Goal: Task Accomplishment & Management: Complete application form

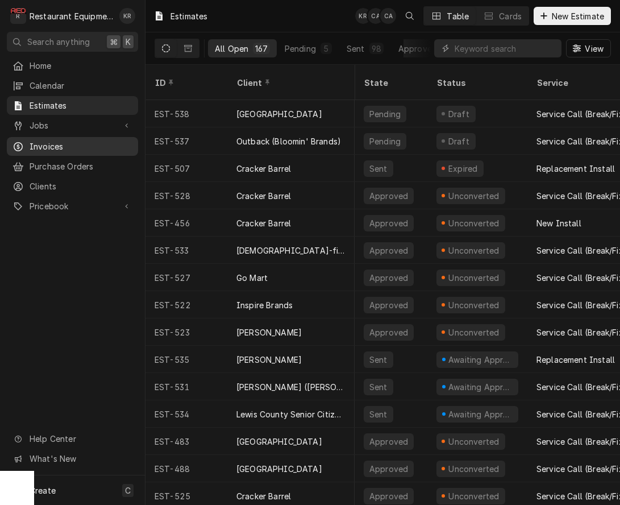
click at [40, 140] on span "Invoices" at bounding box center [81, 146] width 103 height 12
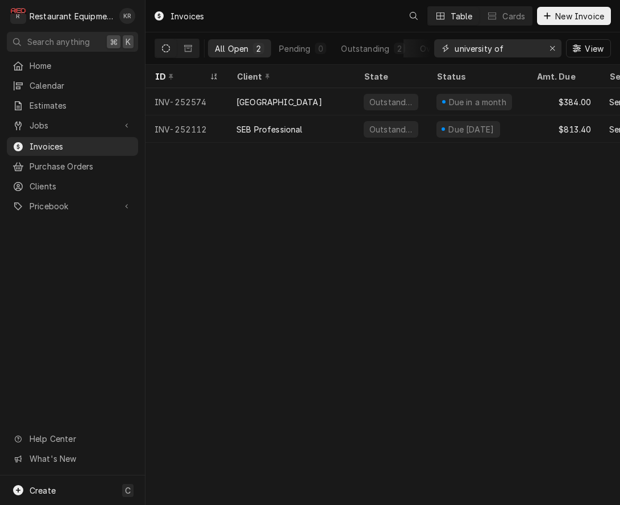
drag, startPoint x: 405, startPoint y: 39, endPoint x: 398, endPoint y: 39, distance: 6.8
click at [455, 39] on input "university of" at bounding box center [497, 48] width 85 height 18
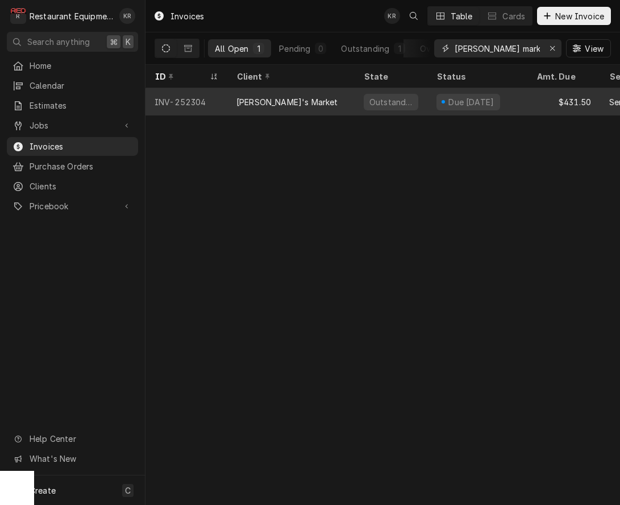
type input "amy market"
click at [252, 94] on div "Amy's Market" at bounding box center [290, 101] width 127 height 27
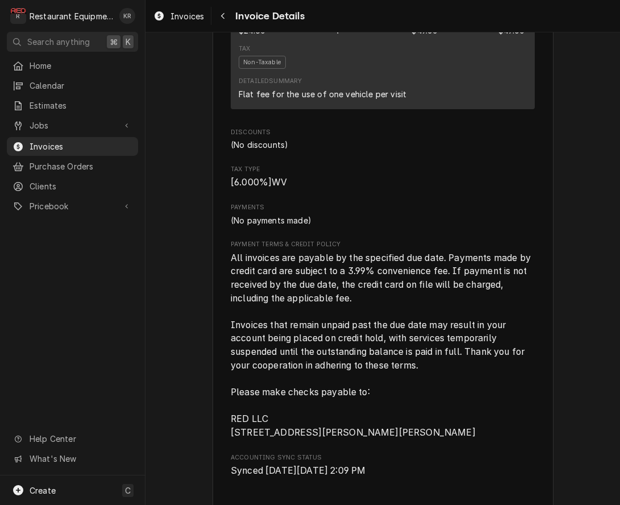
scroll to position [1895, 0]
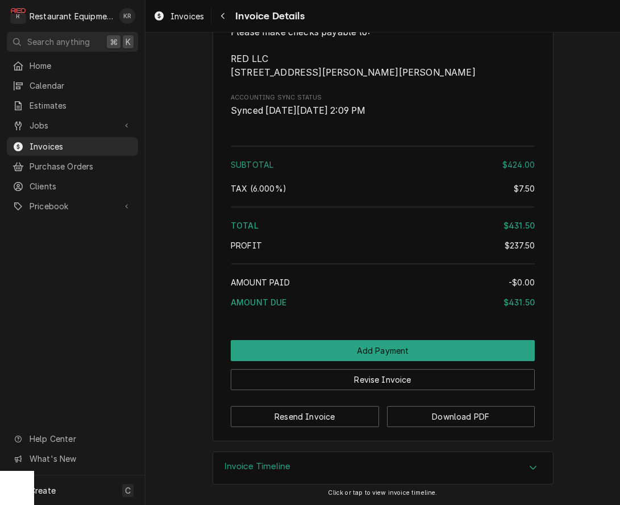
click at [331, 466] on div "Invoice Timeline" at bounding box center [383, 468] width 340 height 32
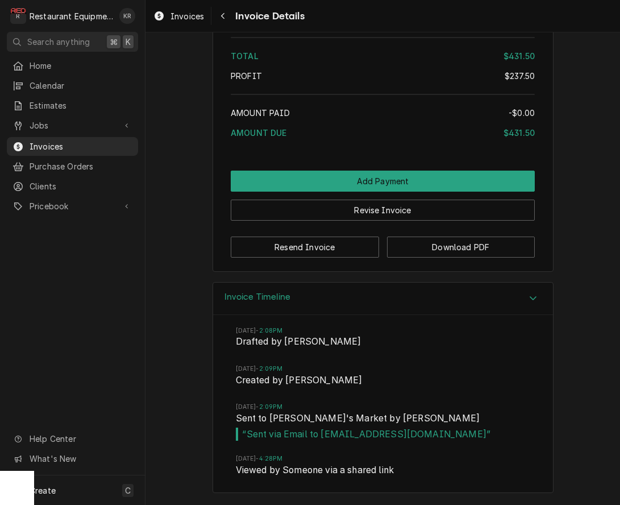
scroll to position [2060, 0]
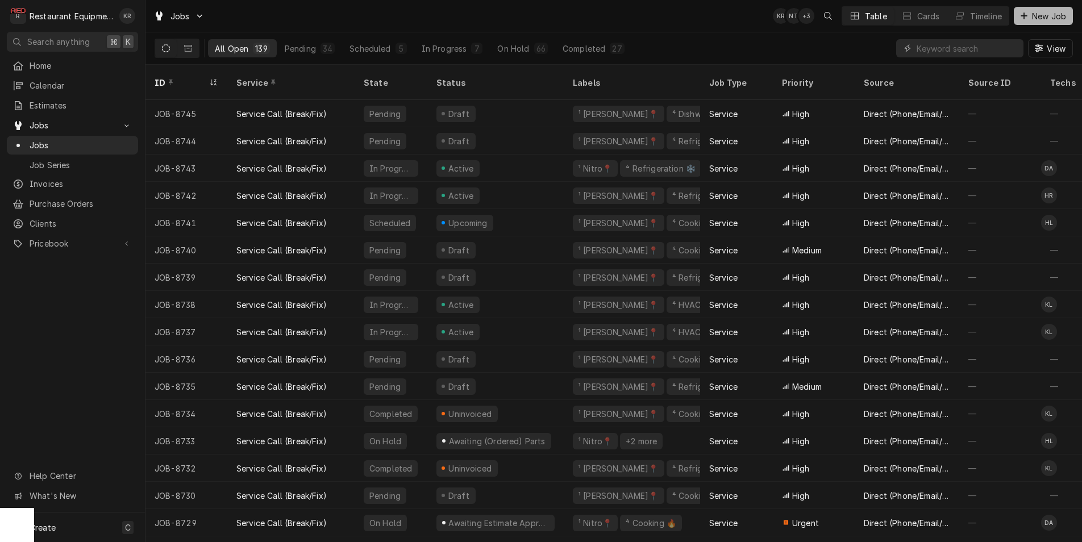
click at [1037, 17] on span "New Job" at bounding box center [1048, 16] width 39 height 12
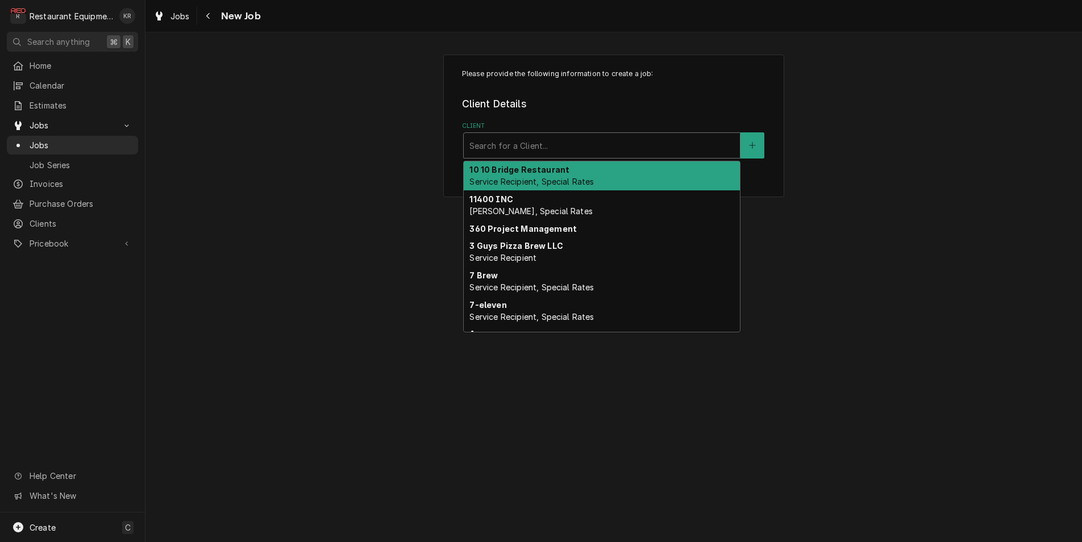
click at [512, 149] on div "Client" at bounding box center [601, 145] width 265 height 20
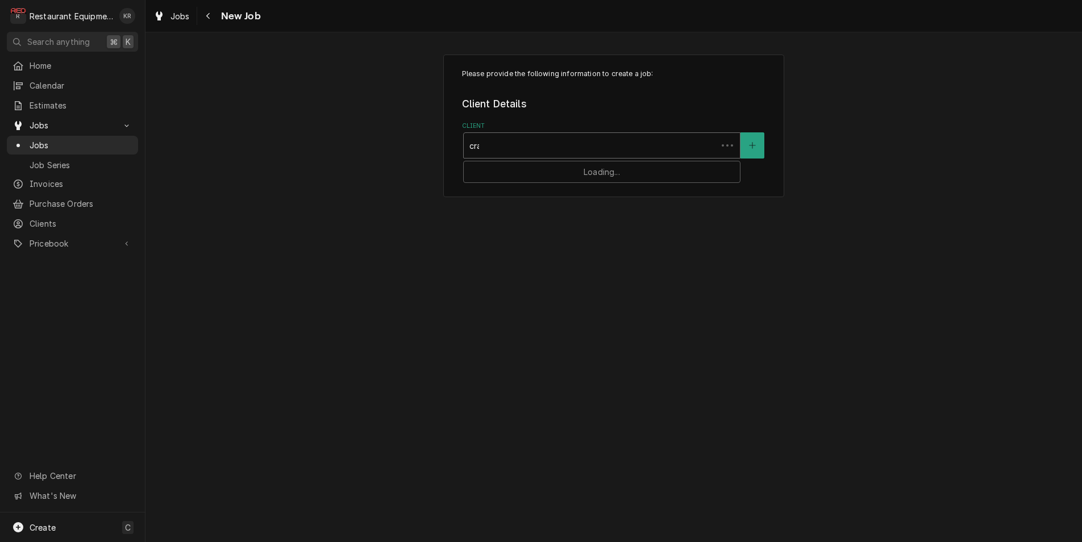
type input "crac"
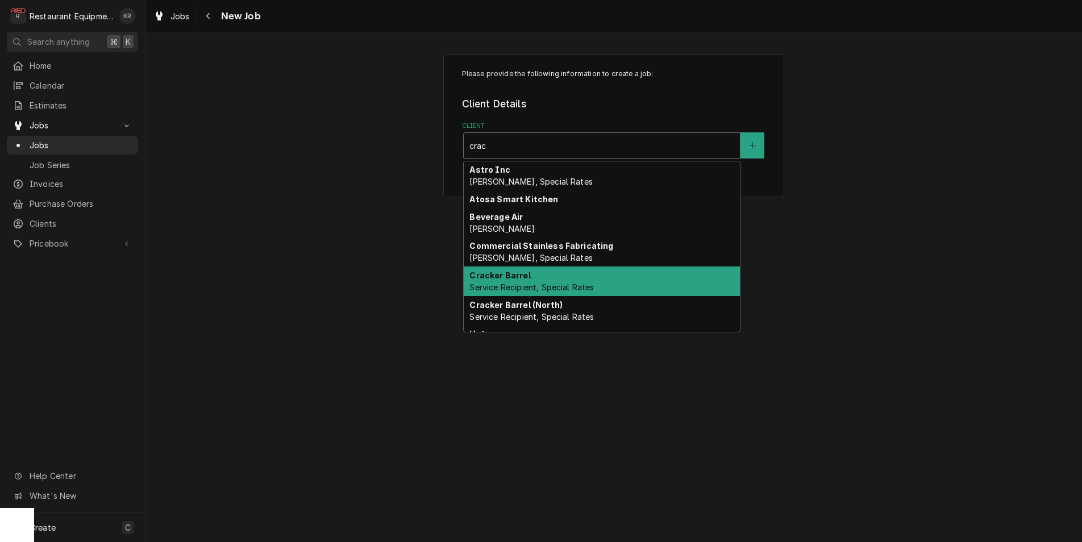
click at [511, 280] on strong "Cracker Barrel" at bounding box center [499, 275] width 61 height 10
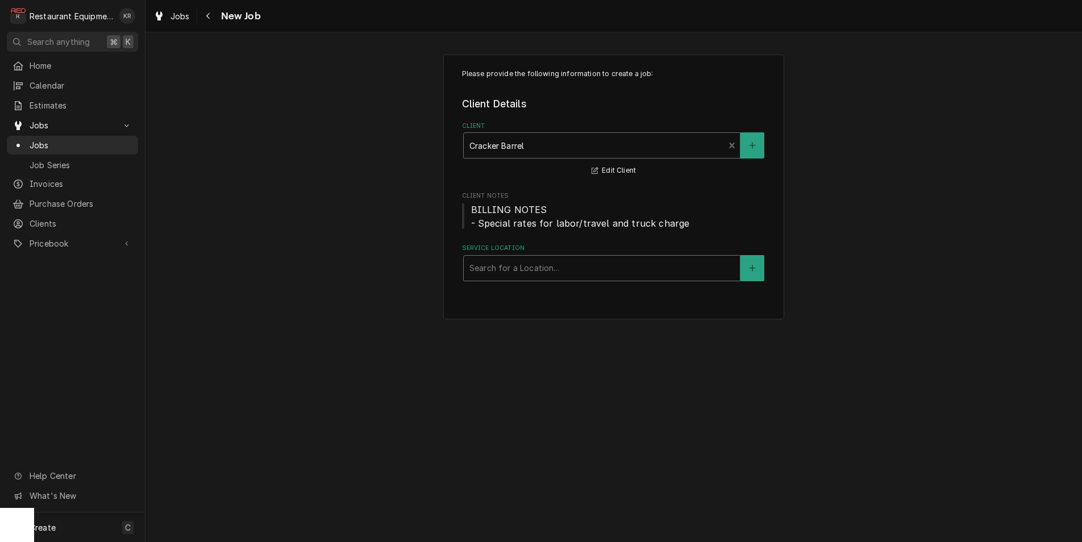
click at [527, 266] on div "Service Location" at bounding box center [601, 268] width 265 height 20
type input "510"
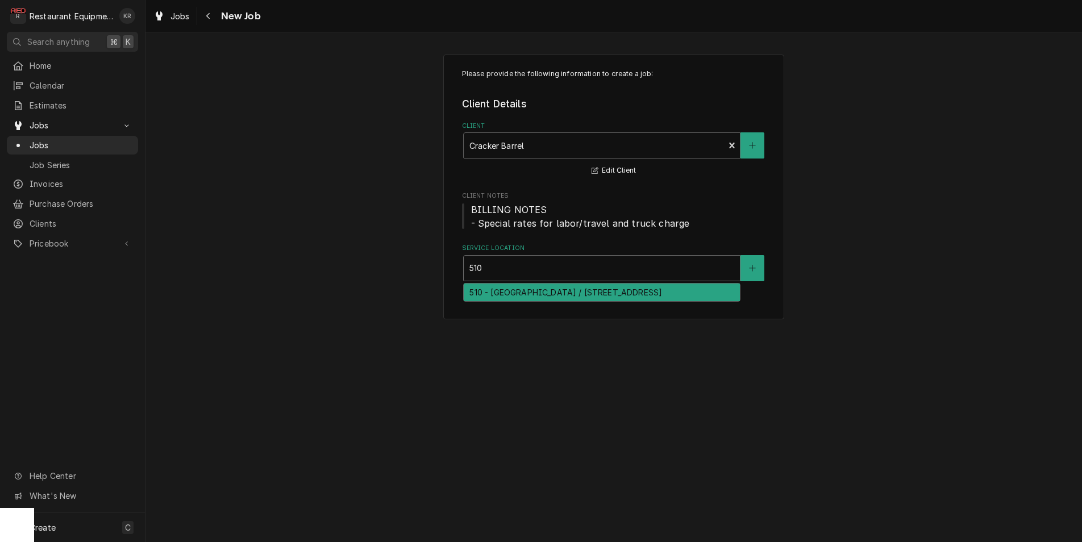
click at [528, 293] on div "510 - [GEOGRAPHIC_DATA] / [STREET_ADDRESS]" at bounding box center [602, 293] width 276 height 18
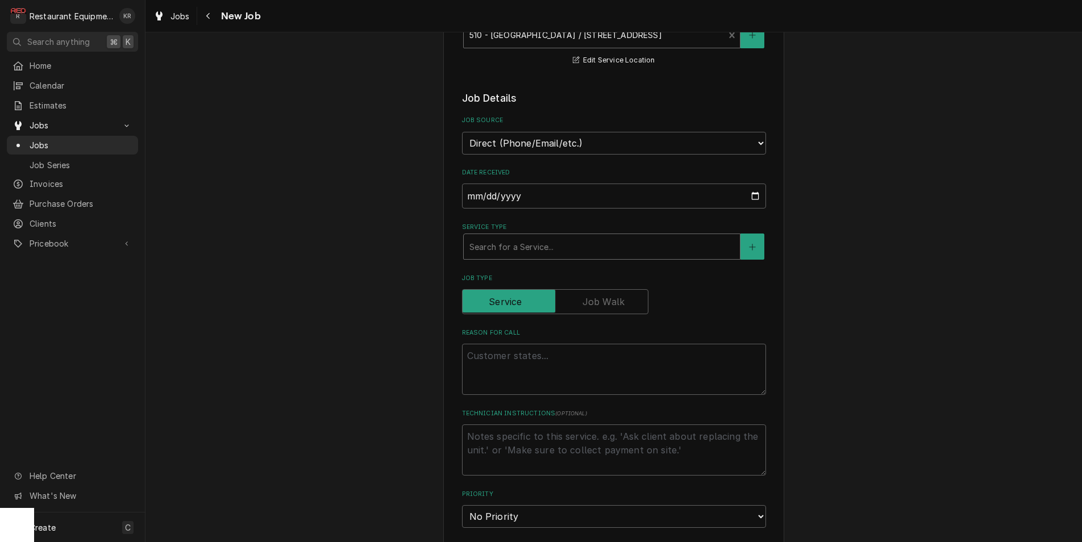
scroll to position [253, 0]
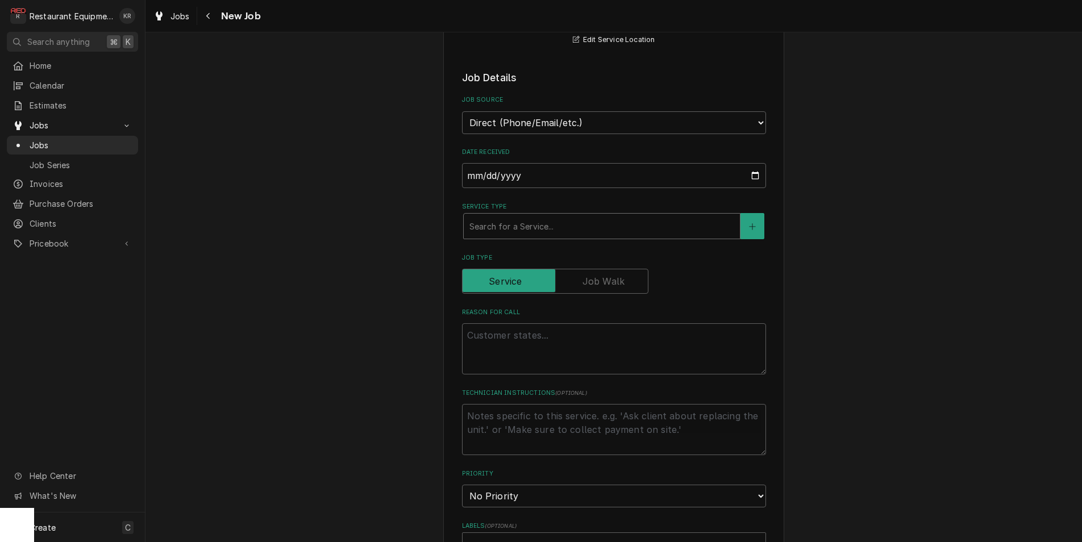
click at [523, 219] on div "Service Type" at bounding box center [601, 226] width 265 height 20
type textarea "x"
type input "b"
type textarea "x"
type input "br"
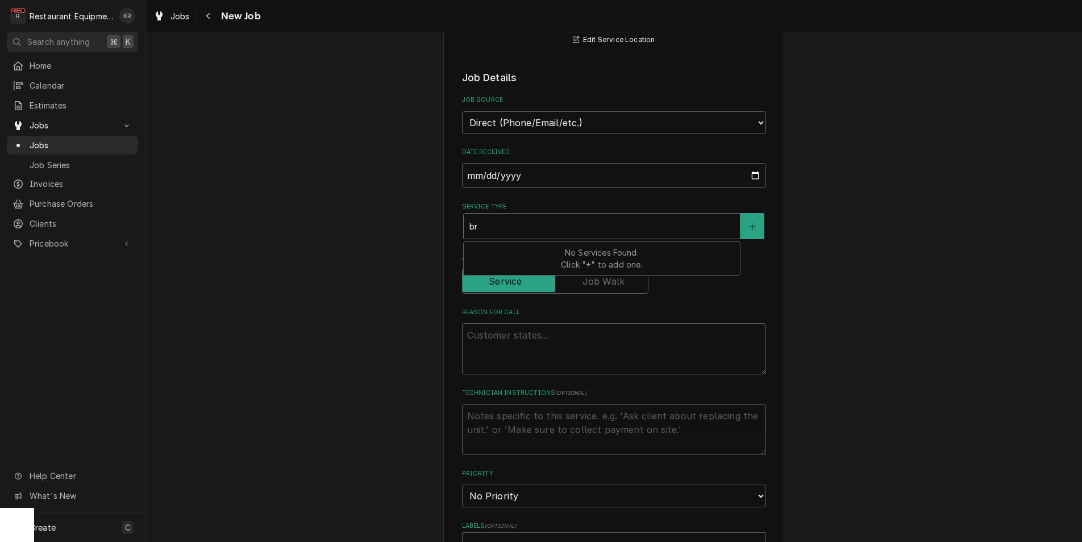
type textarea "x"
type input "bre"
type textarea "x"
type input "brea"
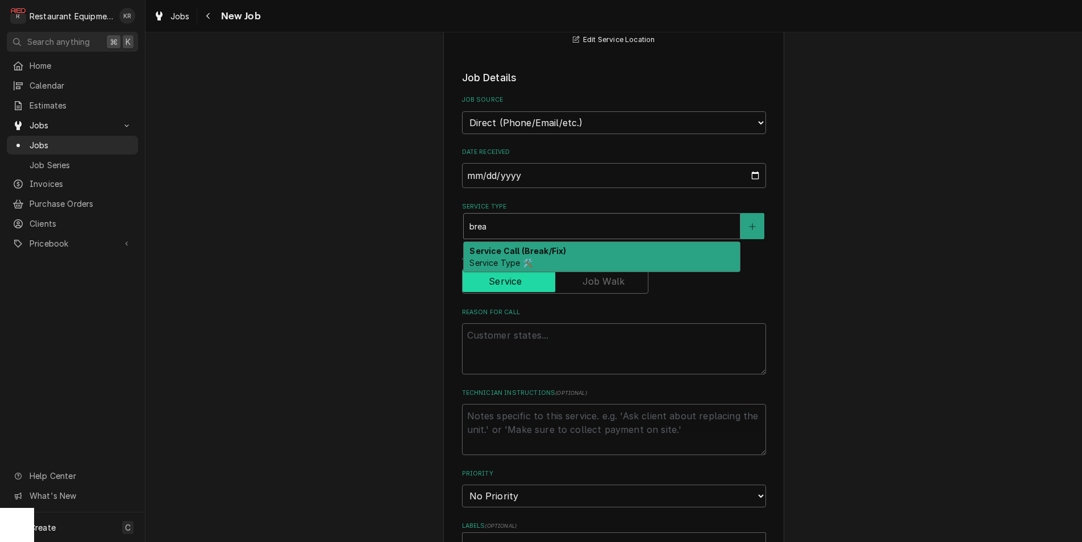
drag, startPoint x: 516, startPoint y: 247, endPoint x: 538, endPoint y: 275, distance: 35.6
click at [516, 247] on strong "Service Call (Break/Fix)" at bounding box center [517, 251] width 97 height 10
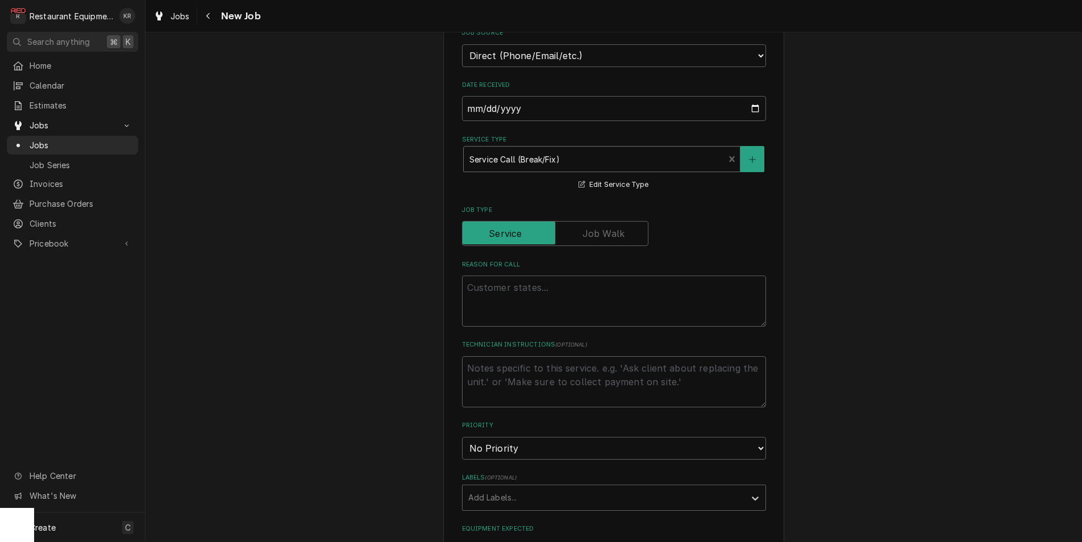
scroll to position [324, 0]
click at [501, 286] on textarea "Reason For Call" at bounding box center [614, 297] width 304 height 51
paste textarea "Service Request: Cracker Barrel Old Country Store, Inc 5720 MacCorkle Ave SE(05…"
type textarea "x"
type textarea "Service Request: Cracker Barrel Old Country Store, Inc 5720 MacCorkle Ave SE(05…"
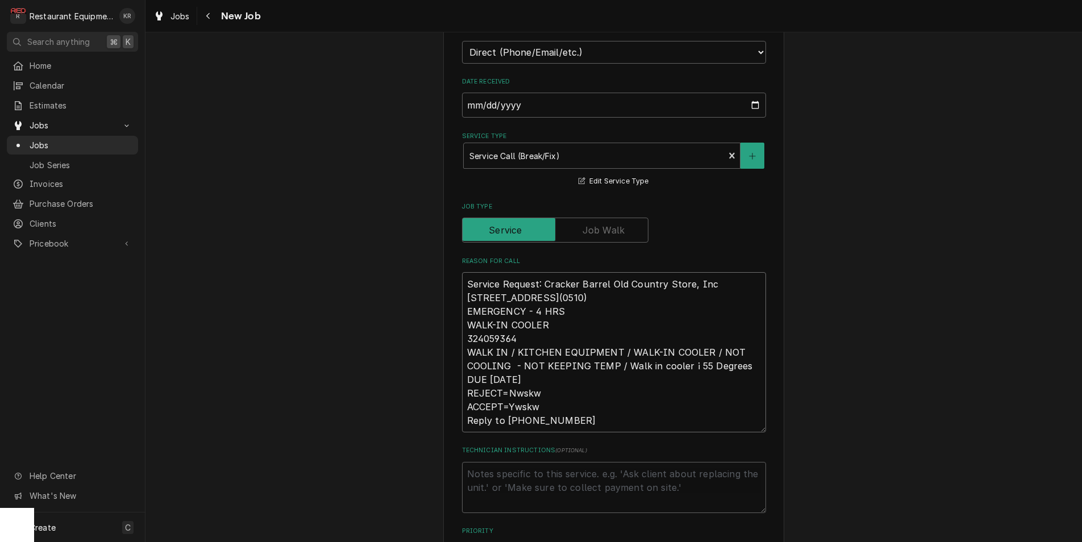
drag, startPoint x: 553, startPoint y: 325, endPoint x: 403, endPoint y: 232, distance: 176.8
click at [462, 272] on textarea "Service Request: Cracker Barrel Old Country Store, Inc 5720 MacCorkle Ave SE(05…" at bounding box center [614, 352] width 304 height 160
type textarea "x"
type textarea "T 324059364 WALK IN / KITCHEN EQUIPMENT / WALK-IN COOLER / NOT COOLING - NOT KE…"
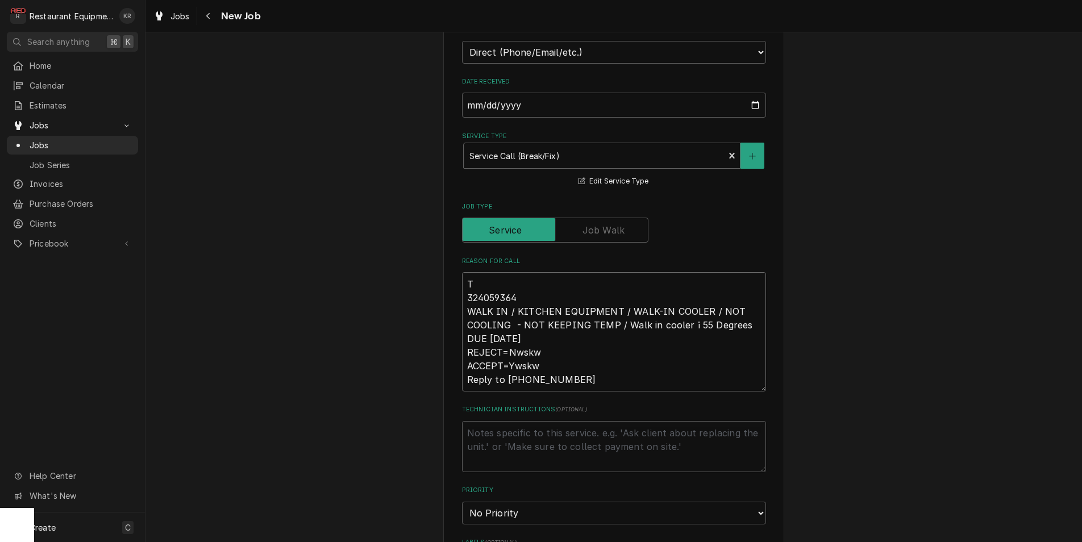
type textarea "x"
type textarea "Tr 324059364 WALK IN / KITCHEN EQUIPMENT / WALK-IN COOLER / NOT COOLING - NOT K…"
type textarea "x"
type textarea "Tra 324059364 WALK IN / KITCHEN EQUIPMENT / WALK-IN COOLER / NOT COOLING - NOT …"
type textarea "x"
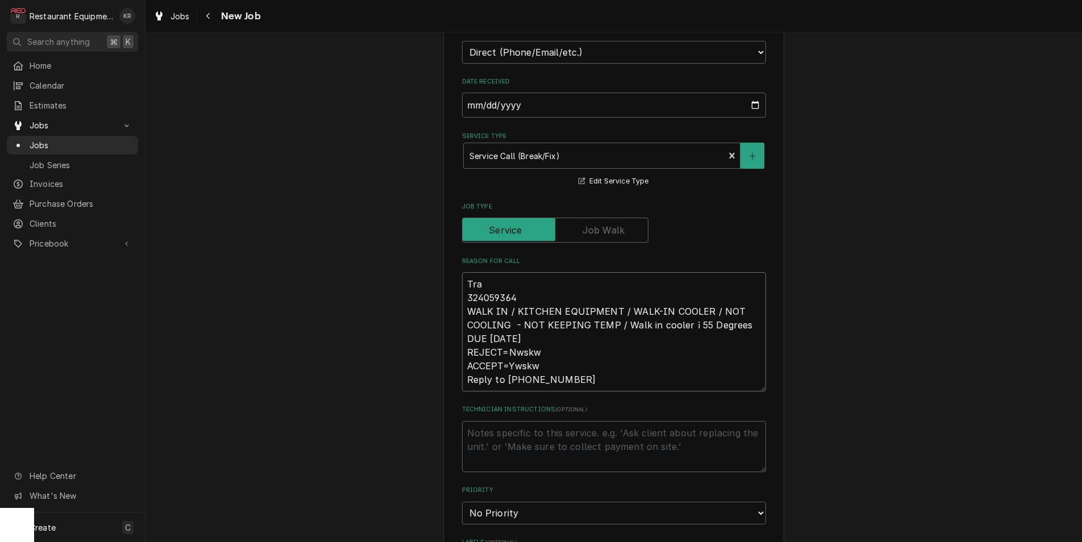
type textarea "Trac 324059364 WALK IN / KITCHEN EQUIPMENT / WALK-IN COOLER / NOT COOLING - NOT…"
type textarea "x"
type textarea "Track 324059364 WALK IN / KITCHEN EQUIPMENT / WALK-IN COOLER / NOT COOLING - NO…"
type textarea "x"
type textarea "Tracki 324059364 WALK IN / KITCHEN EQUIPMENT / WALK-IN COOLER / NOT COOLING - N…"
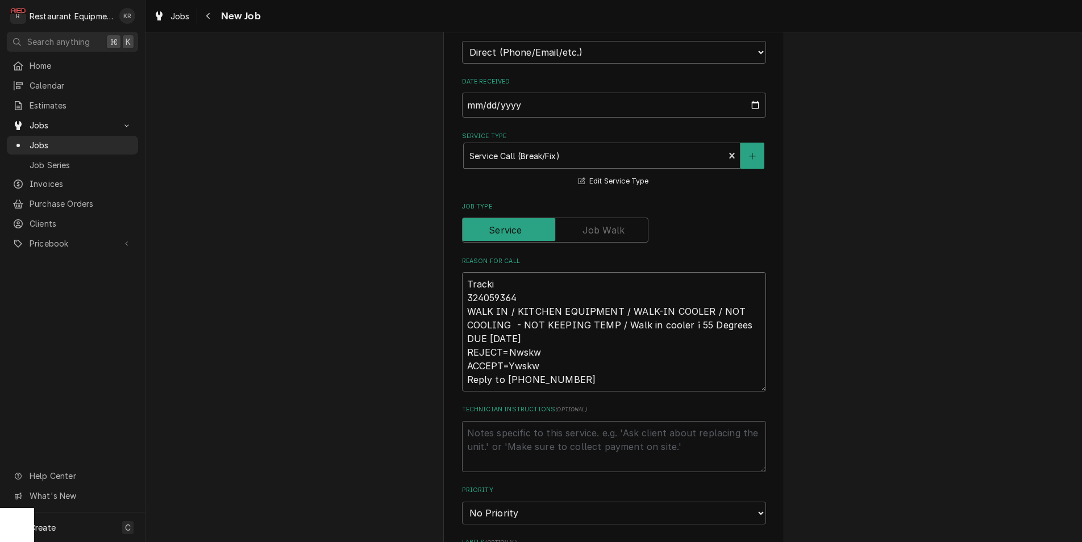
type textarea "x"
type textarea "Trackin 324059364 WALK IN / KITCHEN EQUIPMENT / WALK-IN COOLER / NOT COOLING - …"
type textarea "x"
type textarea "Tracking 324059364 WALK IN / KITCHEN EQUIPMENT / WALK-IN COOLER / NOT COOLING -…"
type textarea "x"
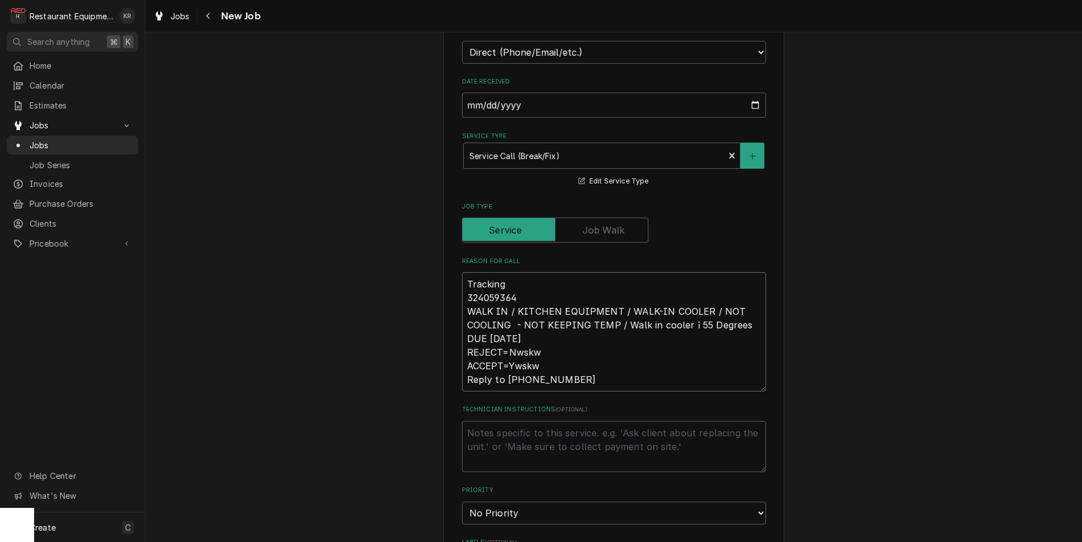
type textarea "Tracking 324059364 WALK IN / KITCHEN EQUIPMENT / WALK-IN COOLER / NOT COOLING -…"
type textarea "x"
type textarea "Tracking # 324059364 WALK IN / KITCHEN EQUIPMENT / WALK-IN COOLER / NOT COOLING…"
type textarea "x"
type textarea "Tracking # 324059364 WALK IN / KITCHEN EQUIPMENT / WALK-IN COOLER / NOT COOLING…"
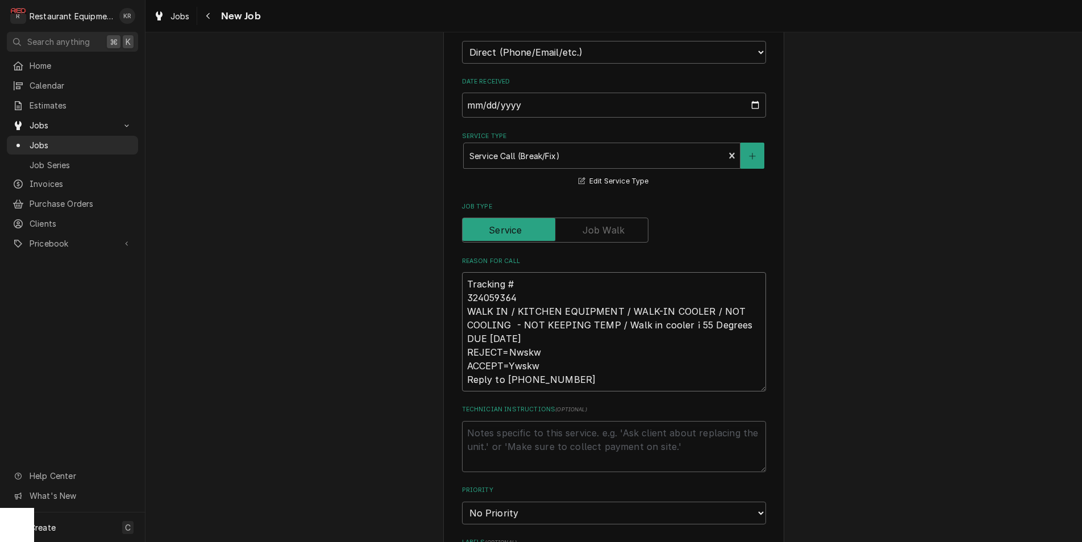
type textarea "x"
type textarea "Tracking # 324059364 WALK IN / KITCHEN EQUIPMENT / WALK-IN COOLER / NOT COOLING…"
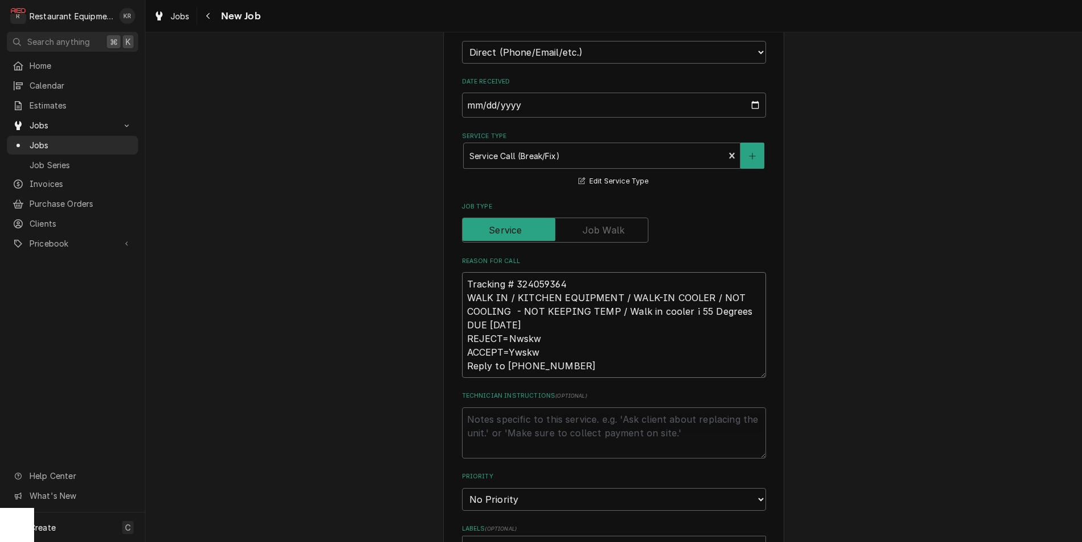
click at [583, 287] on textarea "Tracking # 324059364 WALK IN / KITCHEN EQUIPMENT / WALK-IN COOLER / NOT COOLING…" at bounding box center [614, 325] width 304 height 106
type textarea "x"
type textarea "Tracking # 324059364 WALK IN / KITCHEN EQUIPMENT / WALK-IN COOLER / NOT COOLING…"
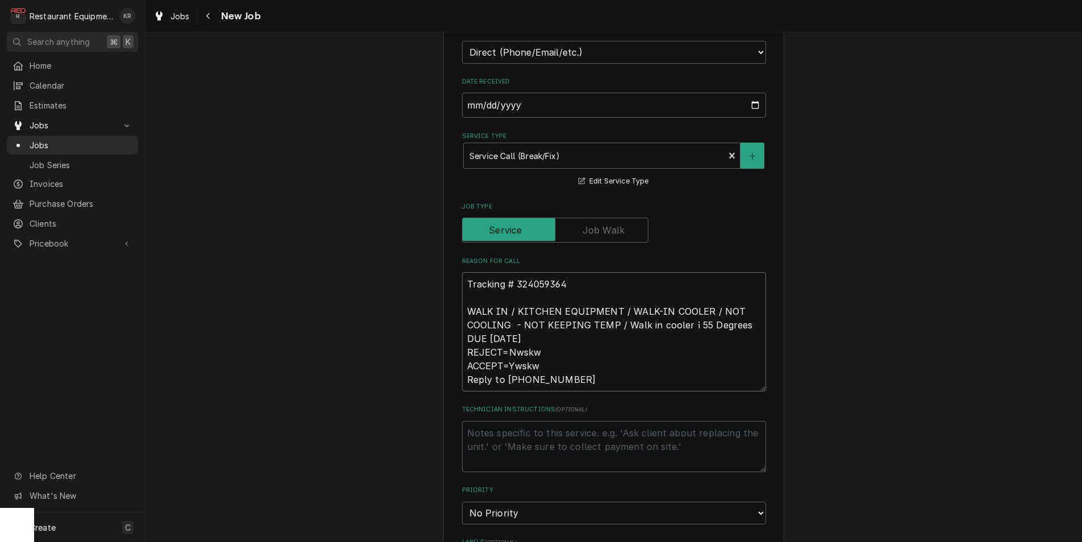
type textarea "x"
drag, startPoint x: 536, startPoint y: 366, endPoint x: 604, endPoint y: 420, distance: 87.0
click at [604, 420] on fieldset "Job Details Job Source Direct (Phone/Email/etc.) Service Channel Corrigo Ecotra…" at bounding box center [614, 466] width 304 height 932
type textarea "Tracking # 324059364 WALK IN / KITCHEN EQUIPMENT / WALK-IN COOLER / NOT COOLING…"
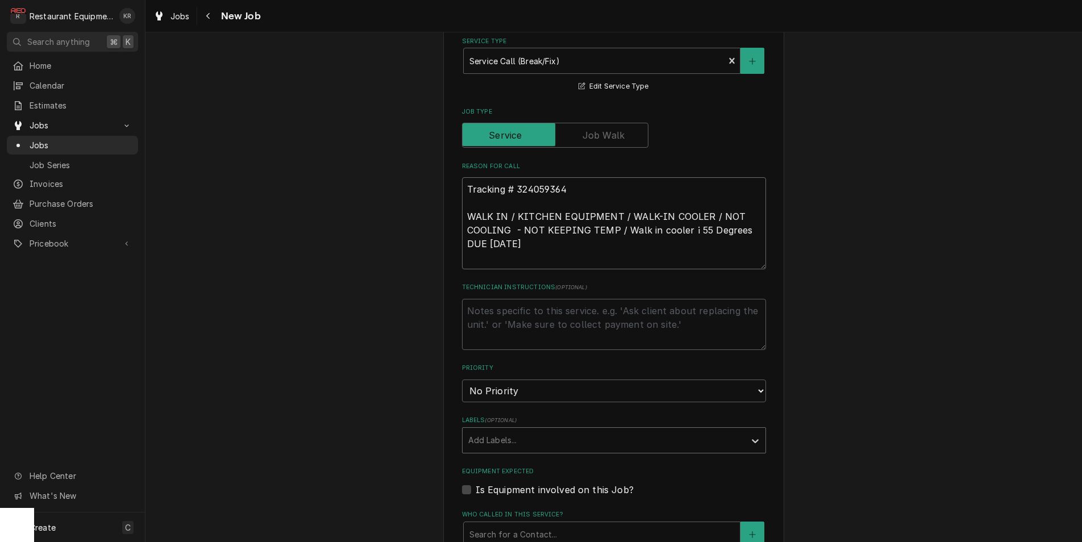
type textarea "x"
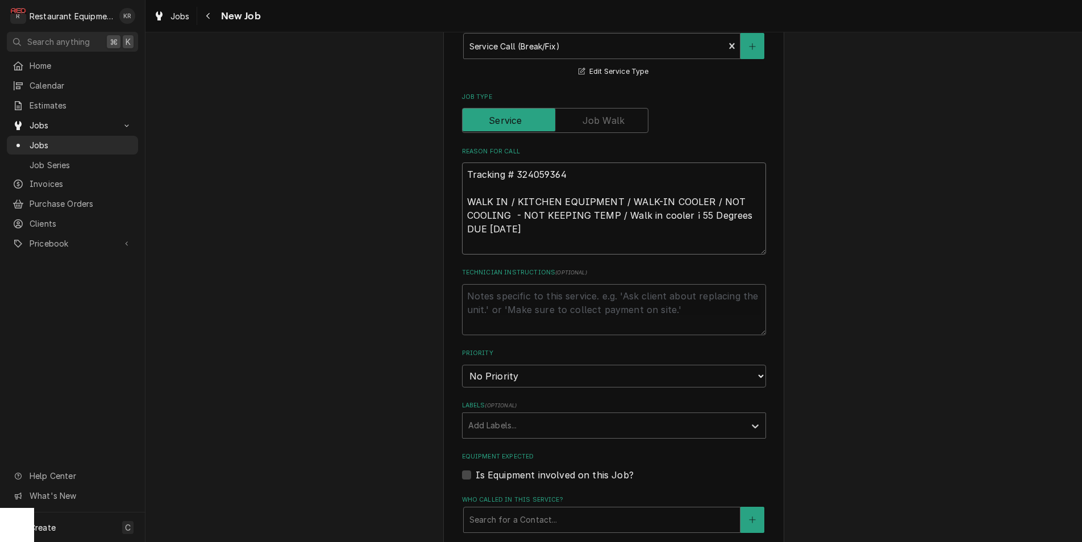
type textarea "Tracking # 324059364 WALK IN / KITCHEN EQUIPMENT / WALK-IN COOLER / NOT COOLING…"
click at [507, 294] on textarea "Technician Instructions ( optional )" at bounding box center [614, 309] width 304 height 51
type textarea "x"
type textarea "N"
type textarea "x"
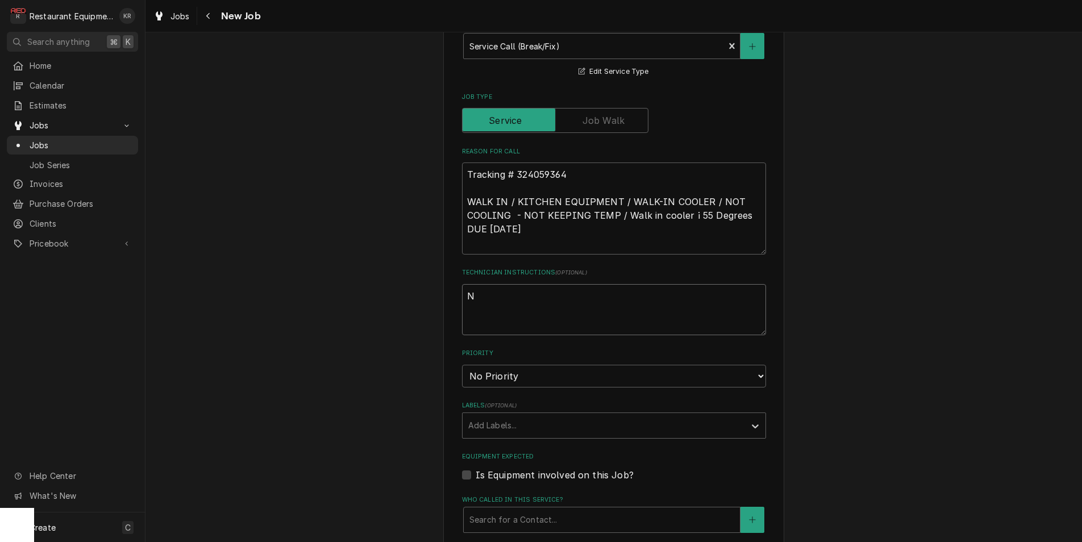
type textarea "NT"
type textarea "x"
type textarea "NTE"
type textarea "x"
type textarea "NTE"
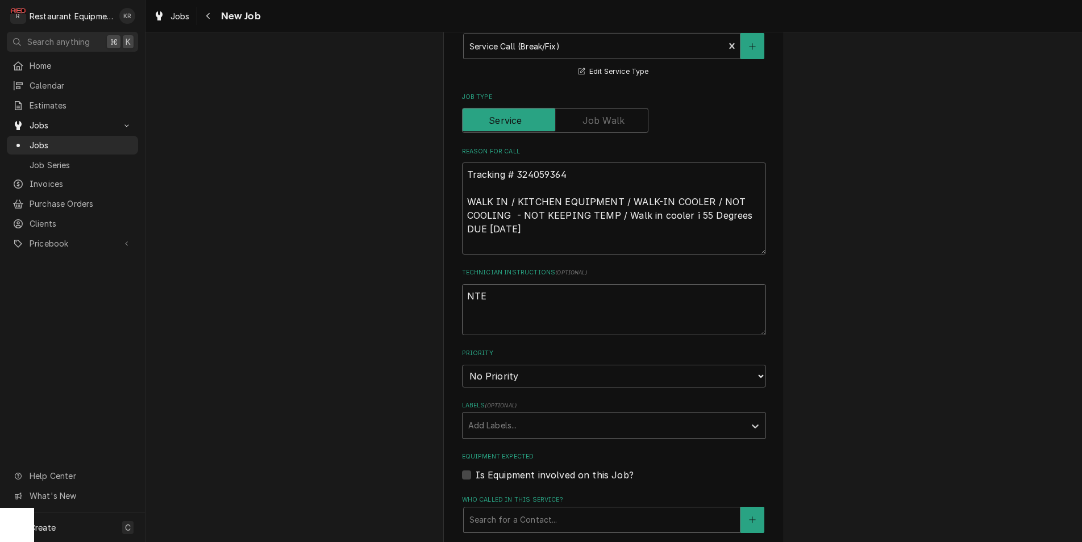
type textarea "x"
type textarea "NTE $"
type textarea "x"
type textarea "NTE $5"
type textarea "x"
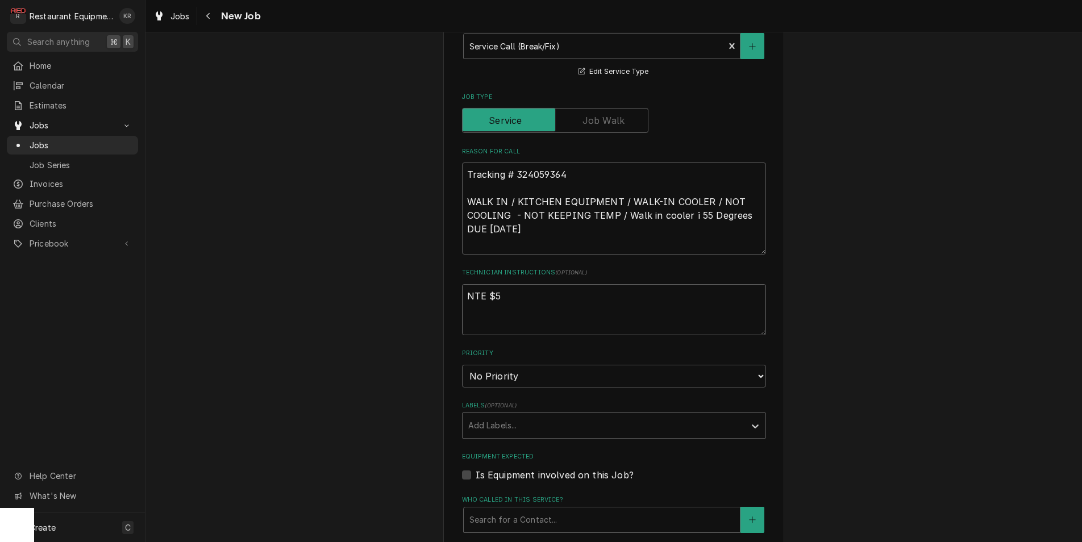
type textarea "NTE $50"
type textarea "x"
type textarea "NTE $500"
type textarea "x"
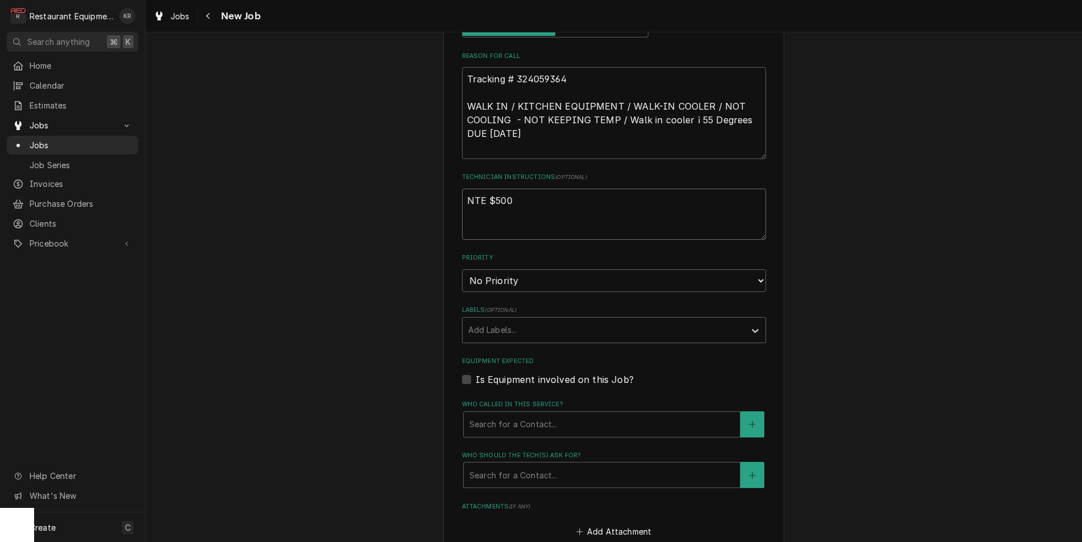
scroll to position [586, 0]
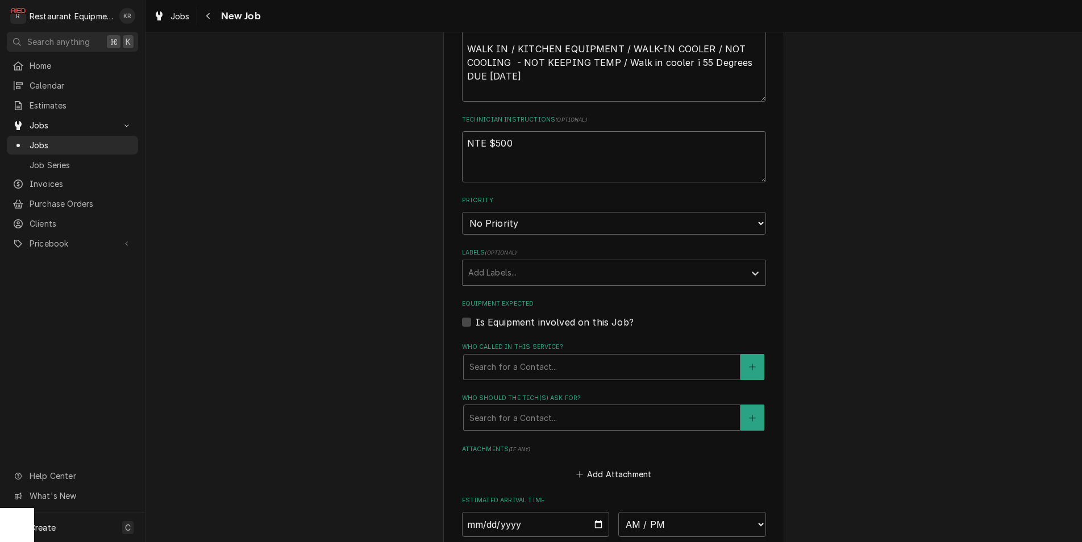
type textarea "NTE $500"
select select "1"
click option "Urgent" at bounding box center [0, 0] width 0 height 0
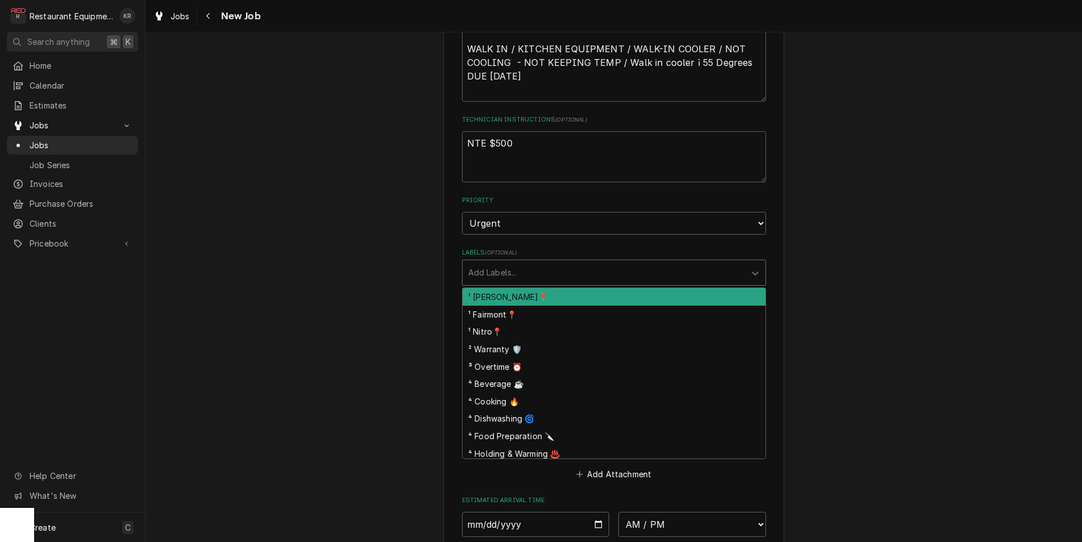
click at [524, 270] on div "Labels" at bounding box center [603, 272] width 271 height 20
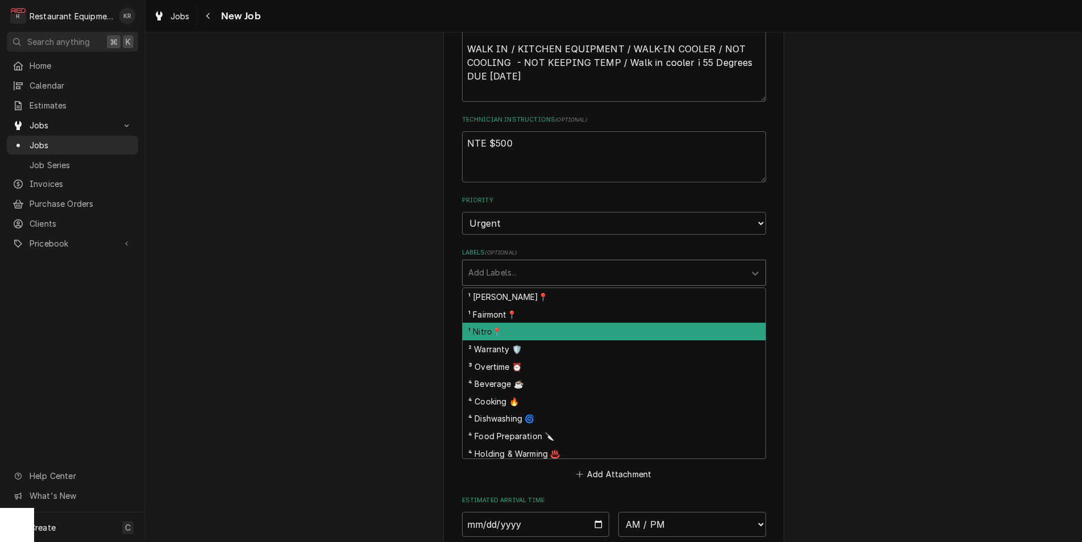
drag, startPoint x: 531, startPoint y: 332, endPoint x: 544, endPoint y: 323, distance: 16.4
click at [532, 331] on div "¹ Nitro📍" at bounding box center [613, 332] width 303 height 18
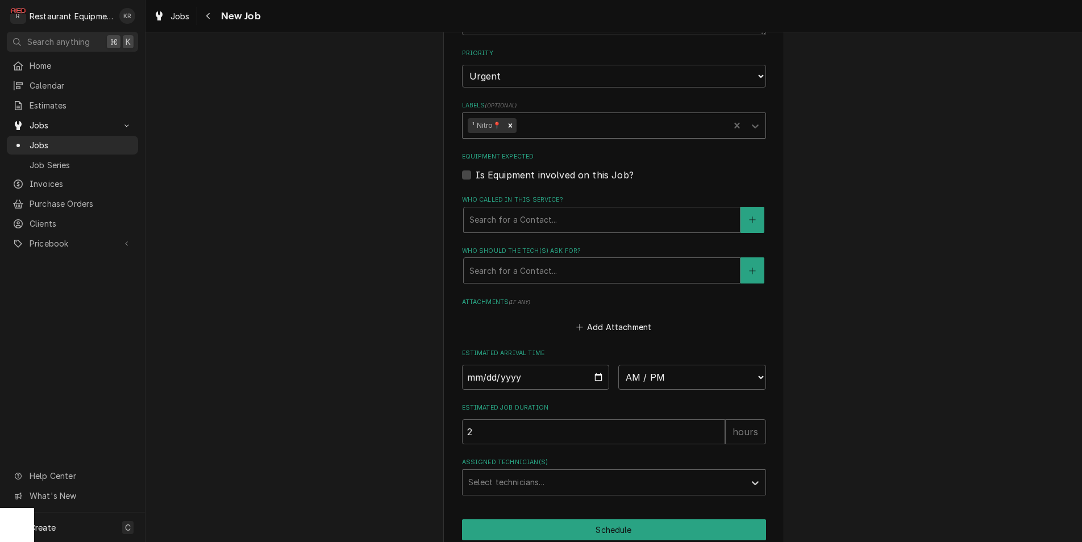
scroll to position [783, 0]
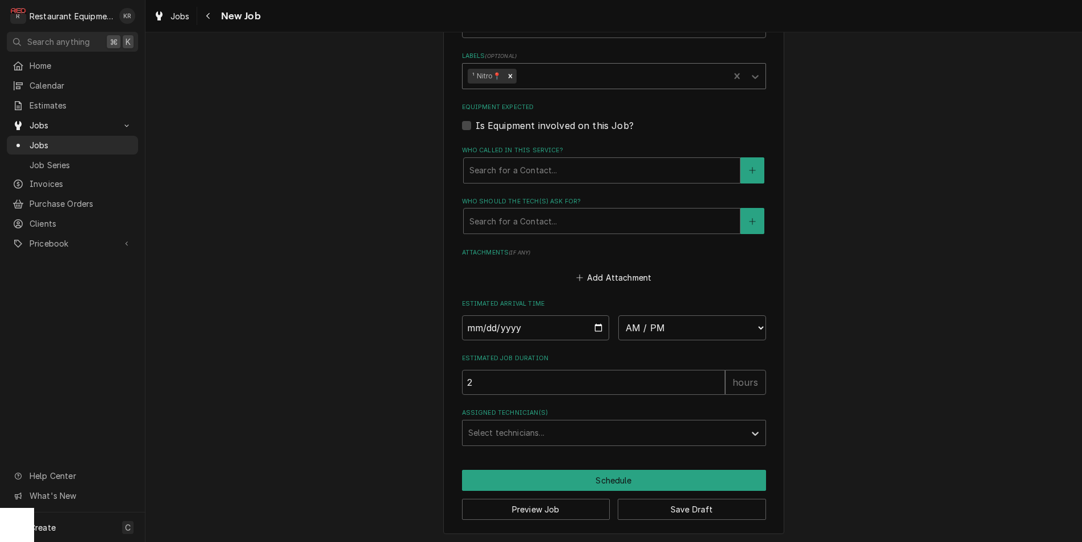
drag, startPoint x: 538, startPoint y: 69, endPoint x: 541, endPoint y: 81, distance: 11.7
click at [538, 70] on div "Labels" at bounding box center [620, 76] width 205 height 20
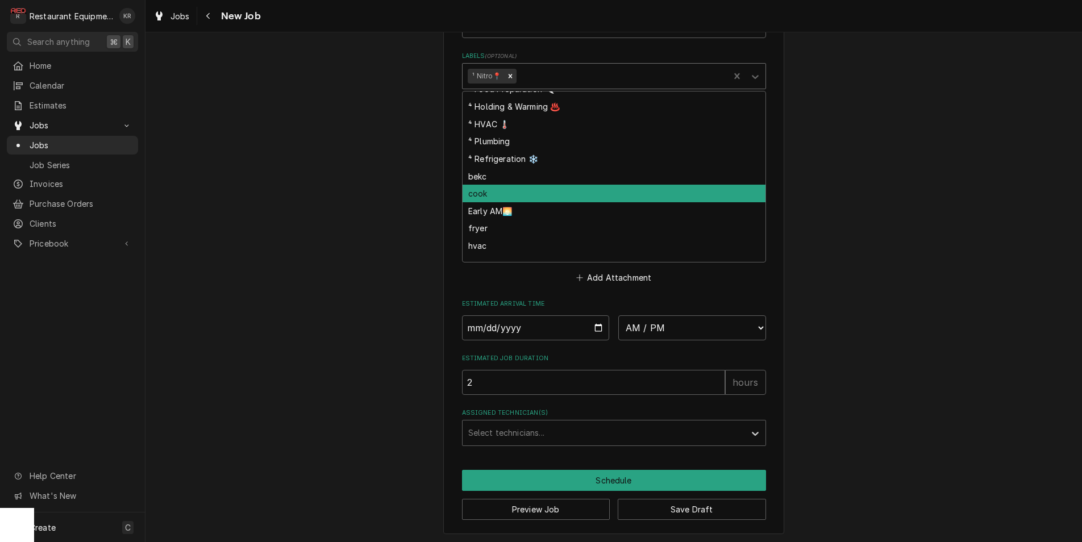
scroll to position [143, 0]
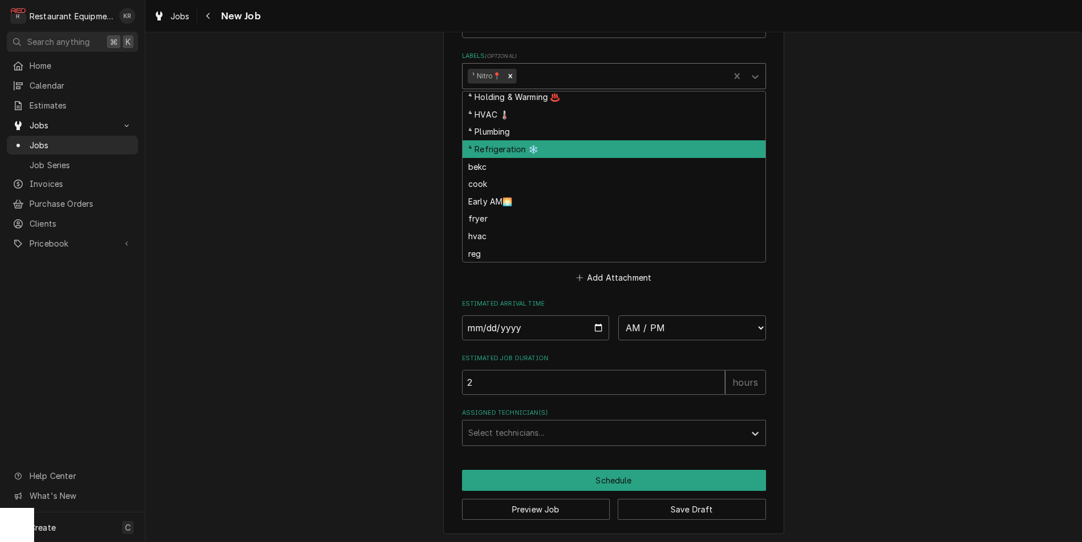
click at [537, 147] on div "⁴ Refrigeration ❄️" at bounding box center [613, 149] width 303 height 18
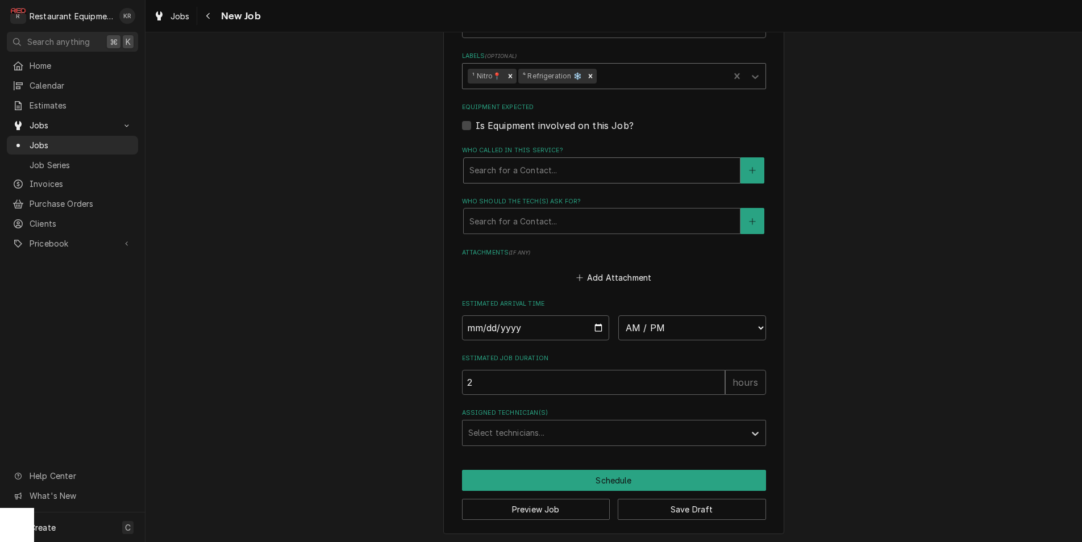
click at [532, 164] on div "Who called in this service?" at bounding box center [601, 170] width 265 height 20
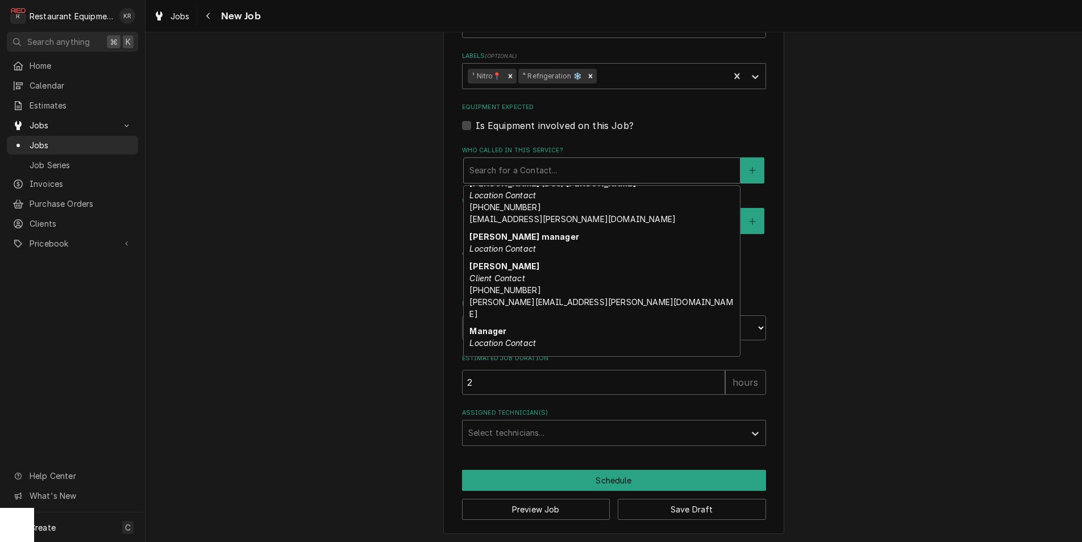
scroll to position [295, 0]
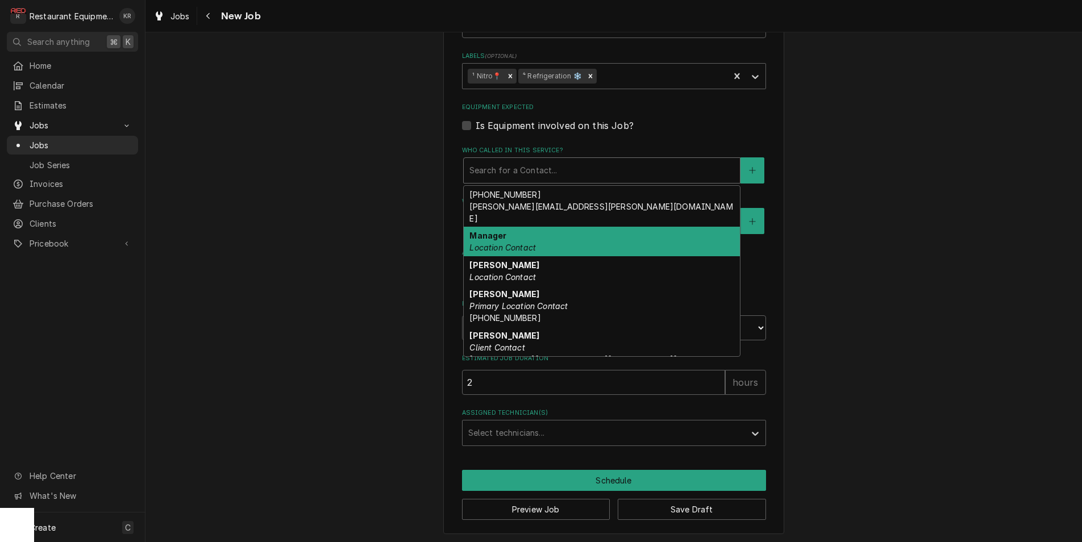
click at [530, 243] on em "Location Contact" at bounding box center [502, 248] width 66 height 10
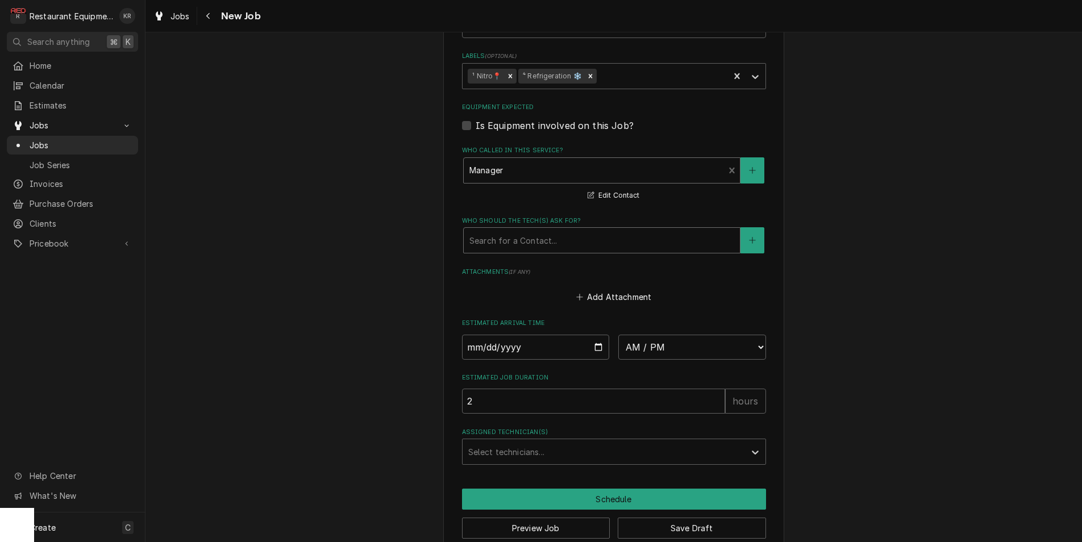
click at [534, 245] on div "Who should the tech(s) ask for?" at bounding box center [601, 240] width 265 height 20
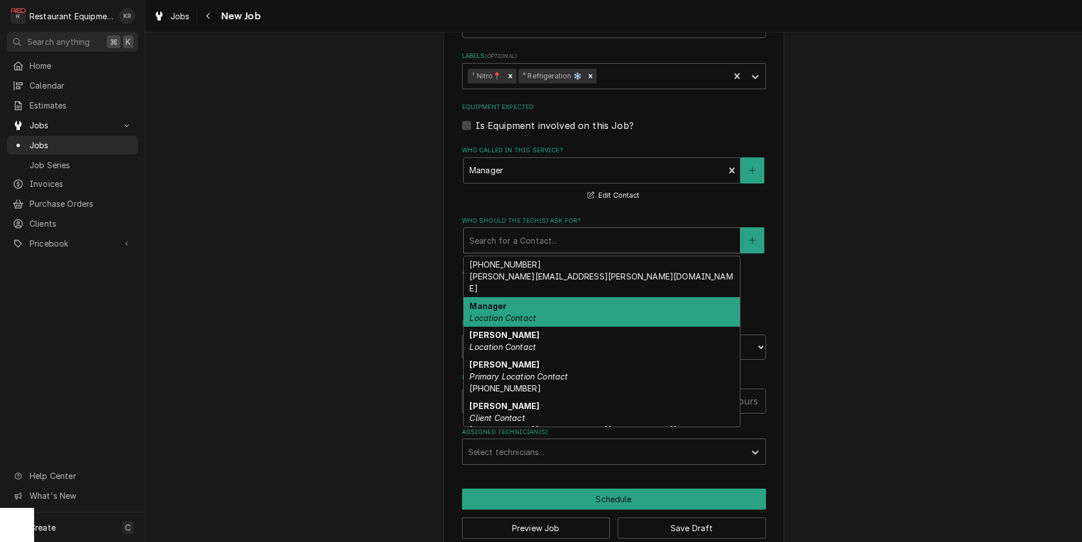
click at [542, 306] on div "Manager Location Contact" at bounding box center [602, 312] width 276 height 30
type textarea "x"
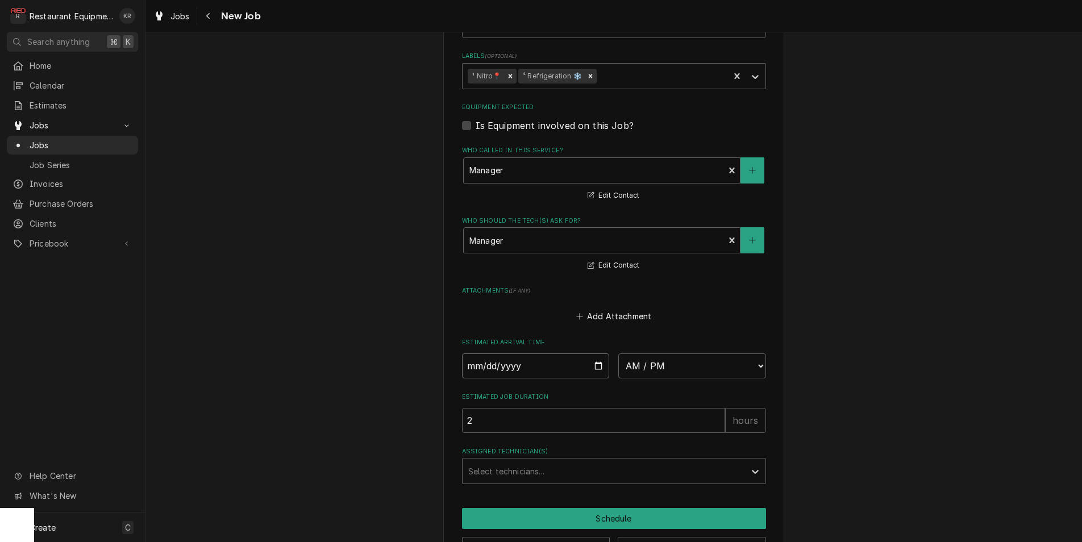
click at [598, 366] on input "Date" at bounding box center [536, 365] width 148 height 25
type input "2025-08-29"
type textarea "x"
click at [618, 353] on select "AM / PM 6:00 AM 6:15 AM 6:30 AM 6:45 AM 7:00 AM 7:15 AM 7:30 AM 7:45 AM 8:00 AM…" at bounding box center [692, 365] width 148 height 25
select select "11:00:00"
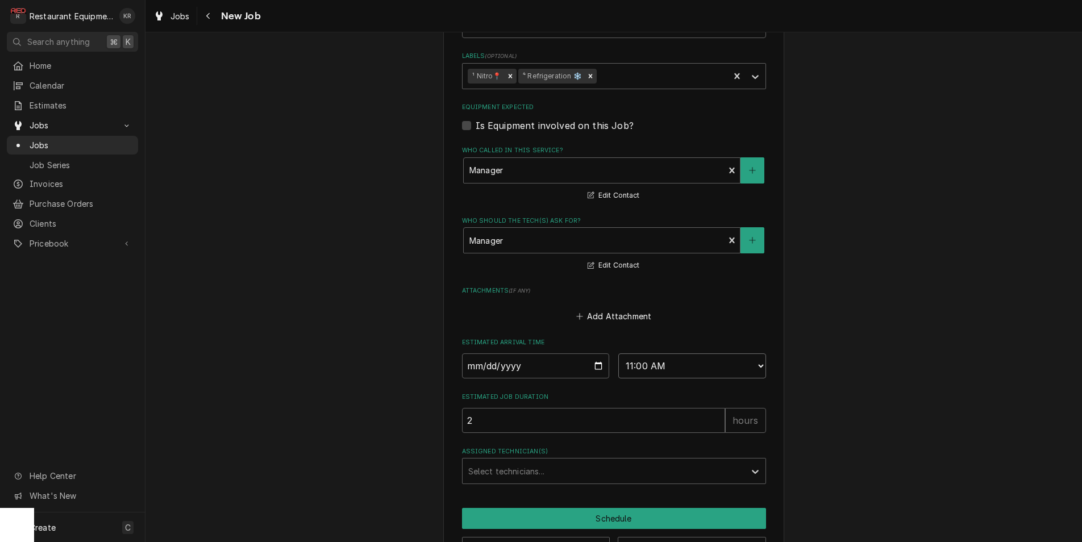
click option "11:00 AM" at bounding box center [0, 0] width 0 height 0
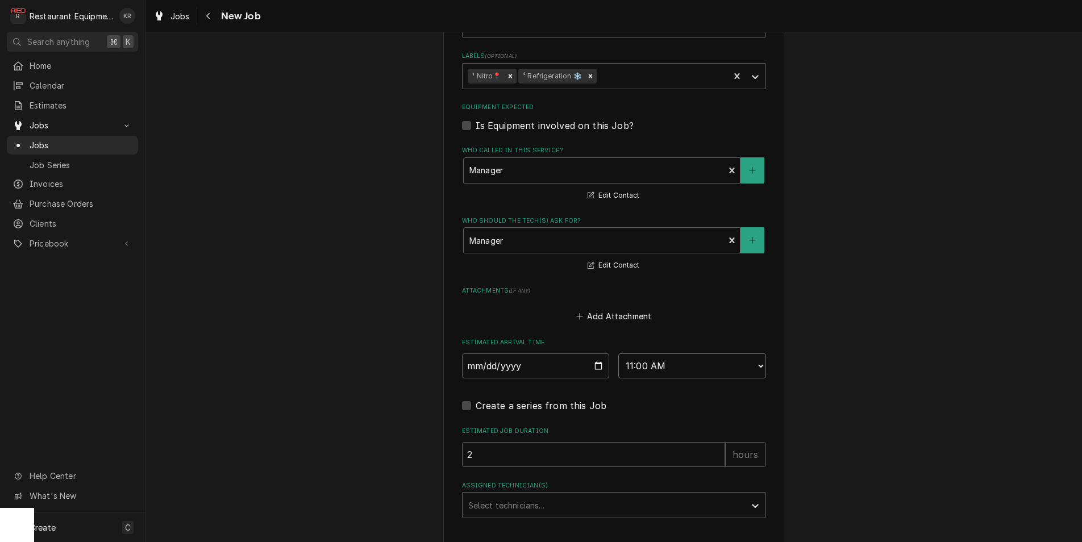
type textarea "x"
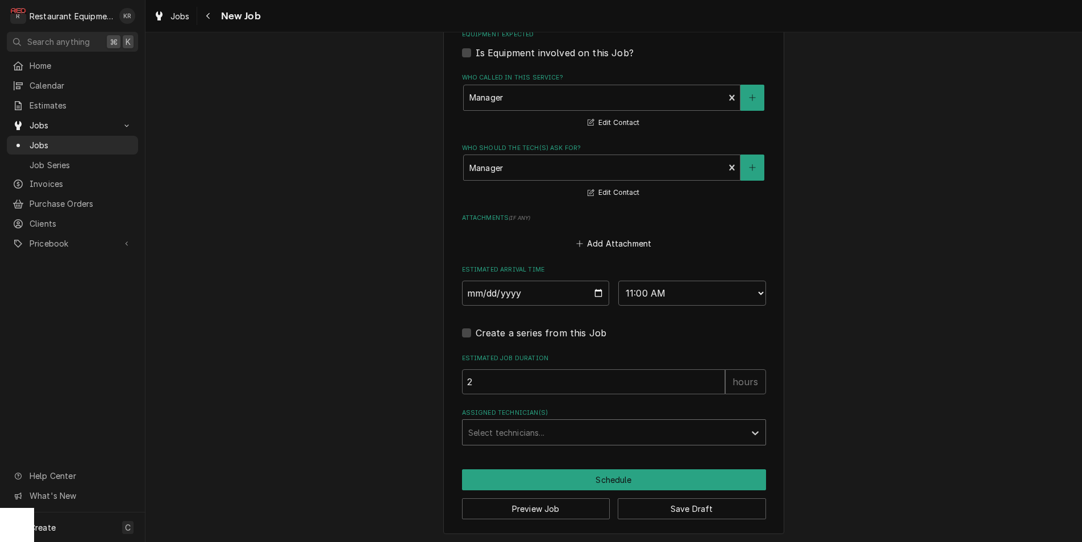
click at [523, 432] on div "Assigned Technician(s)" at bounding box center [603, 432] width 271 height 20
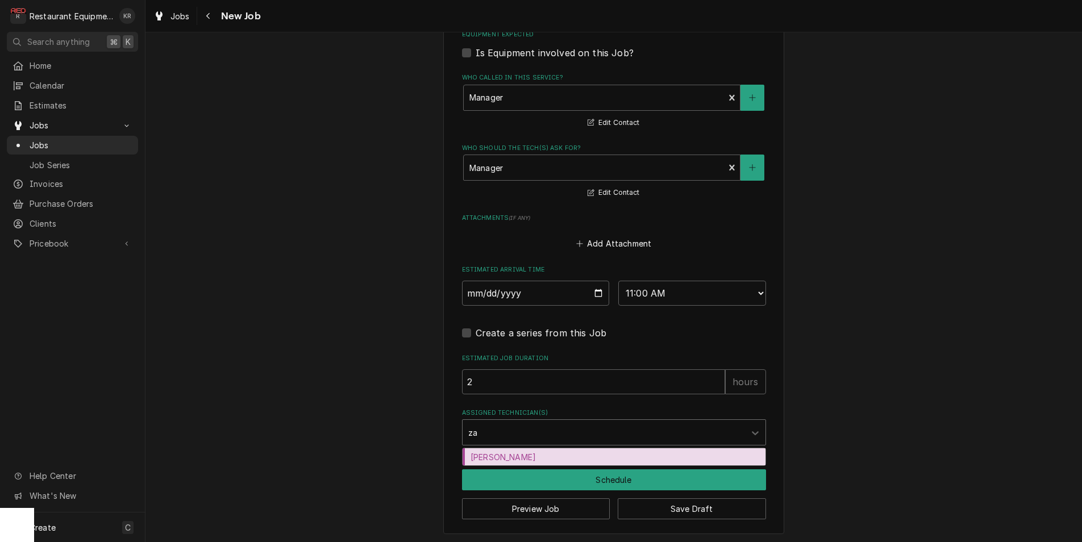
type input "zac"
drag, startPoint x: 507, startPoint y: 456, endPoint x: 514, endPoint y: 464, distance: 10.1
click at [507, 456] on div "Zack Tussey" at bounding box center [613, 457] width 303 height 18
type textarea "x"
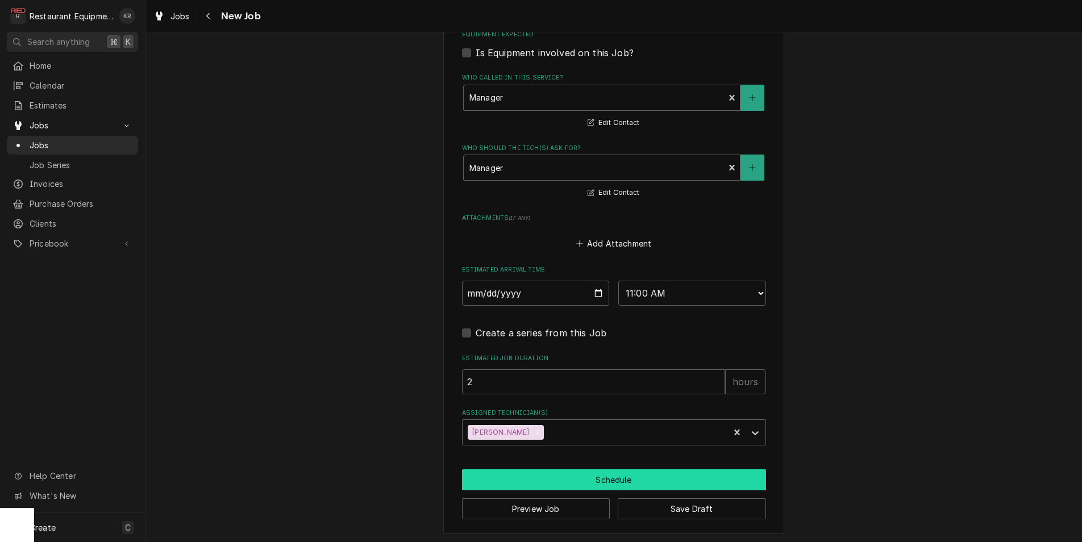
click at [519, 475] on button "Schedule" at bounding box center [614, 479] width 304 height 21
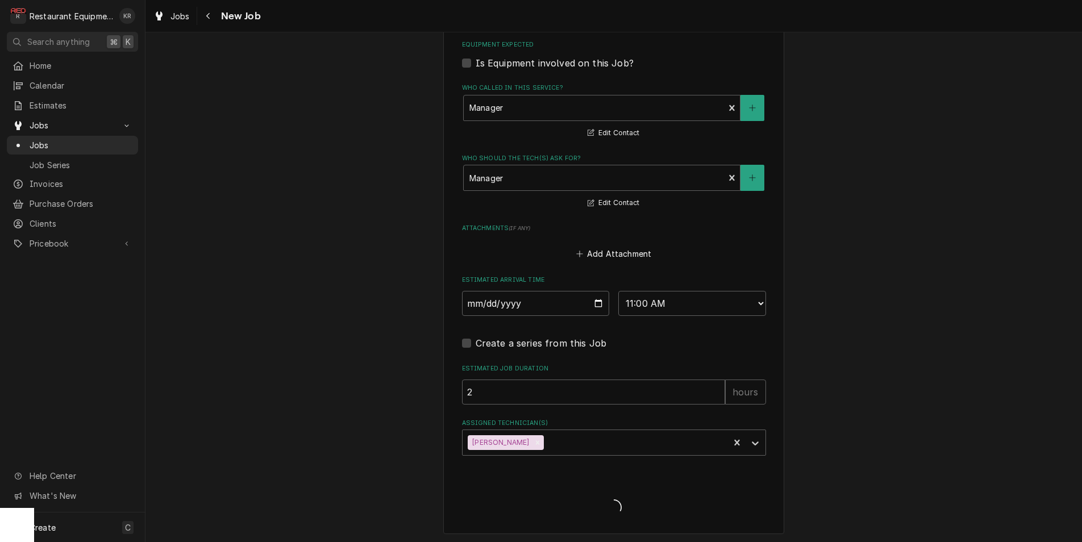
type textarea "x"
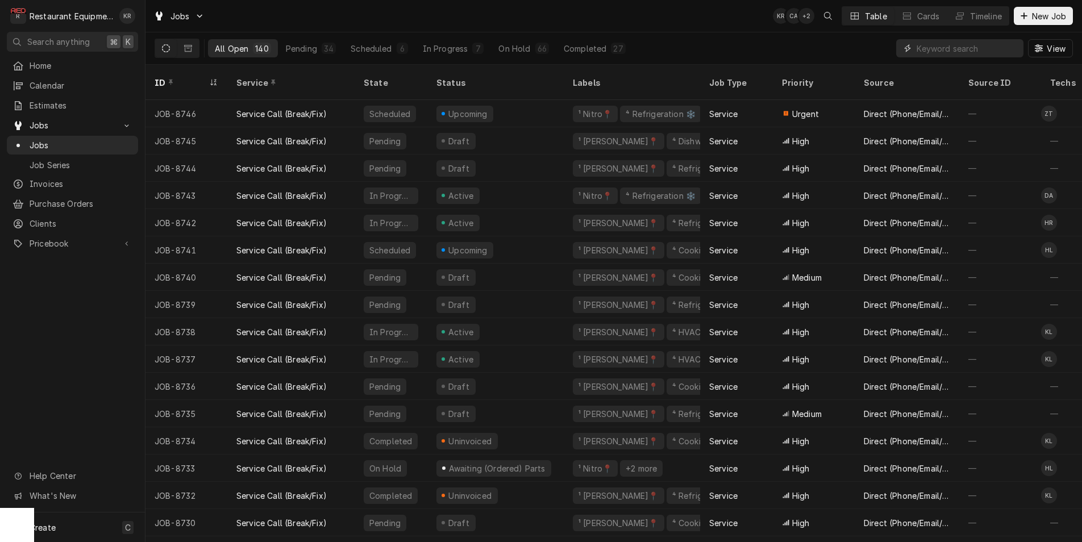
click at [953, 52] on input "Dynamic Content Wrapper" at bounding box center [966, 48] width 101 height 18
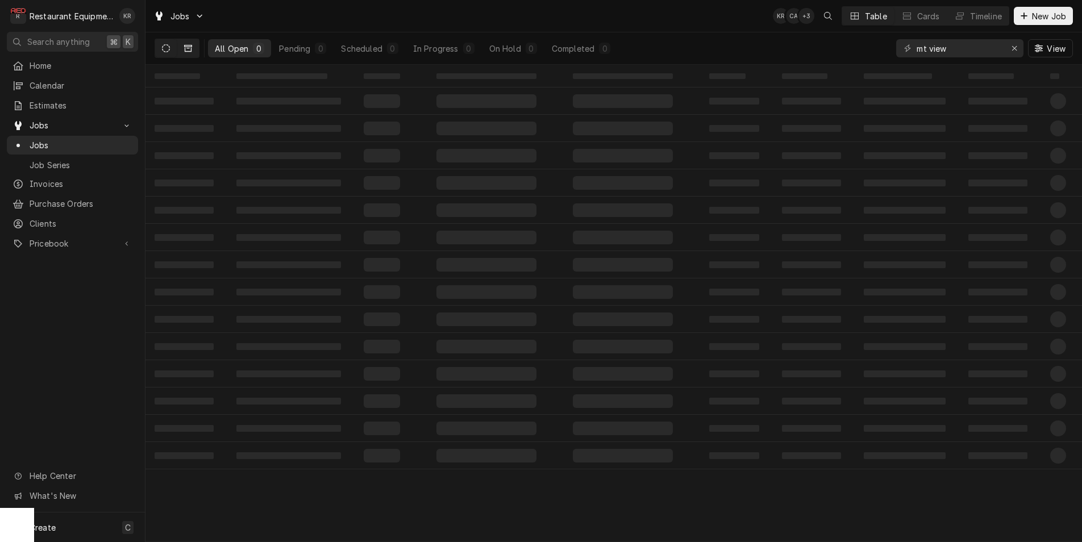
click at [191, 49] on icon "Dynamic Content Wrapper" at bounding box center [188, 48] width 8 height 7
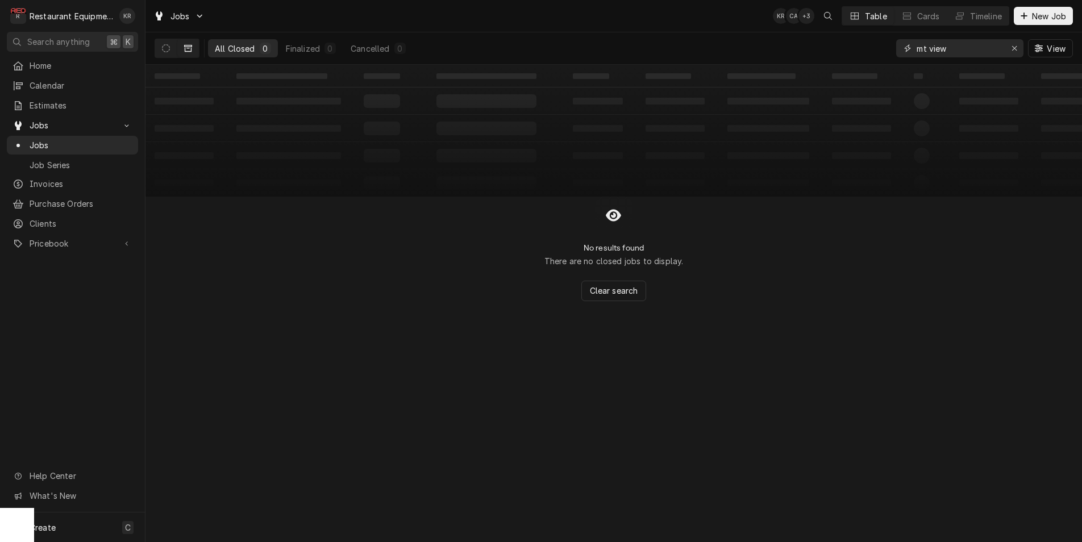
drag, startPoint x: 910, startPoint y: 45, endPoint x: 860, endPoint y: 43, distance: 50.0
click at [916, 43] on input "mt view" at bounding box center [958, 48] width 85 height 18
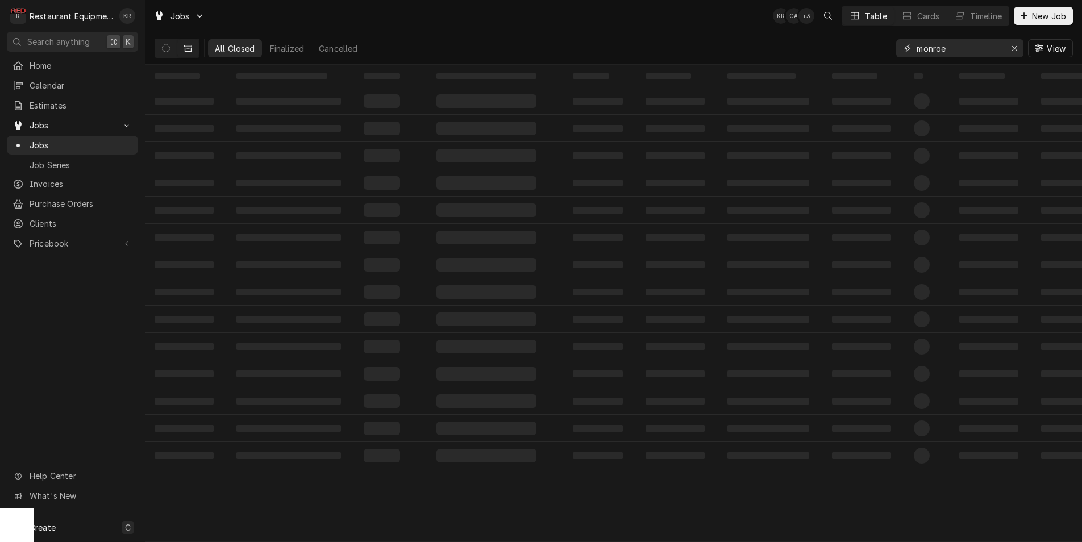
type input "monroe"
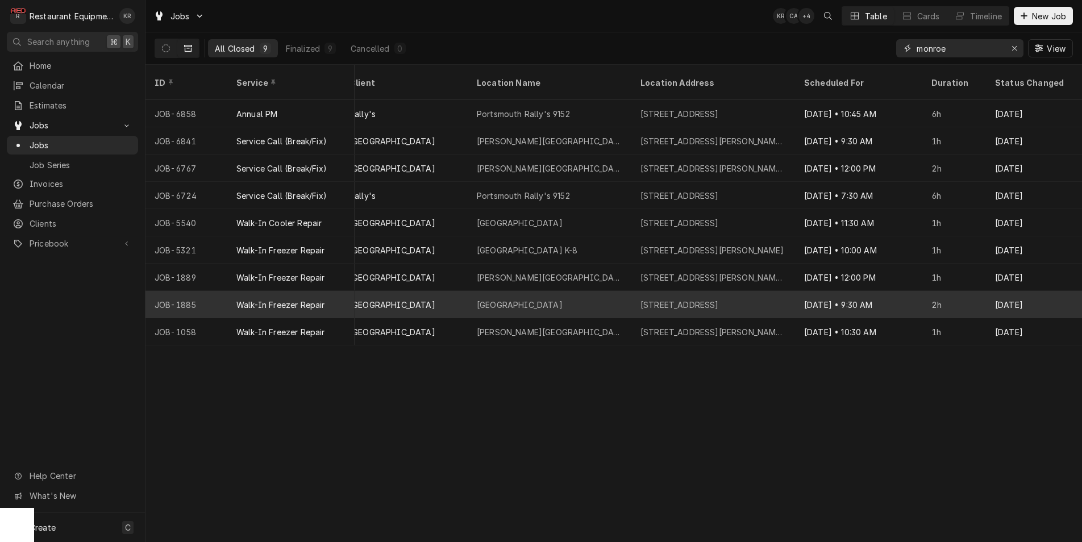
scroll to position [0, 768]
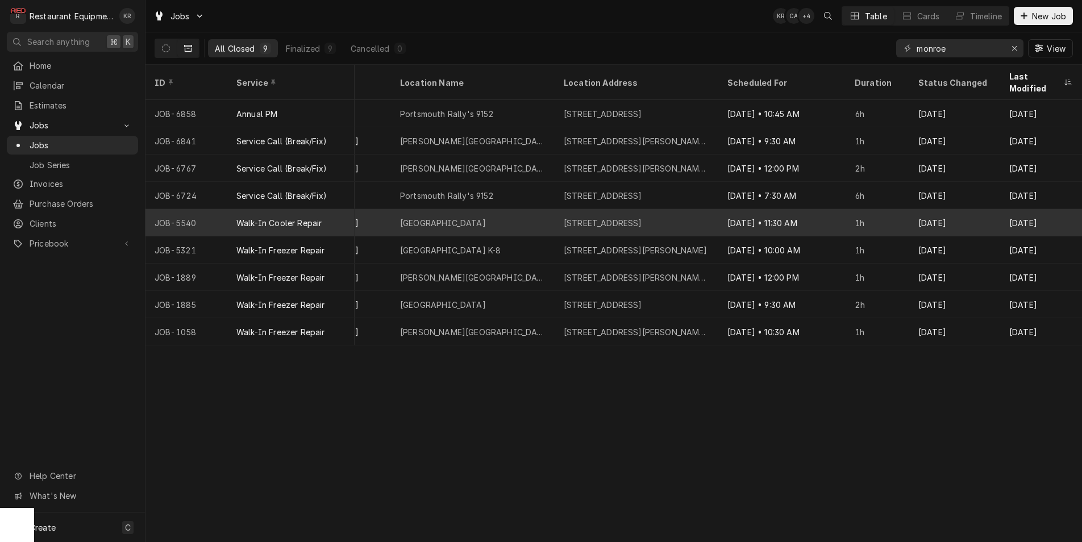
click at [627, 217] on div "121 Mountain View Dr, Union, WV 24983" at bounding box center [603, 223] width 78 height 12
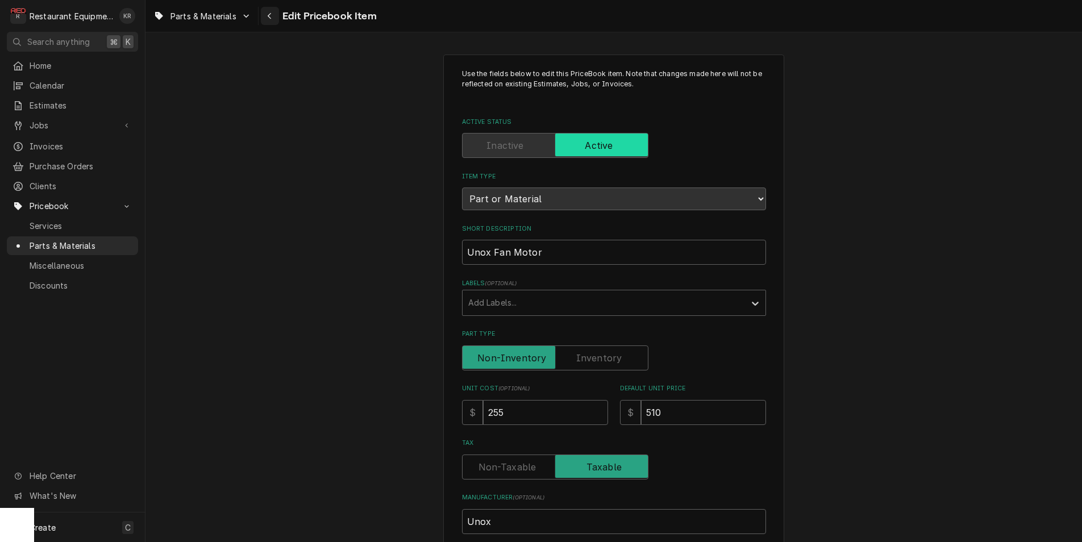
scroll to position [565, 0]
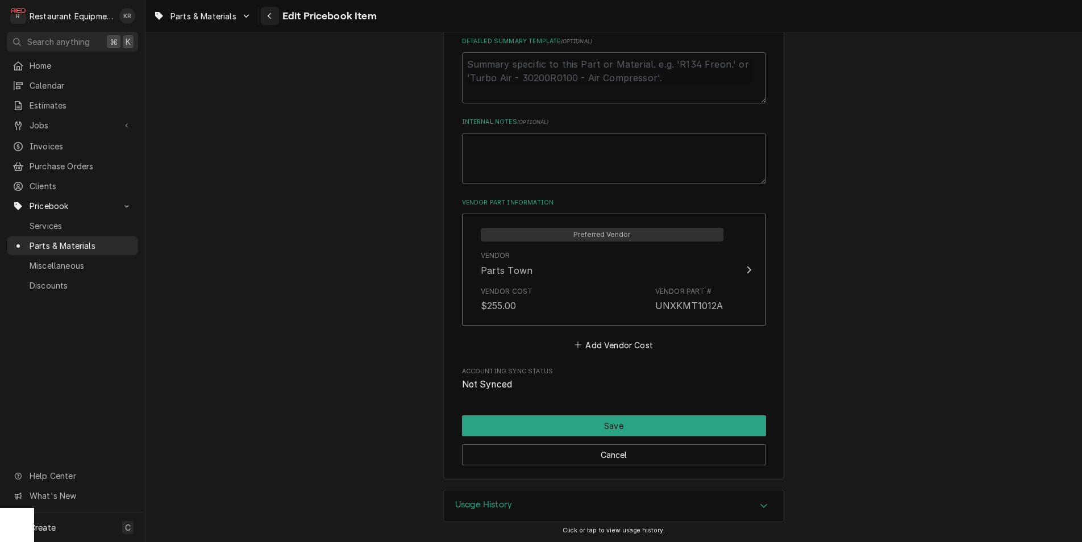
click at [272, 18] on icon "Navigate back" at bounding box center [269, 16] width 5 height 8
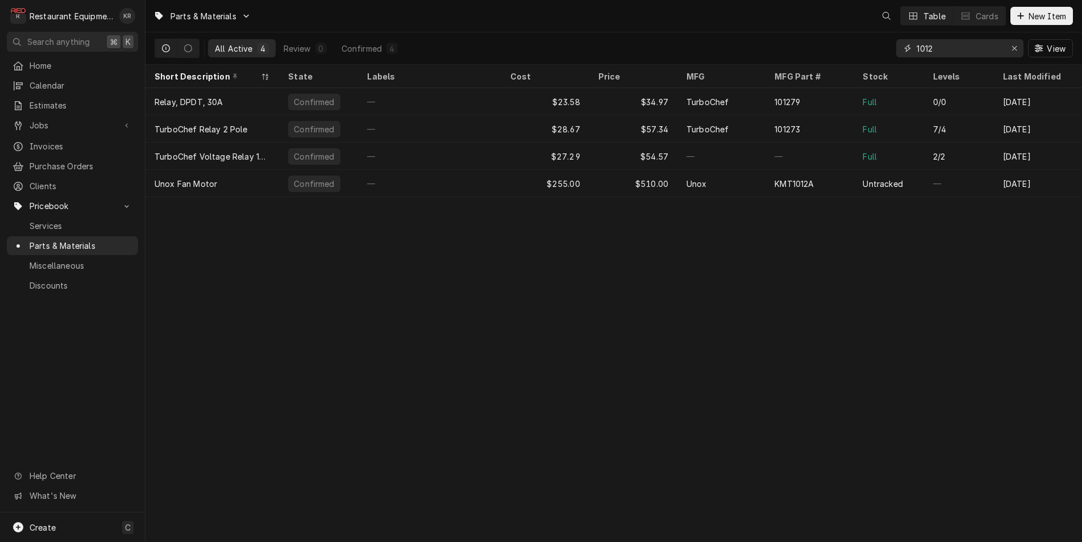
drag, startPoint x: 947, startPoint y: 48, endPoint x: 849, endPoint y: 40, distance: 98.6
click at [916, 40] on input "1012" at bounding box center [958, 48] width 85 height 18
type input "2"
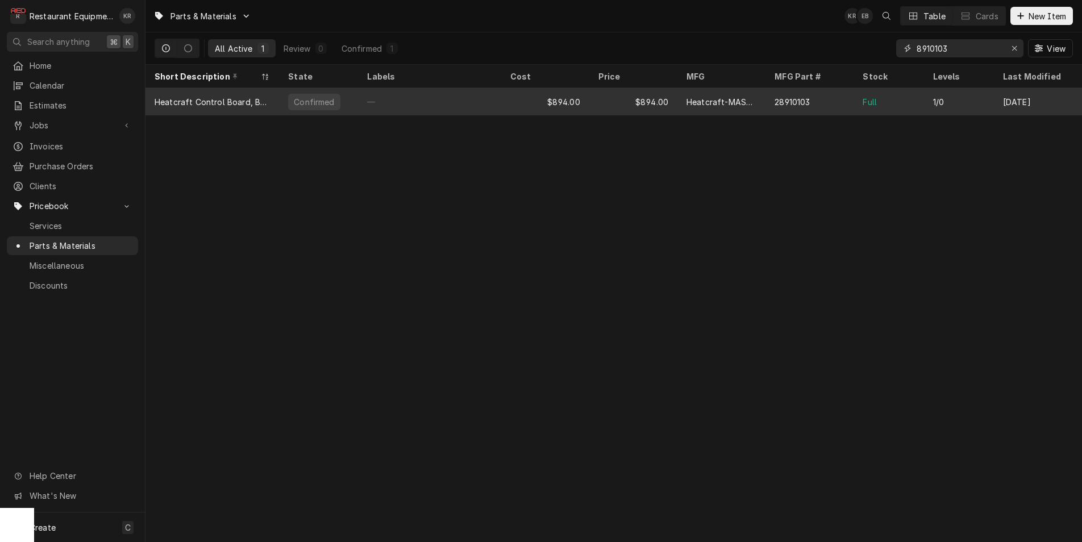
type input "8910103"
click at [545, 91] on div "$894.00" at bounding box center [545, 101] width 88 height 27
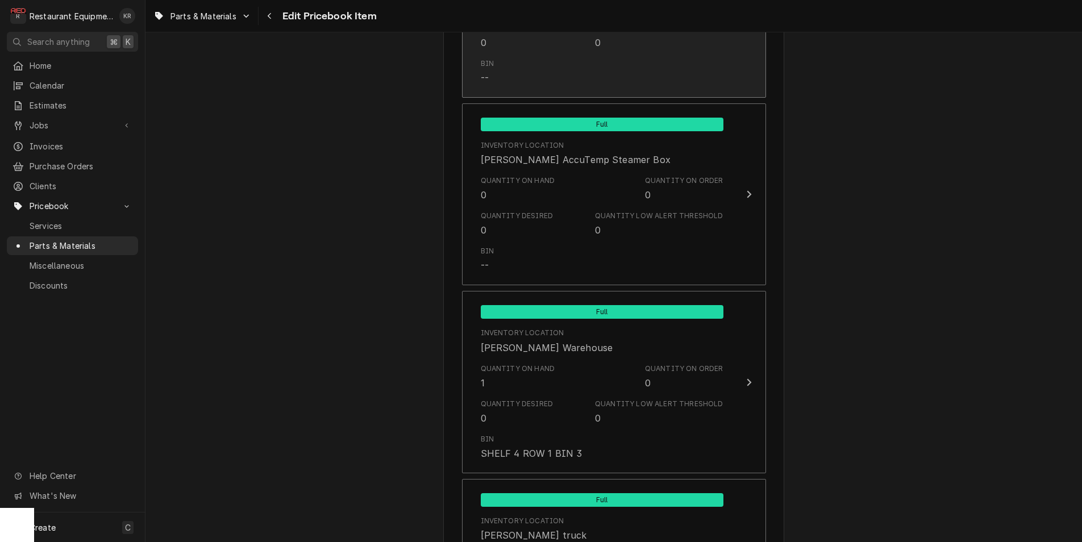
scroll to position [1423, 0]
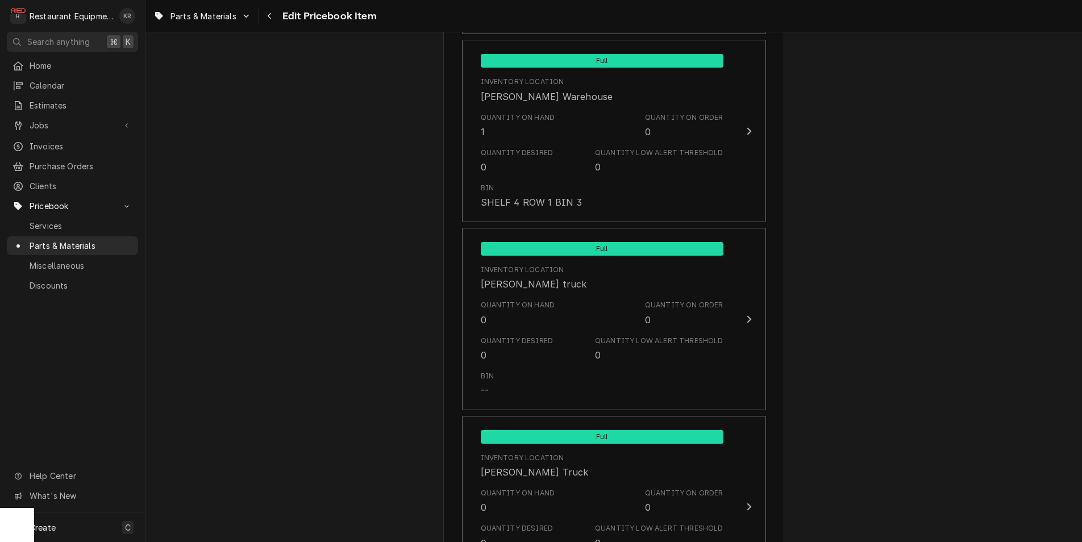
drag, startPoint x: 216, startPoint y: 16, endPoint x: 222, endPoint y: 19, distance: 6.6
click at [216, 16] on span "Parts & Materials" at bounding box center [203, 16] width 66 height 12
drag, startPoint x: 281, startPoint y: 16, endPoint x: 273, endPoint y: 17, distance: 8.0
click at [278, 16] on html "R Restaurant Equipment Diagnostics KR Search anything ⌘ K Home Calendar Estimat…" at bounding box center [541, 271] width 1082 height 542
click at [273, 18] on div "Navigate back" at bounding box center [269, 15] width 11 height 11
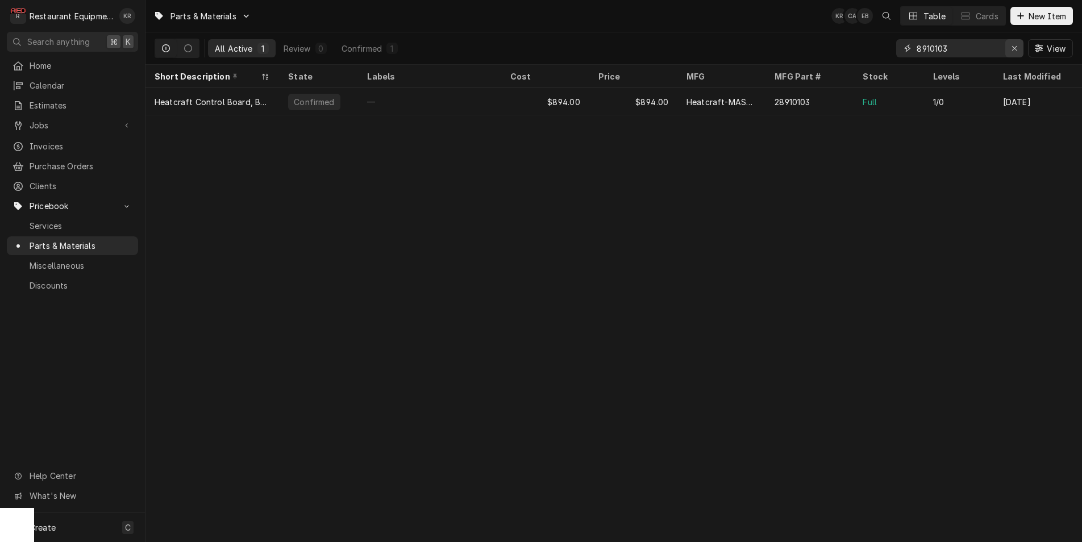
click at [1016, 49] on icon "Erase input" at bounding box center [1014, 48] width 6 height 8
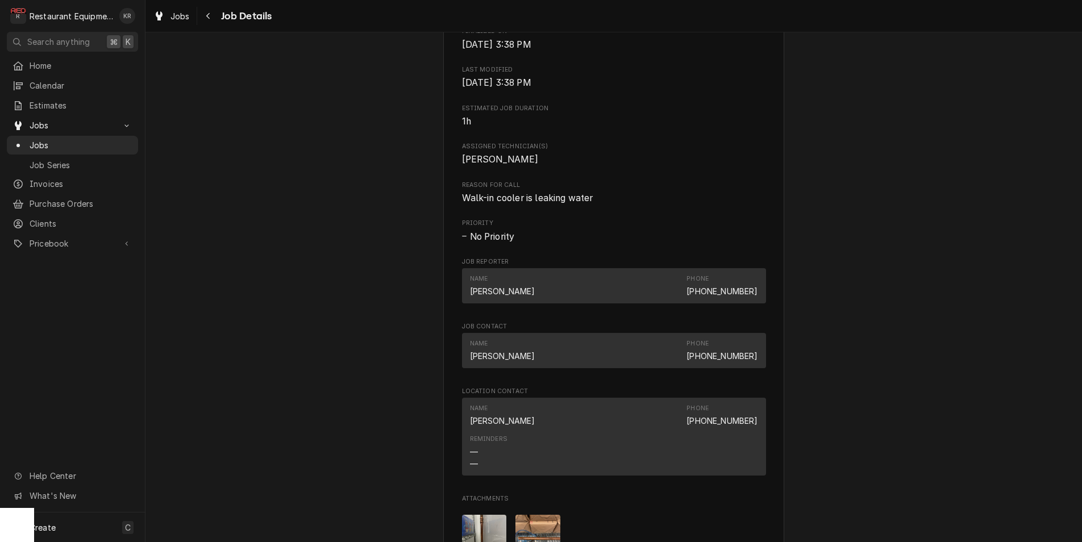
scroll to position [541, 0]
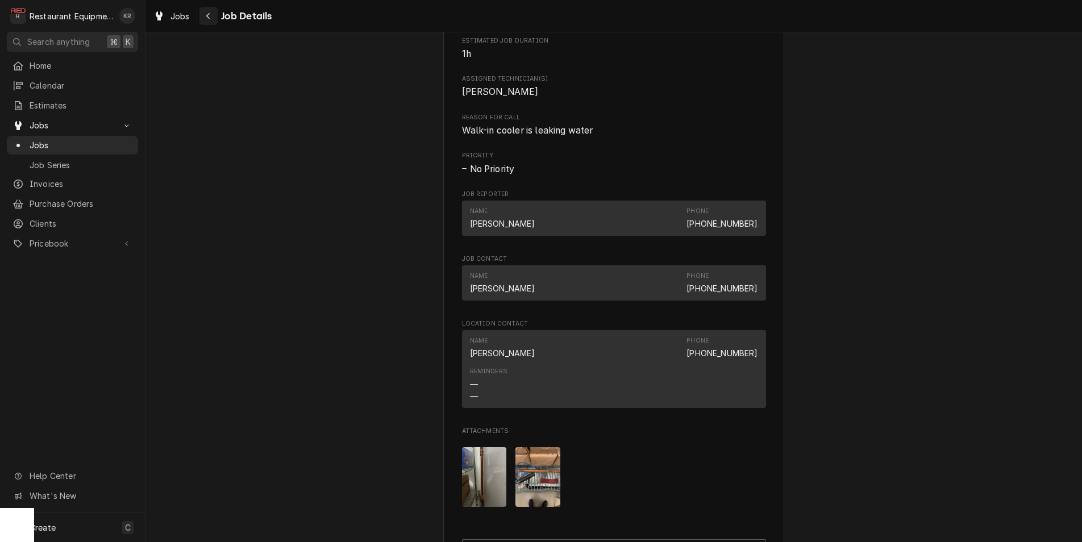
drag, startPoint x: 206, startPoint y: 17, endPoint x: 248, endPoint y: 10, distance: 42.6
click at [207, 17] on icon "Navigate back" at bounding box center [208, 16] width 5 height 8
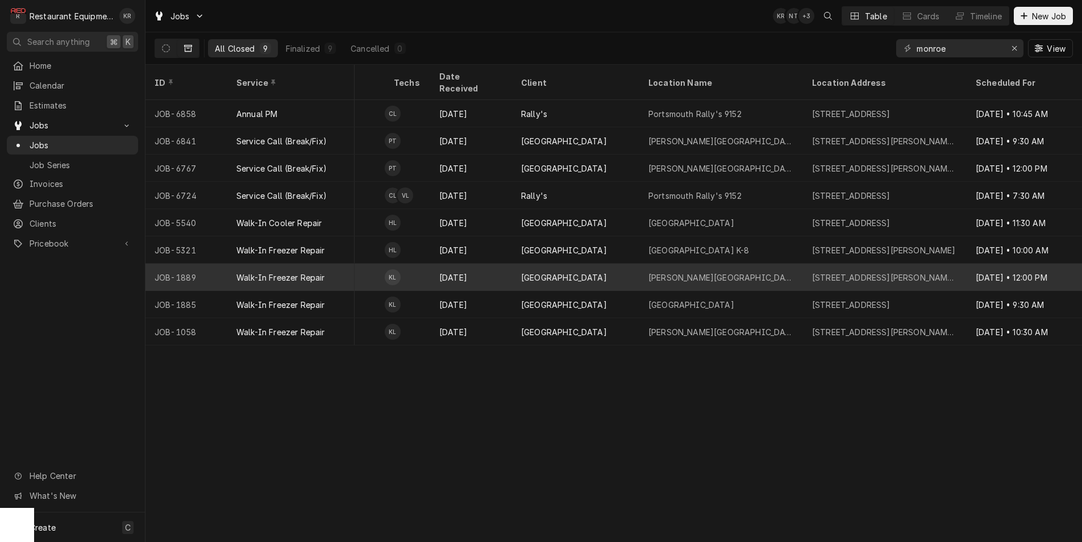
scroll to position [0, 526]
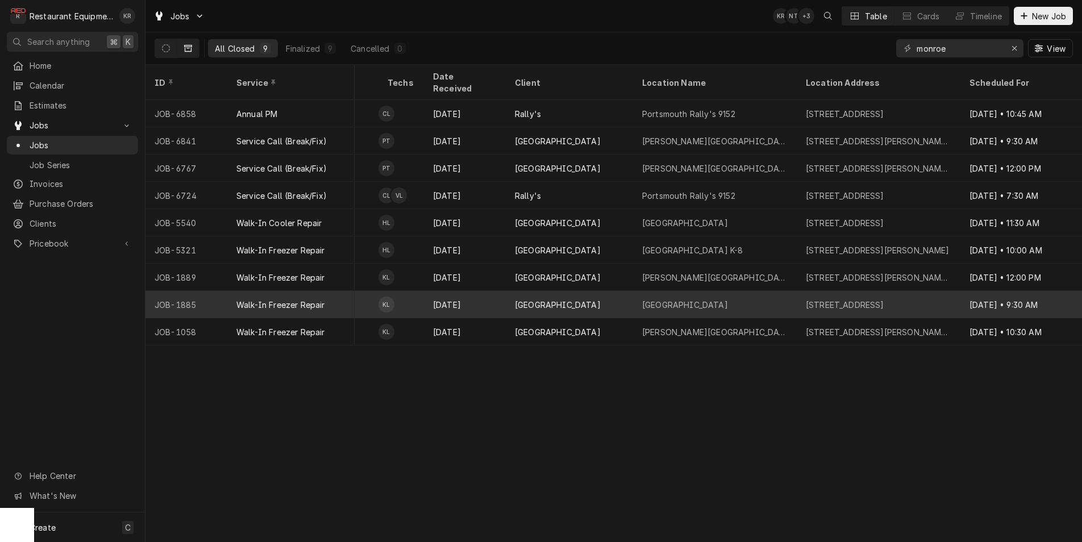
click at [681, 299] on div "Mountain View School" at bounding box center [685, 305] width 86 height 12
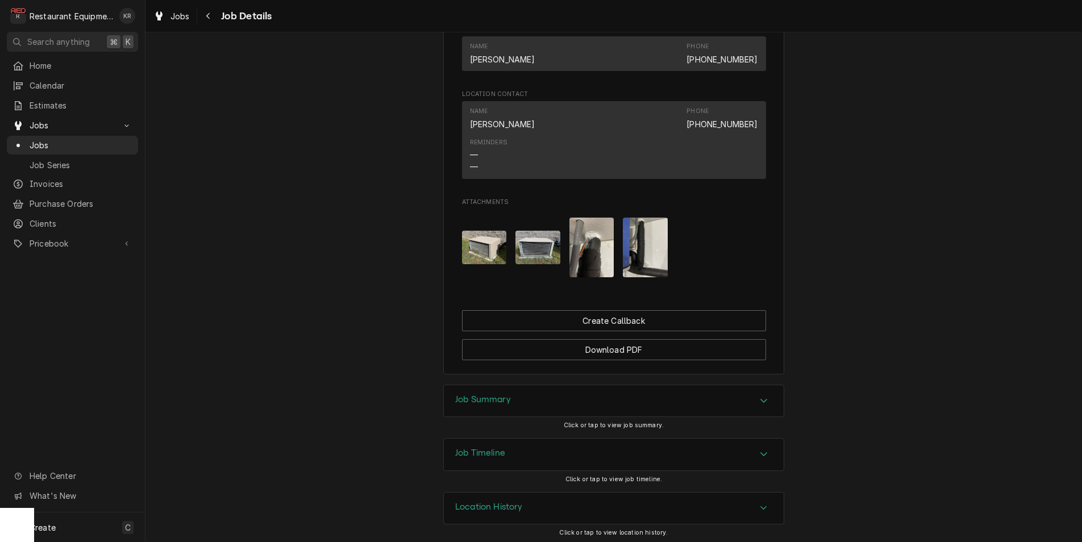
scroll to position [829, 0]
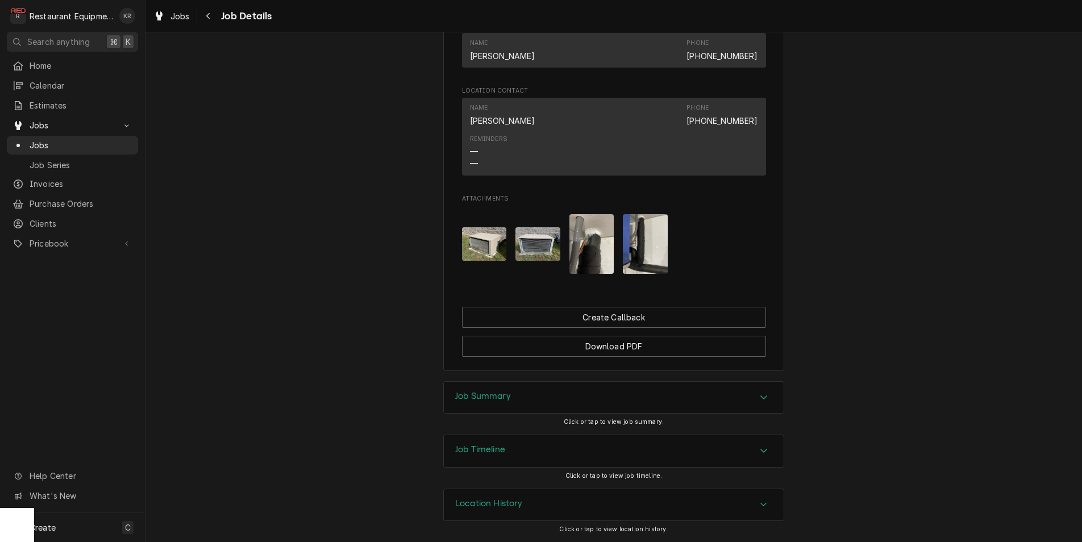
drag, startPoint x: 206, startPoint y: 18, endPoint x: 218, endPoint y: 18, distance: 12.5
click at [206, 18] on icon "Navigate back" at bounding box center [208, 16] width 5 height 8
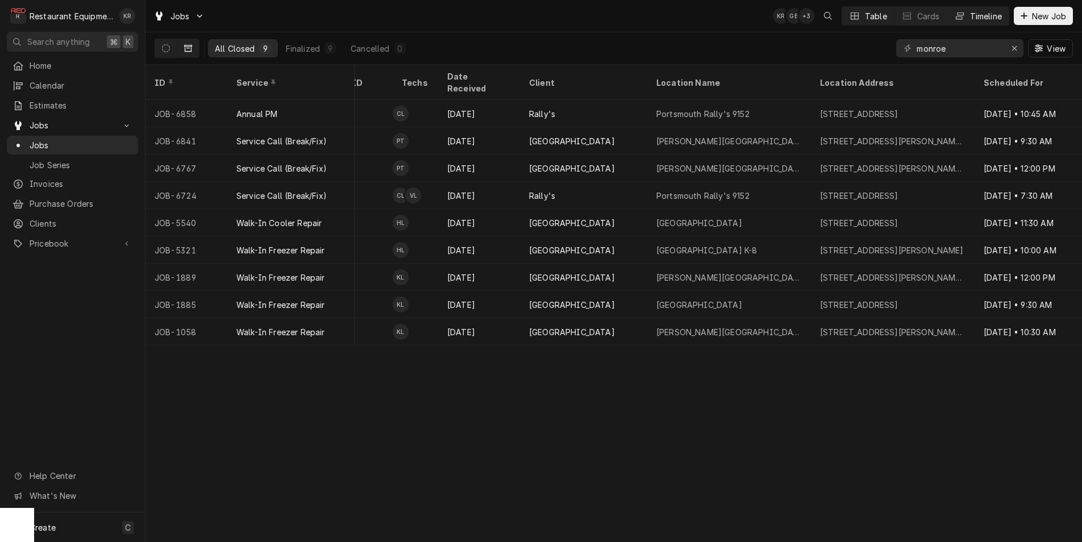
scroll to position [0, 569]
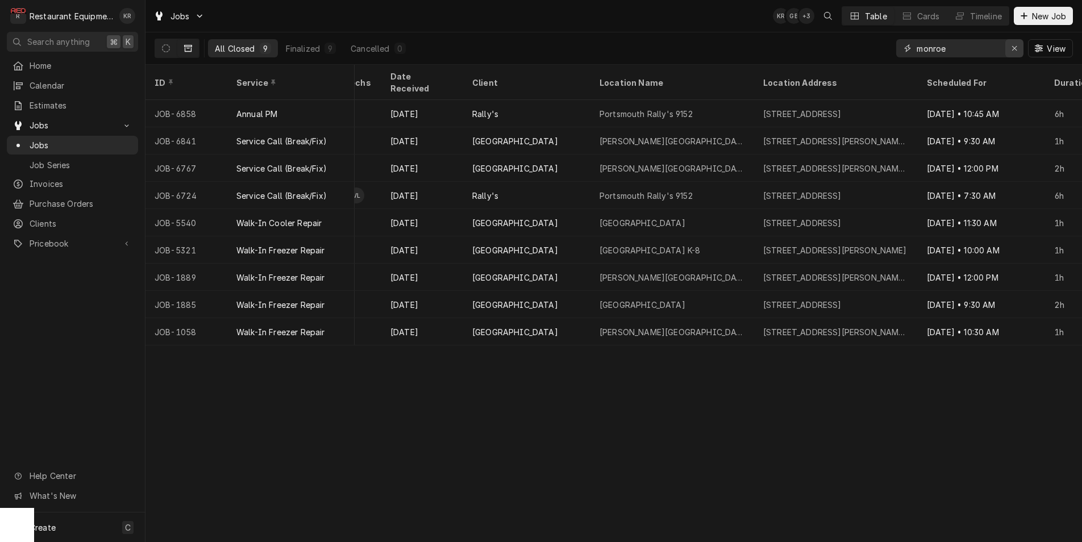
click at [1012, 46] on icon "Erase input" at bounding box center [1014, 48] width 6 height 8
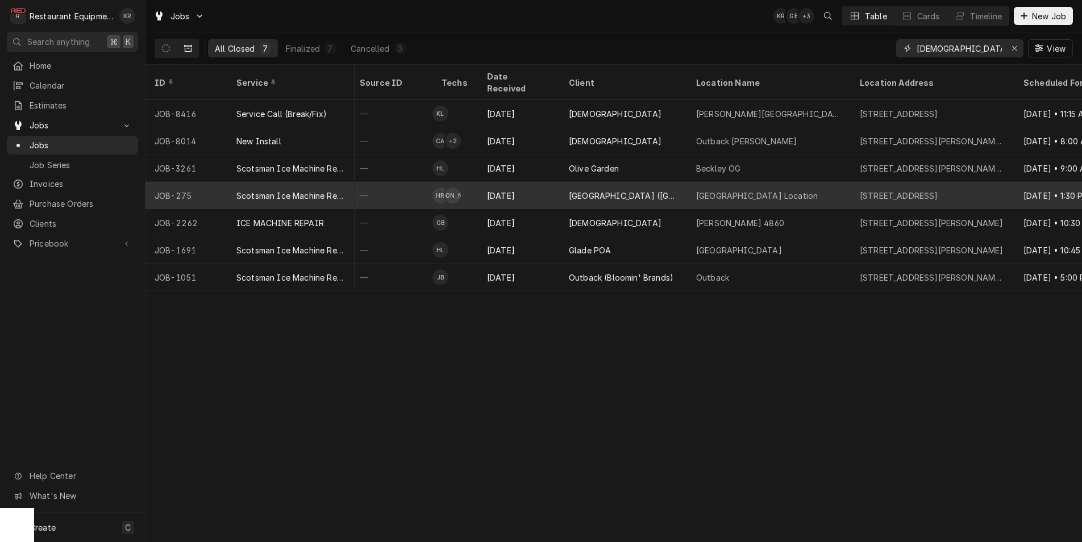
scroll to position [0, 470]
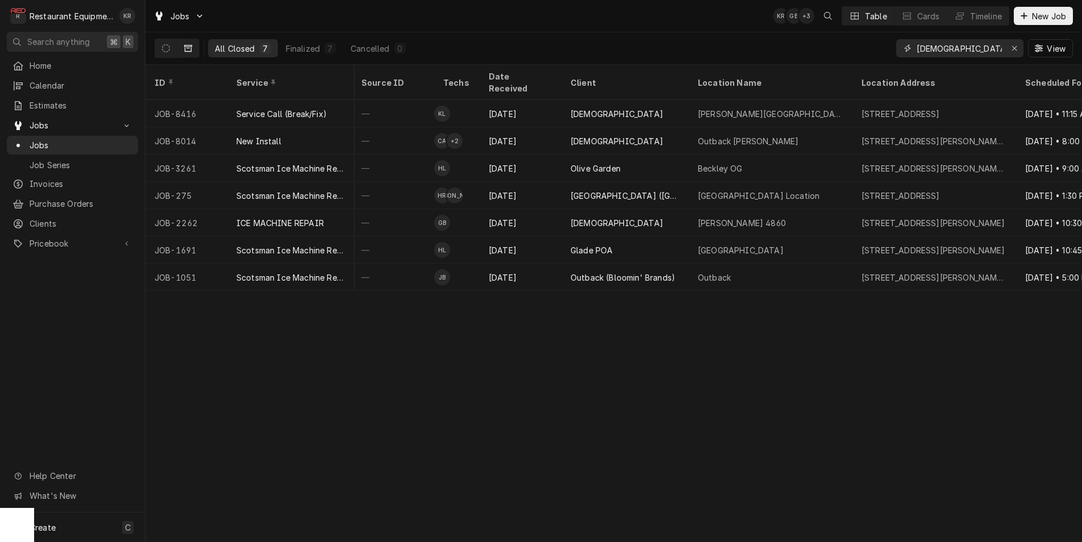
drag, startPoint x: 964, startPoint y: 45, endPoint x: 908, endPoint y: 43, distance: 56.3
click at [916, 43] on input "scotsman" at bounding box center [958, 48] width 85 height 18
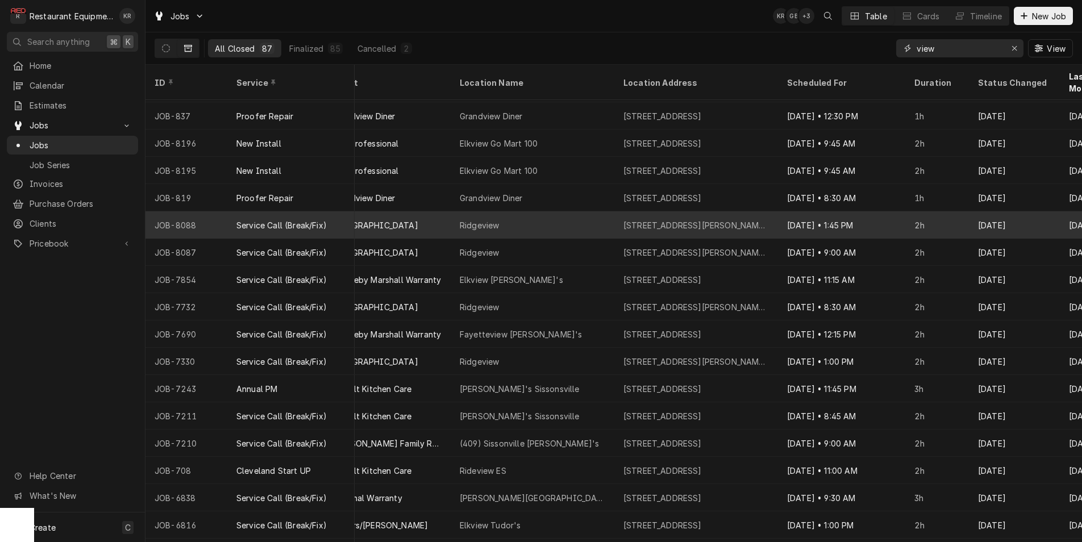
scroll to position [0, 708]
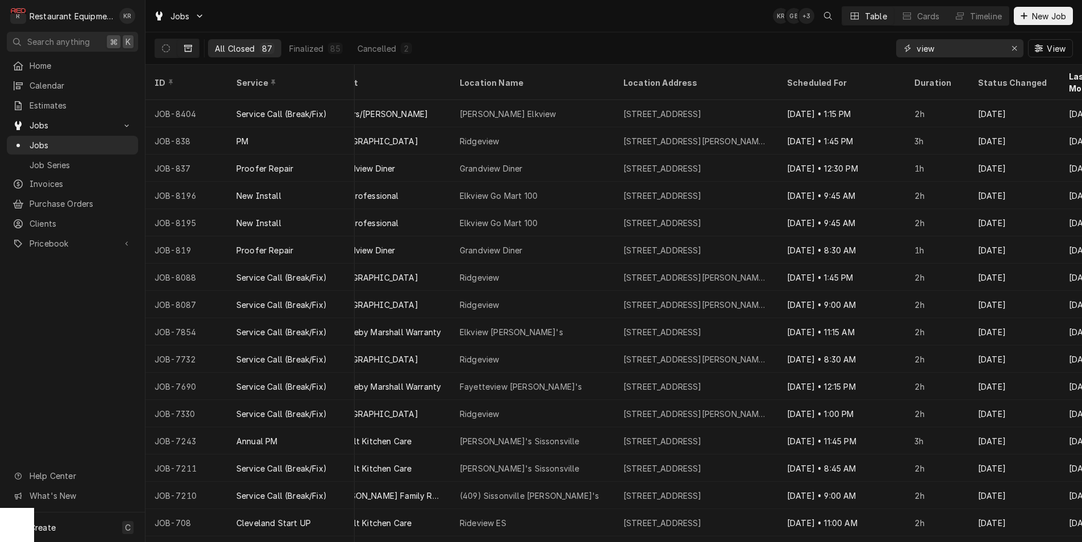
click at [916, 51] on input "view" at bounding box center [958, 48] width 85 height 18
drag, startPoint x: 941, startPoint y: 50, endPoint x: 906, endPoint y: 48, distance: 35.3
click at [916, 48] on input "view" at bounding box center [958, 48] width 85 height 18
drag, startPoint x: 937, startPoint y: 48, endPoint x: 910, endPoint y: 48, distance: 27.8
click at [916, 48] on input "view" at bounding box center [958, 48] width 85 height 18
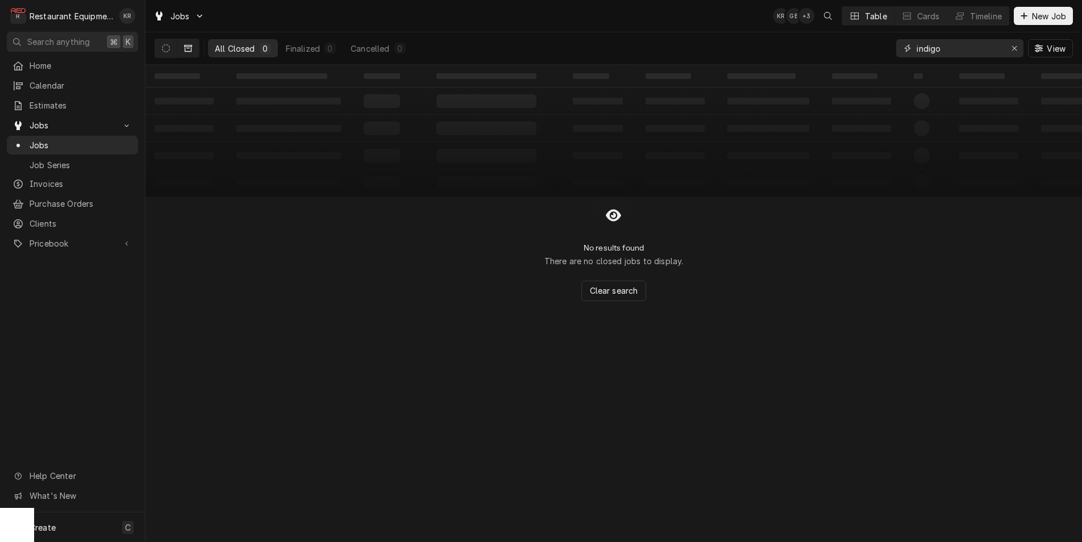
click at [960, 47] on input "indigo" at bounding box center [958, 48] width 85 height 18
click at [916, 44] on input "indigo" at bounding box center [958, 48] width 85 height 18
type input "manitowoc"
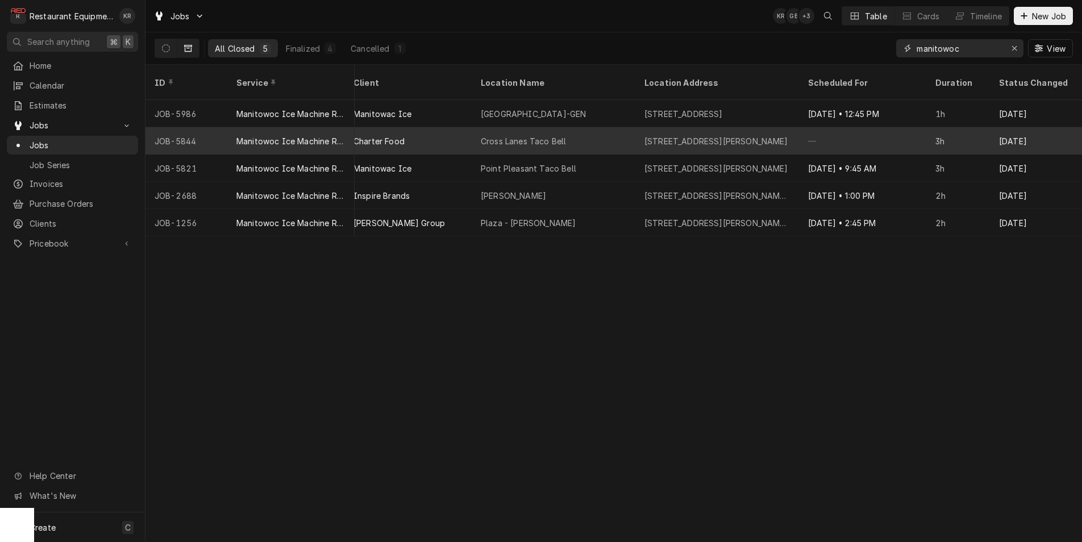
scroll to position [0, 683]
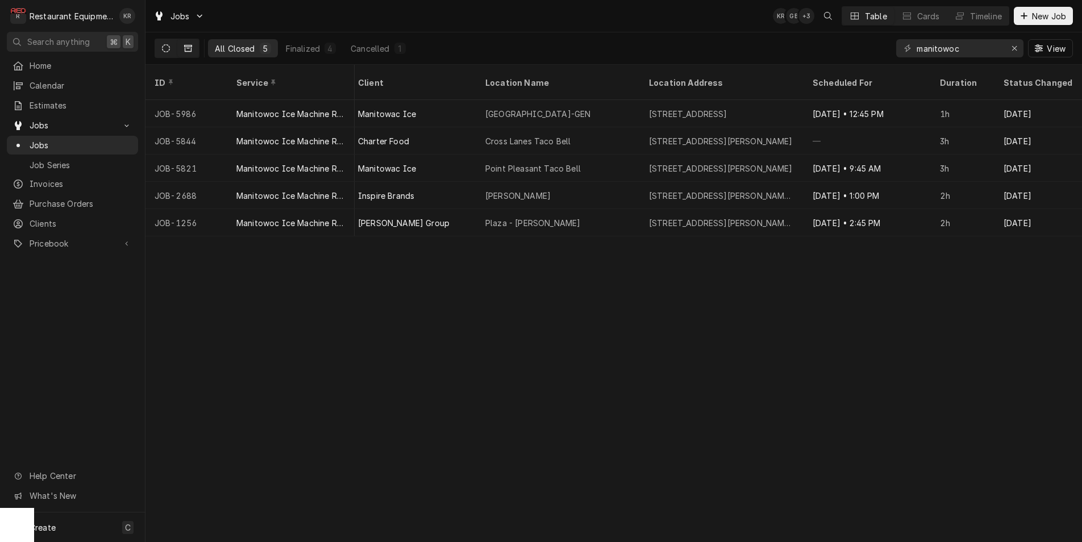
click at [162, 48] on icon "Dynamic Content Wrapper" at bounding box center [166, 48] width 8 height 8
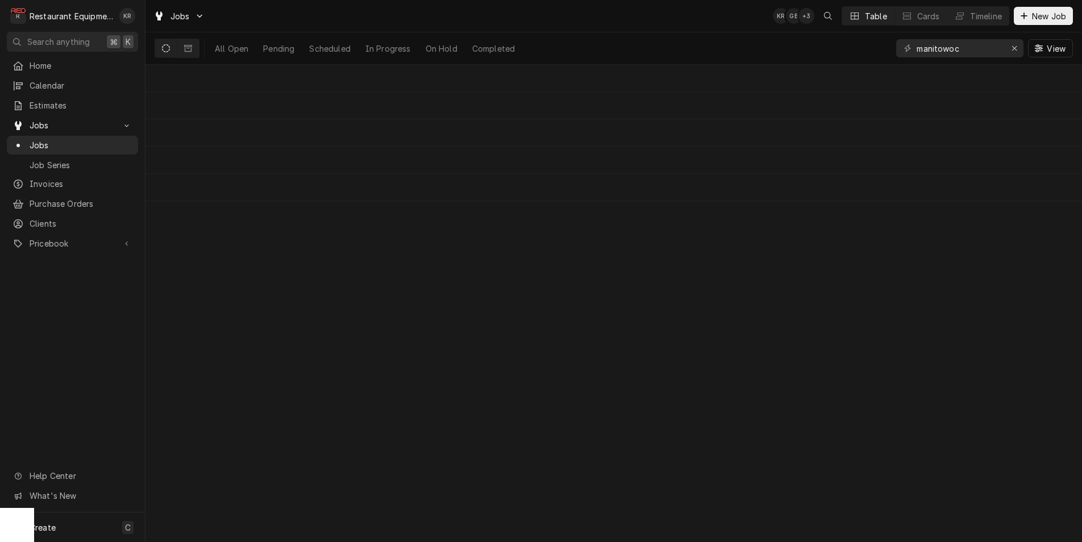
scroll to position [0, 0]
click at [188, 45] on icon "Dynamic Content Wrapper" at bounding box center [188, 48] width 8 height 7
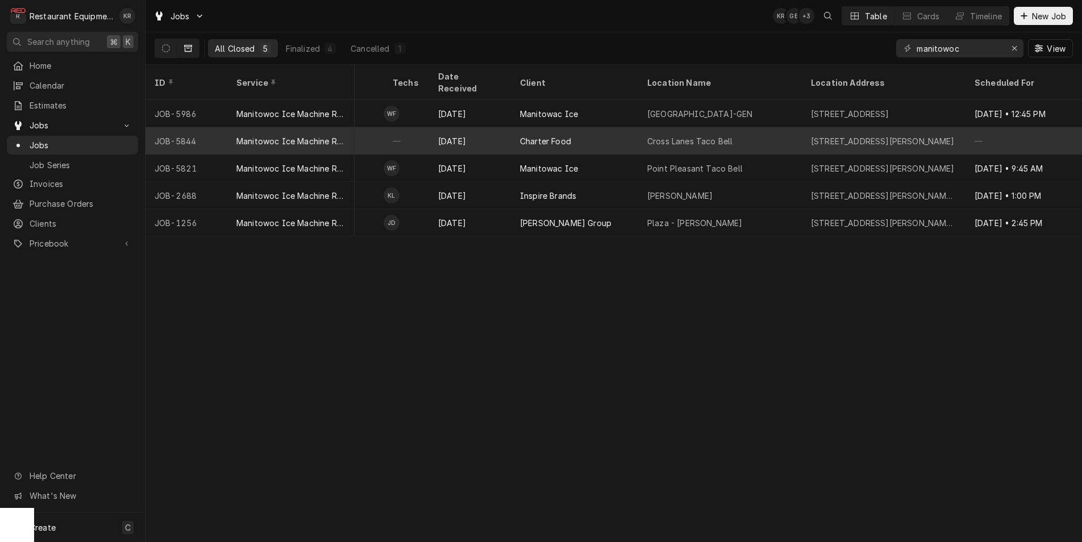
scroll to position [0, 519]
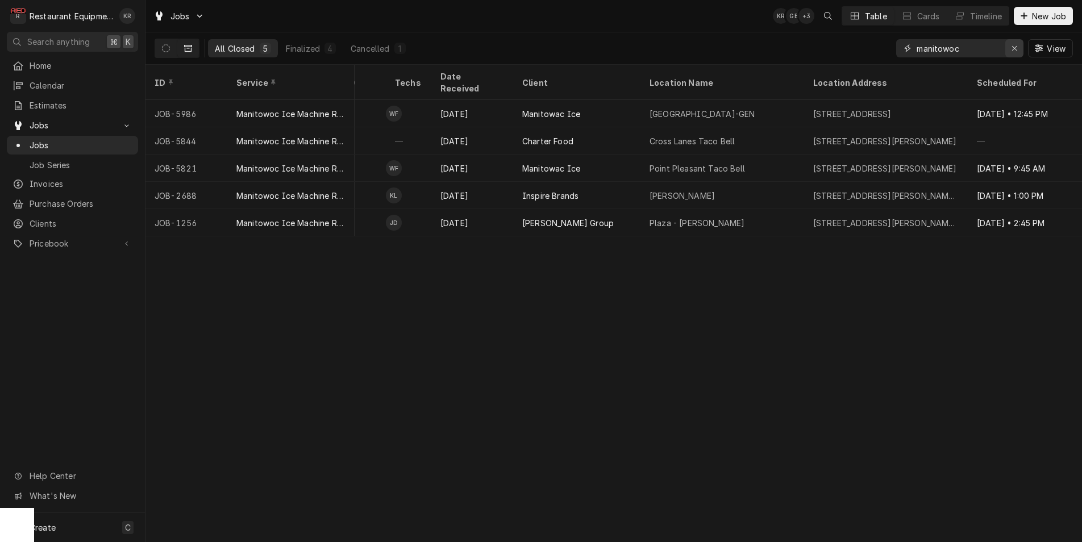
click at [1014, 48] on icon "Erase input" at bounding box center [1014, 48] width 5 height 5
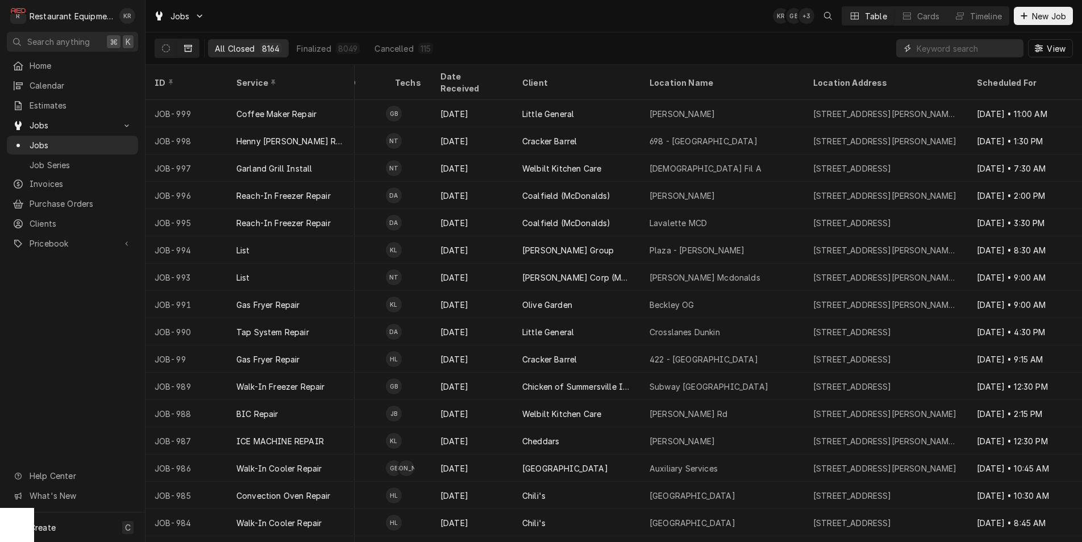
click at [948, 52] on input "Dynamic Content Wrapper" at bounding box center [966, 48] width 101 height 18
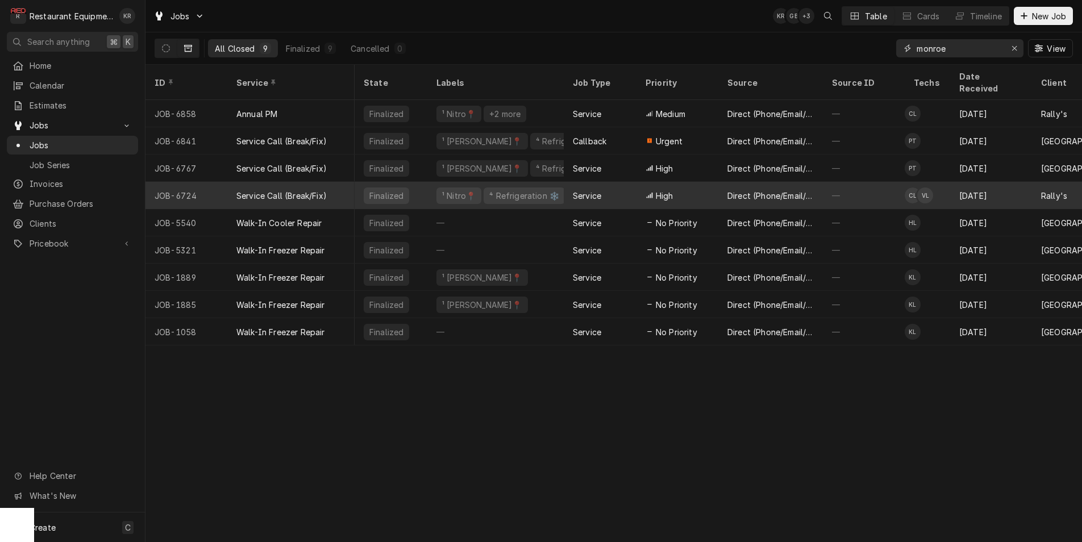
scroll to position [0, 716]
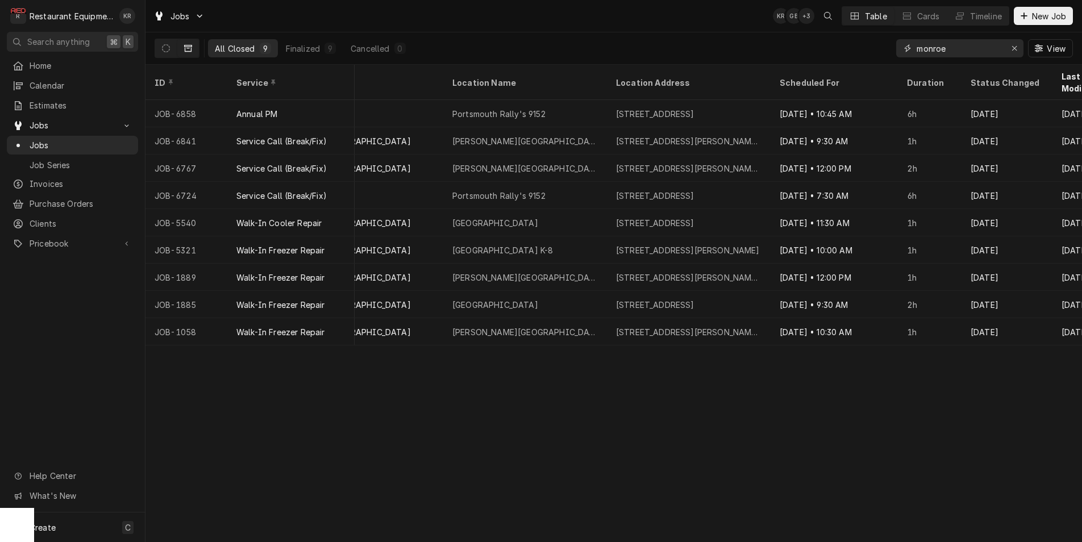
drag, startPoint x: 954, startPoint y: 47, endPoint x: 894, endPoint y: 48, distance: 60.8
click at [916, 48] on input "monroe" at bounding box center [958, 48] width 85 height 18
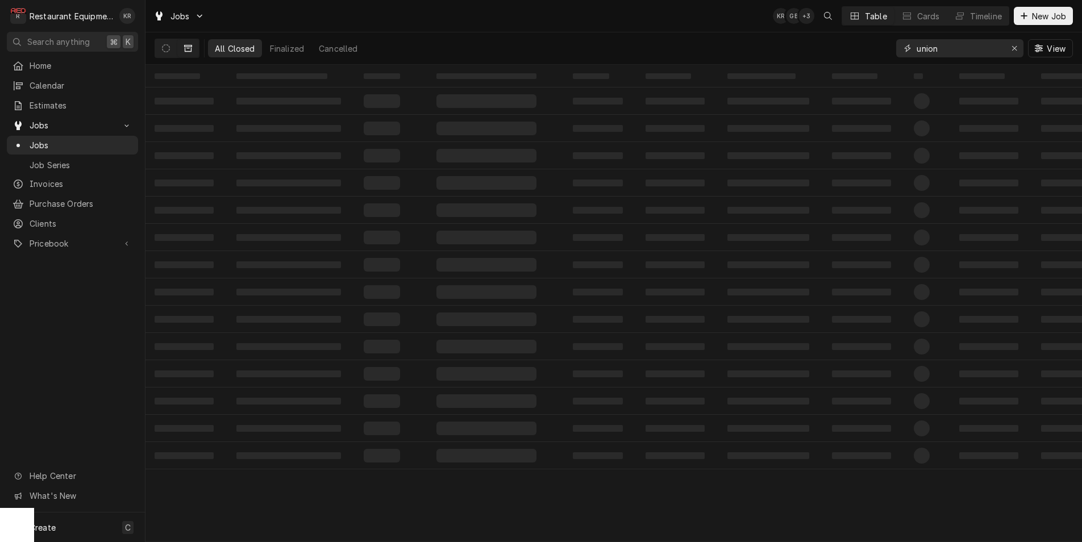
type input "union"
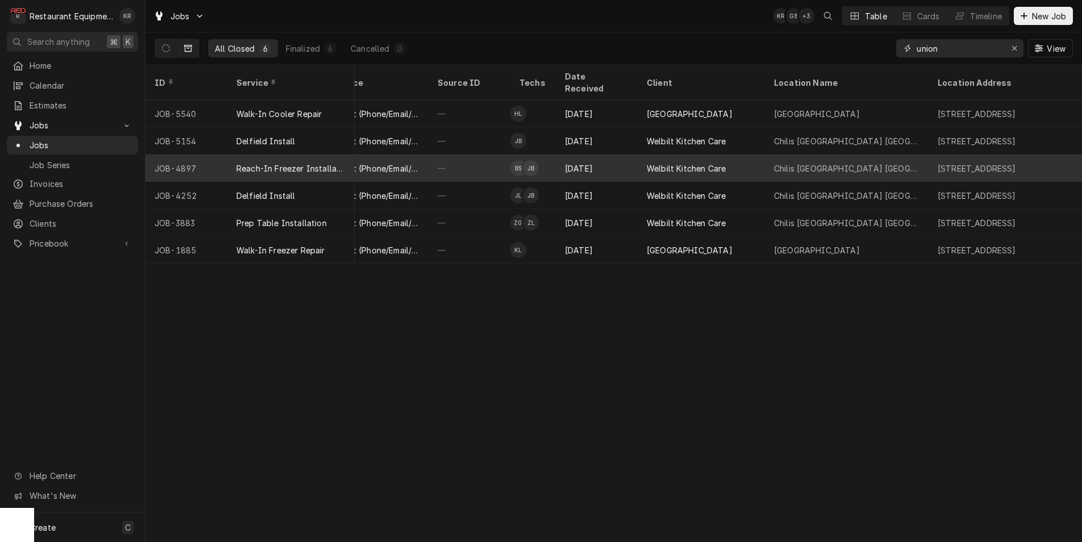
scroll to position [0, 401]
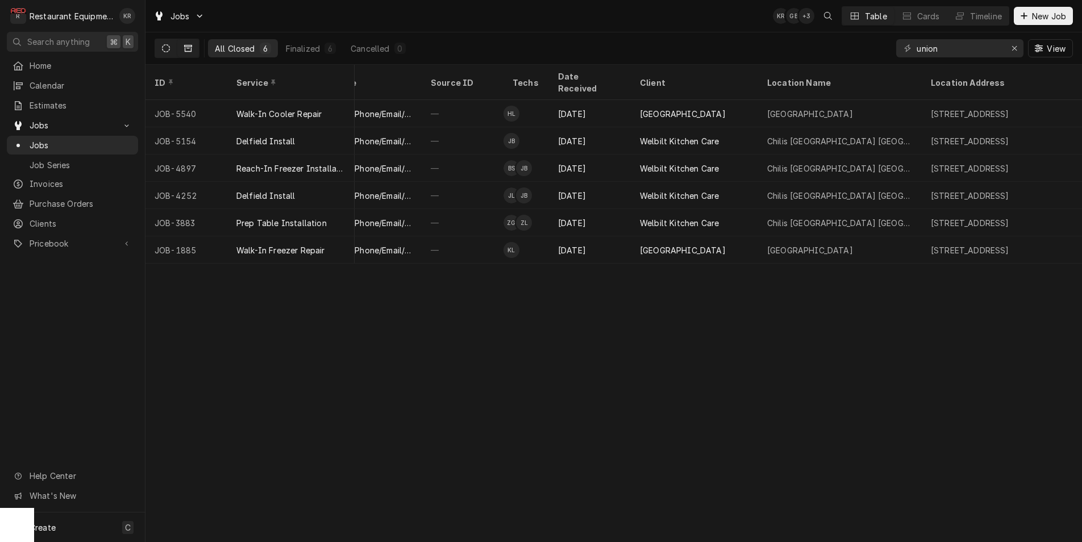
click at [165, 47] on icon "Dynamic Content Wrapper" at bounding box center [166, 48] width 8 height 8
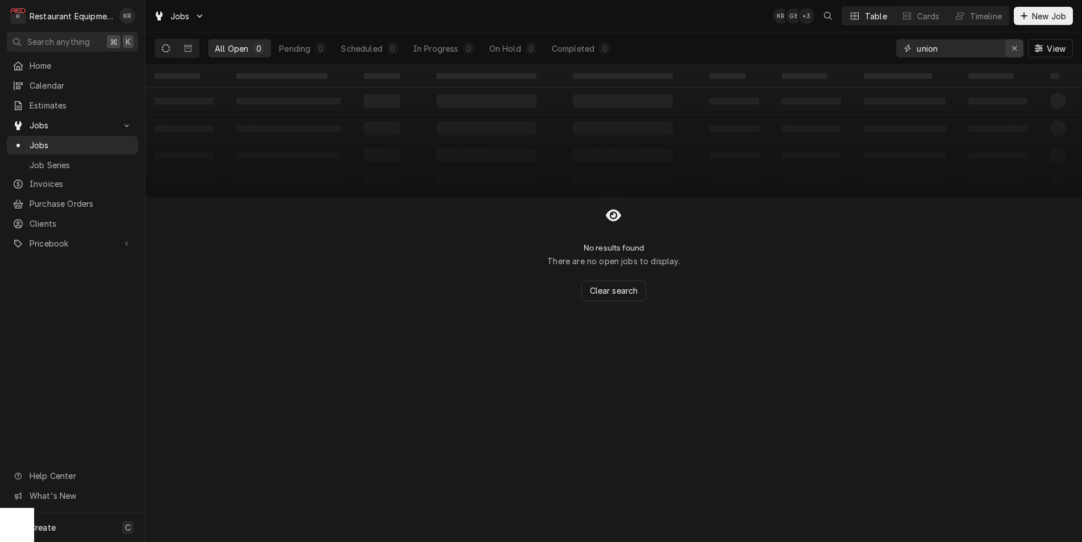
click at [1011, 50] on icon "Erase input" at bounding box center [1014, 48] width 6 height 8
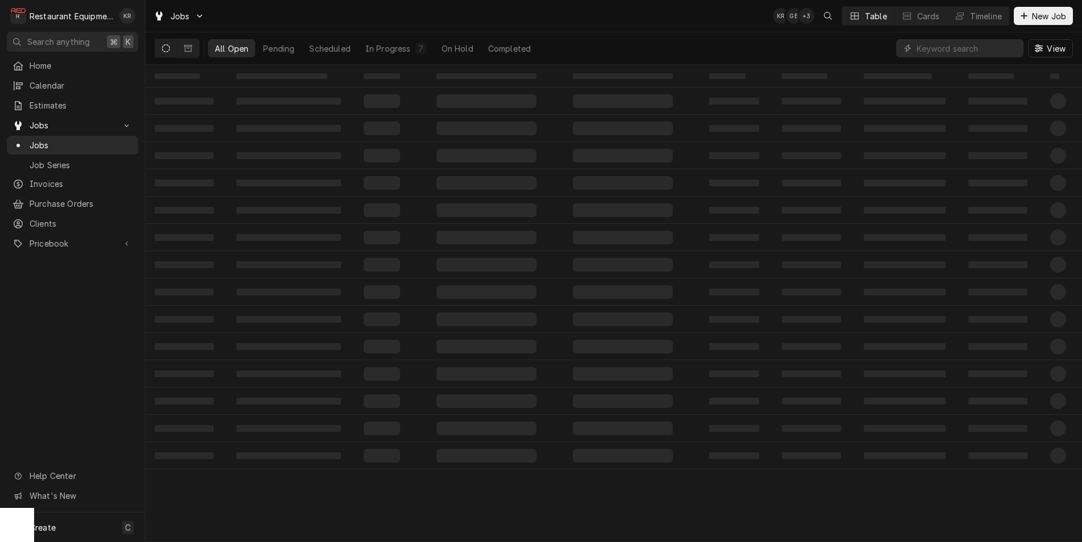
click at [1027, 27] on div "Jobs KR GB + 3 Table Cards Timeline New Job" at bounding box center [613, 16] width 936 height 32
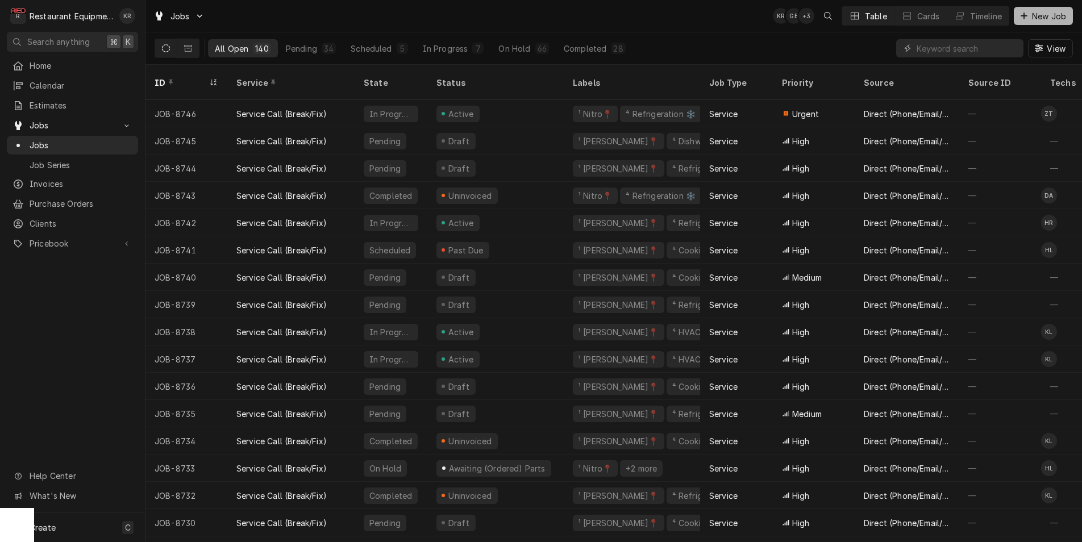
click at [1031, 18] on span "New Job" at bounding box center [1048, 16] width 39 height 12
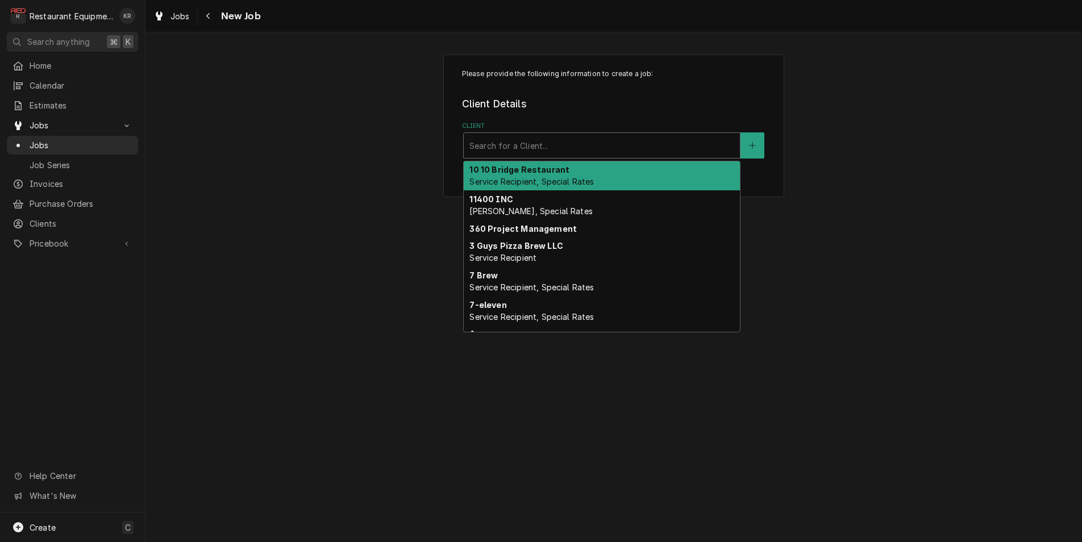
click at [560, 147] on div "Client" at bounding box center [601, 145] width 265 height 20
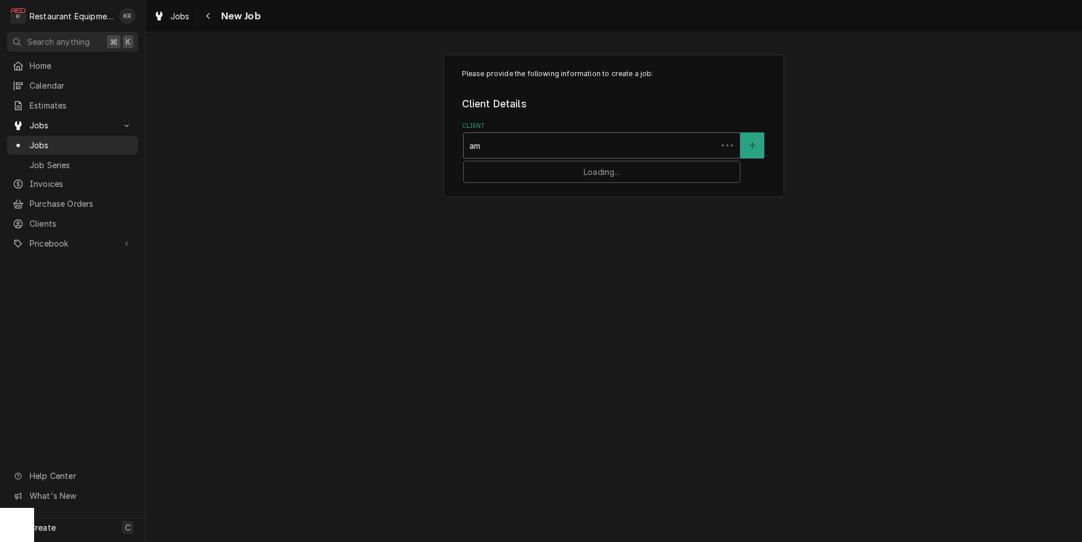
type input "[PERSON_NAME]"
click at [530, 173] on div "[PERSON_NAME]'s Market" at bounding box center [602, 170] width 276 height 18
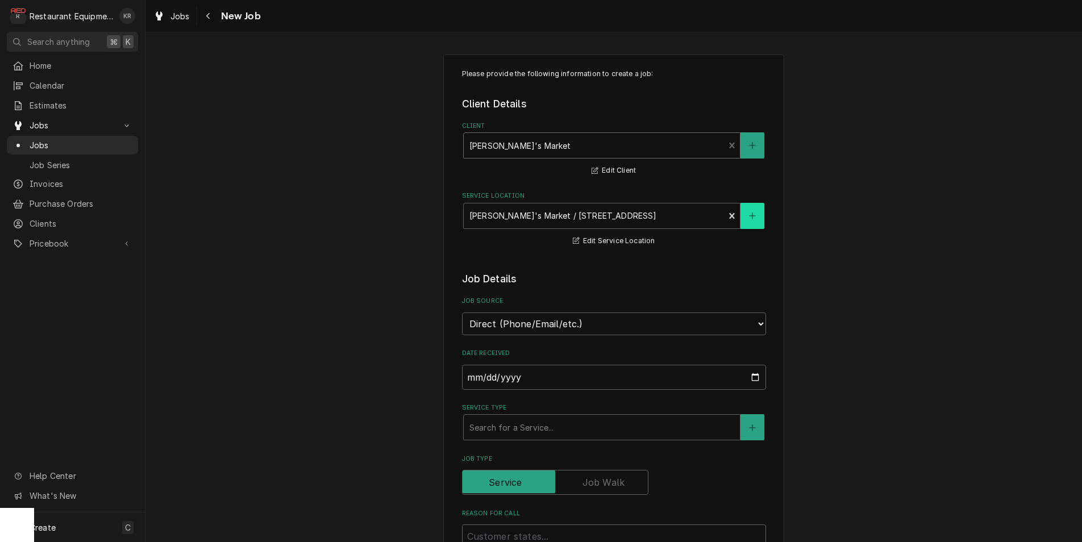
click at [756, 220] on button "Service Location" at bounding box center [752, 216] width 24 height 26
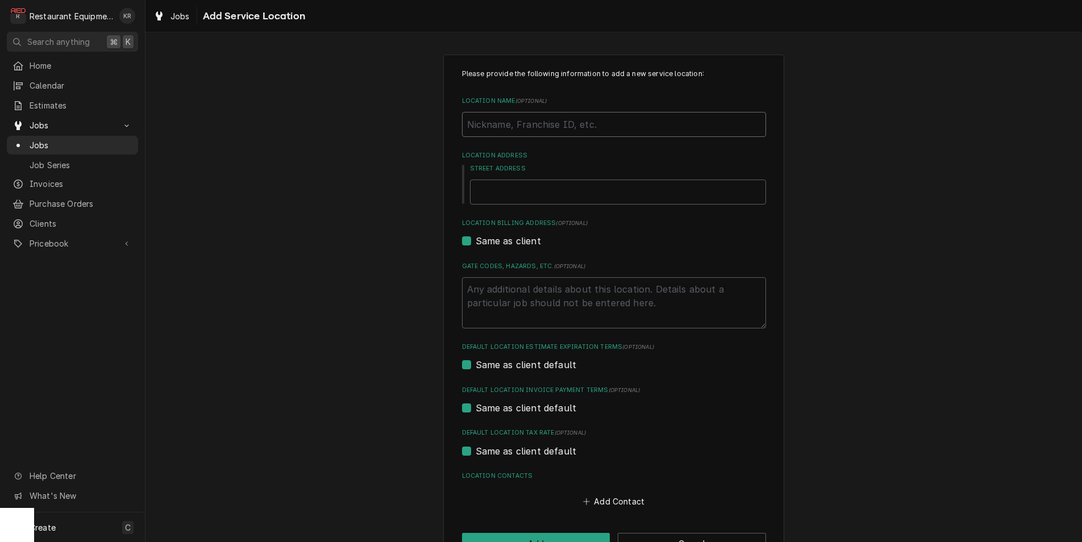
click at [539, 130] on input "Location Name ( optional )" at bounding box center [614, 124] width 304 height 25
type textarea "x"
type input "O"
type textarea "x"
type input "Ol"
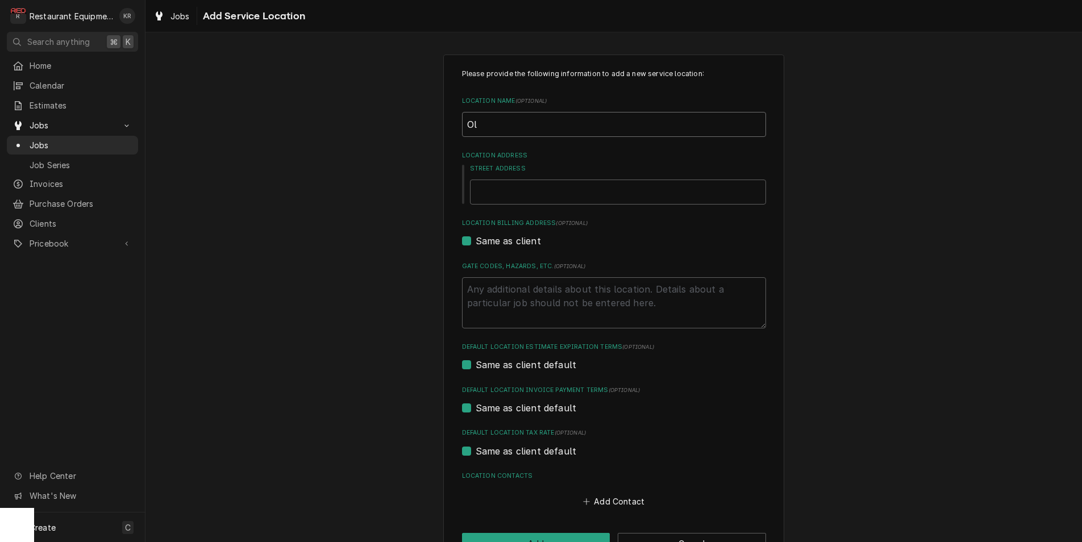
type textarea "x"
type input "Old"
type textarea "x"
type input "Old"
type textarea "x"
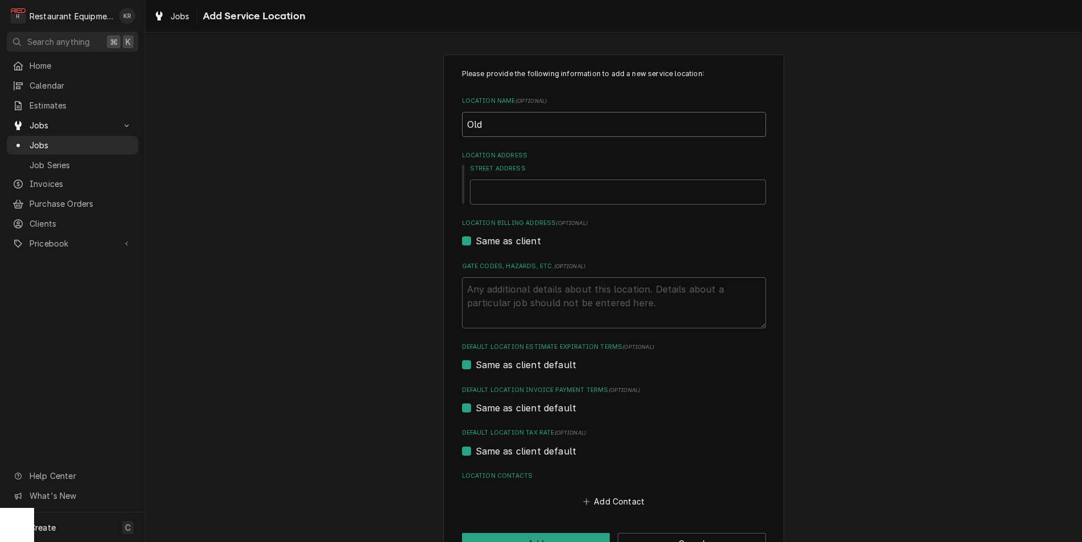
type input "Old R"
type textarea "x"
type input "Old Re"
type textarea "x"
type input "Old Red"
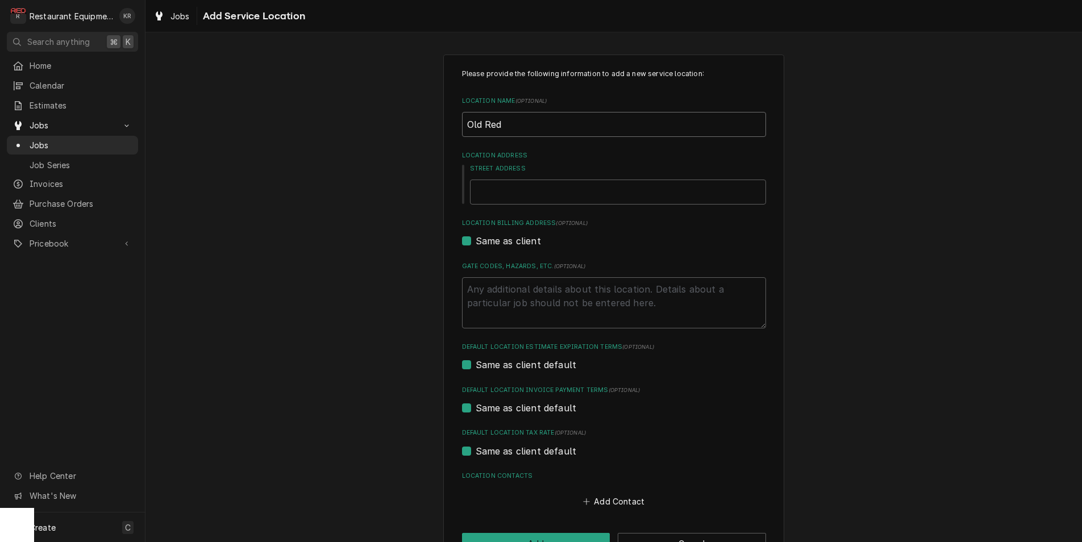
type textarea "x"
type input "Old Red"
type textarea "x"
type input "Old Red M"
type textarea "x"
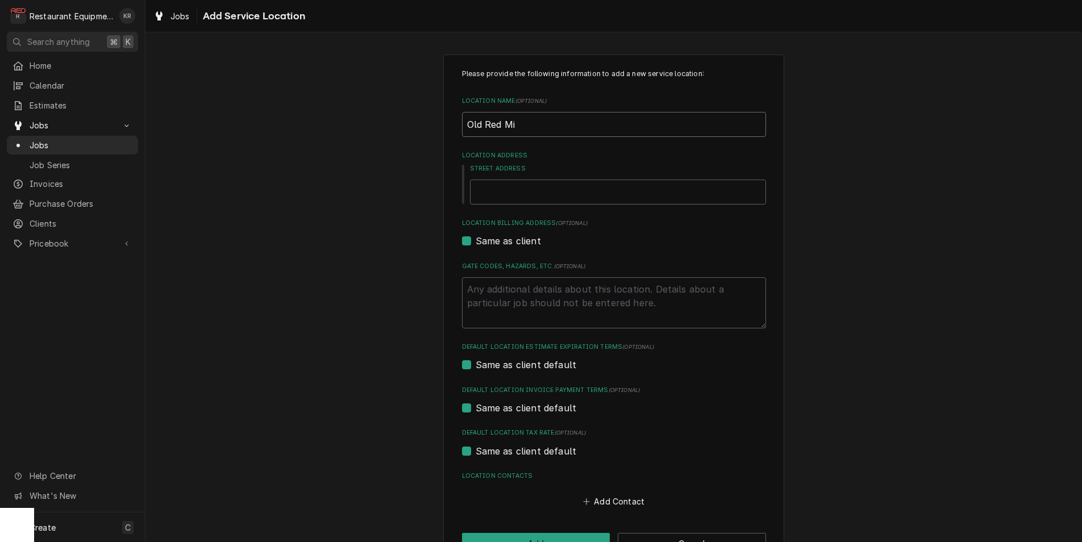
type input "Old Red Mil"
type textarea "x"
type input "Old Red Mill"
type textarea "x"
type input "Old Red Mill"
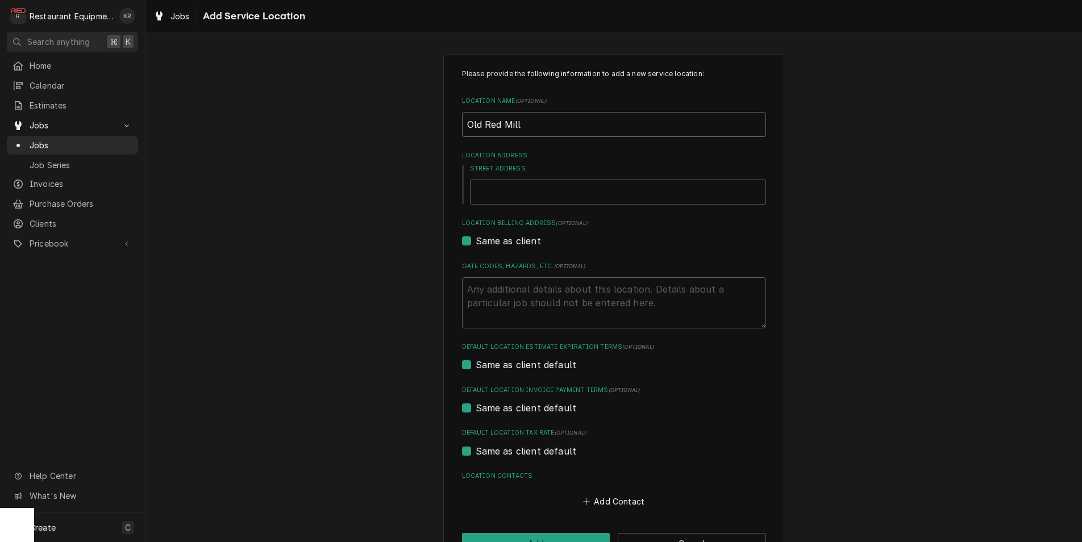
type textarea "x"
type input "Old Red Mill Ta"
type textarea "x"
type input "Old Red Mill Tap"
type textarea "x"
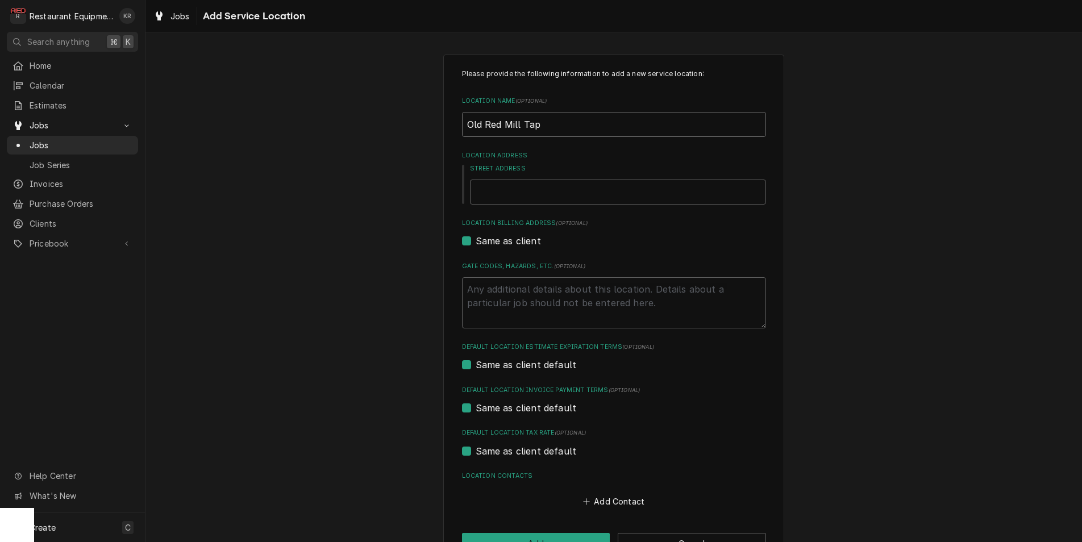
type input "Old Red Mill Taph"
type textarea "x"
type input "Old Red Mill Tapho"
type textarea "x"
type input "Old Red Mill Taphou"
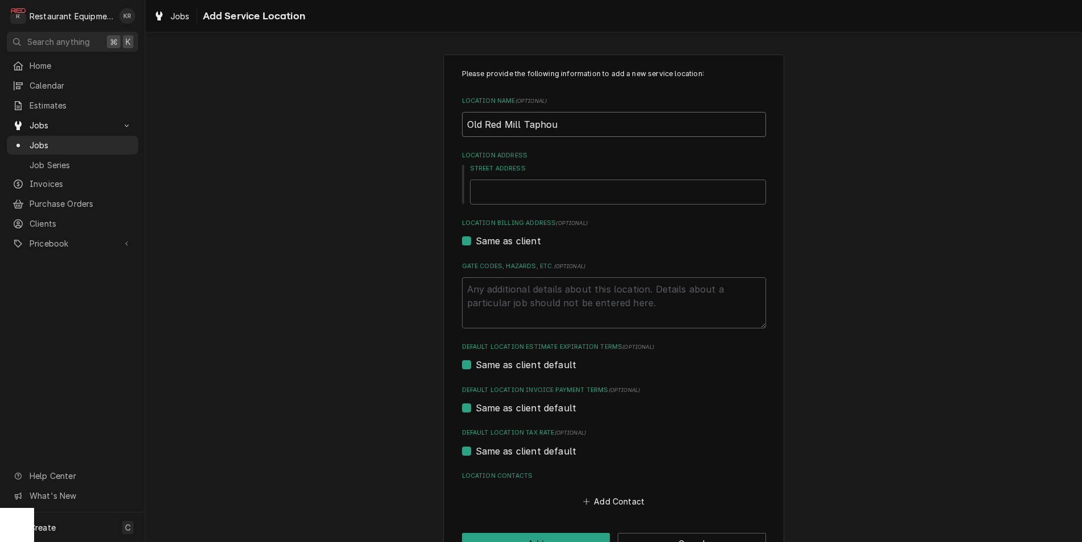
type textarea "x"
type input "Old Red Mill Taphous"
type textarea "x"
type input "Old Red Mill Taphouse"
type textarea "x"
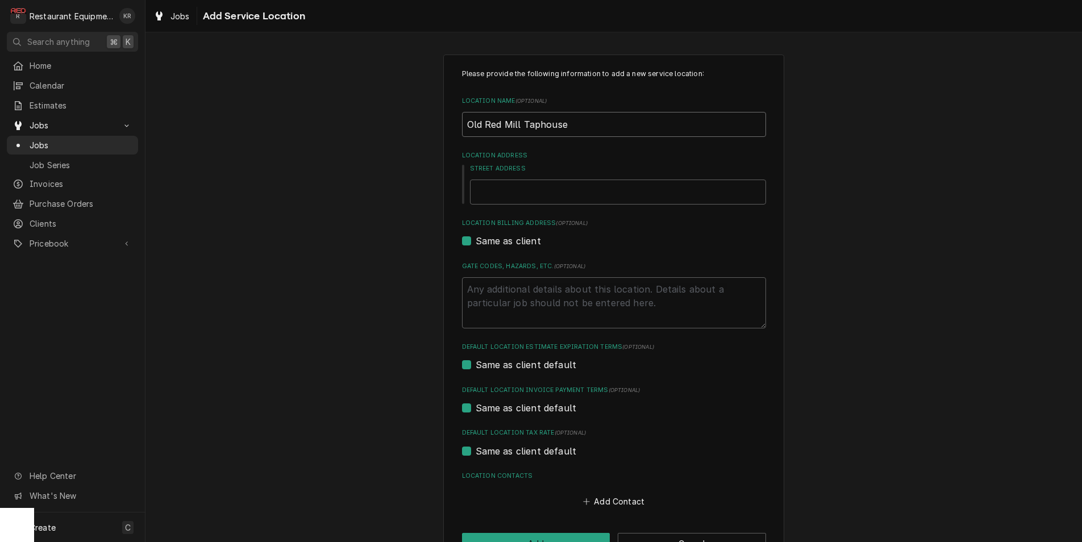
type input "Old Red Mill Taphouse"
type textarea "x"
type input "Old Red Mill Taphouse G"
type textarea "x"
type input "Old Red Mill Taphouse Gri"
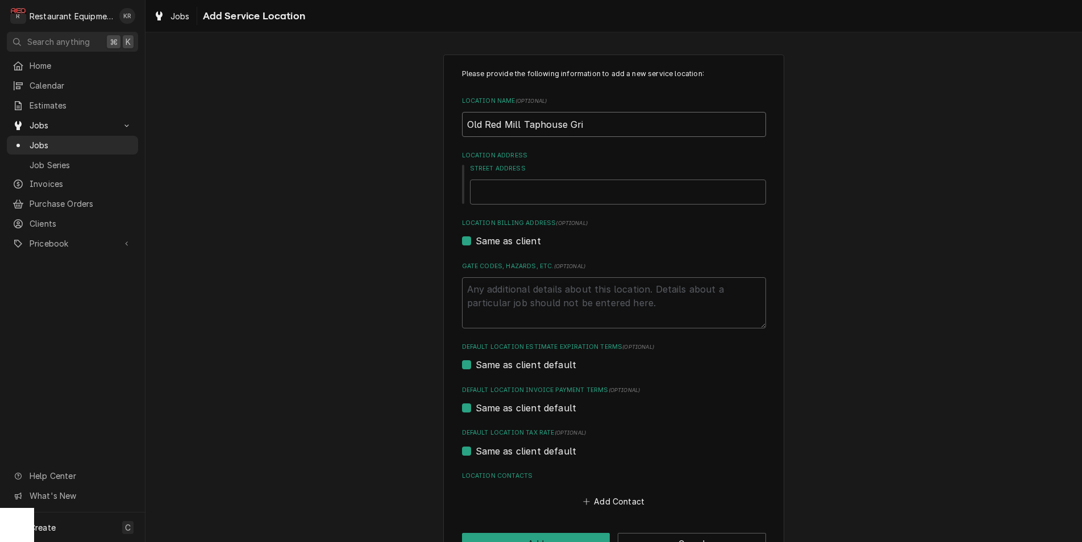
type textarea "x"
type input "Old Red Mill Taphouse Gril"
type textarea "x"
type input "Old Red Mill Taphouse Grill"
type textarea "x"
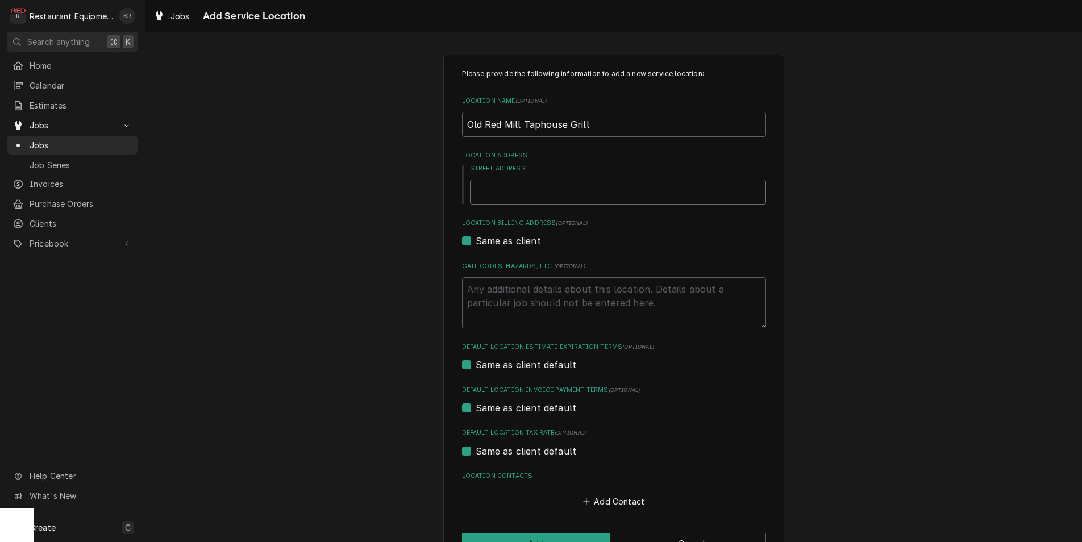
type input "9"
type textarea "x"
type input "97"
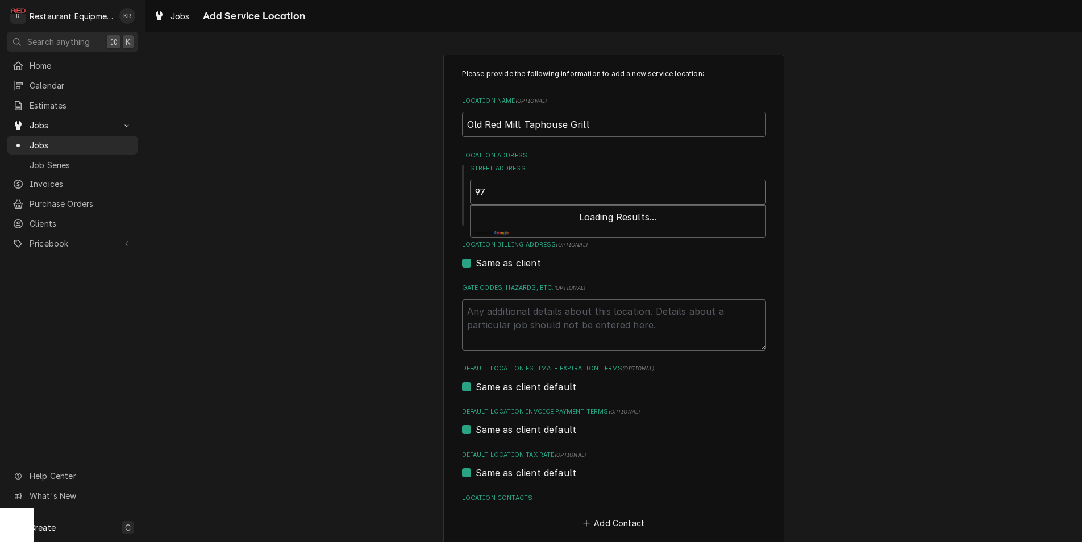
type textarea "x"
type input "970"
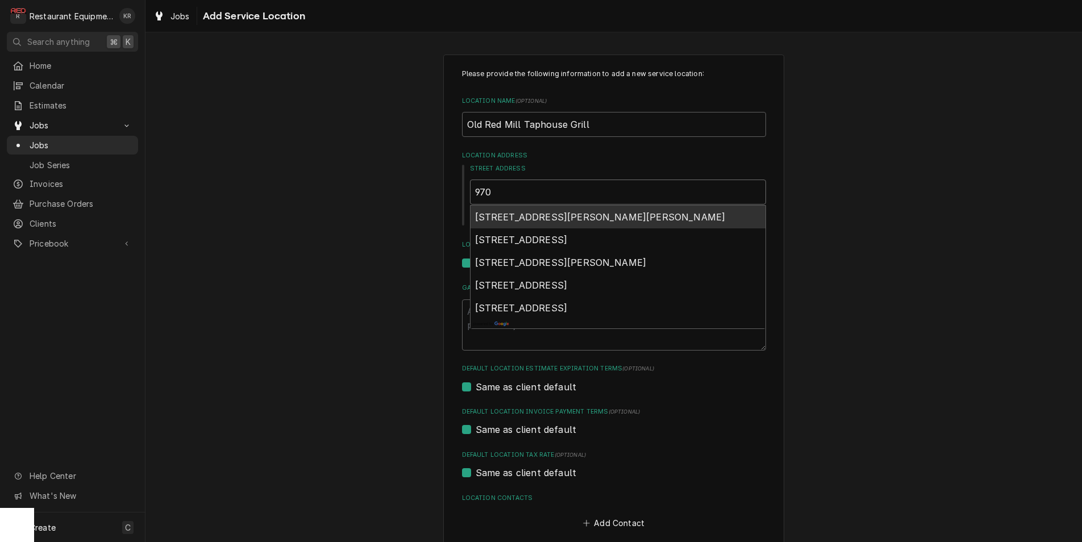
type textarea "x"
type input "970"
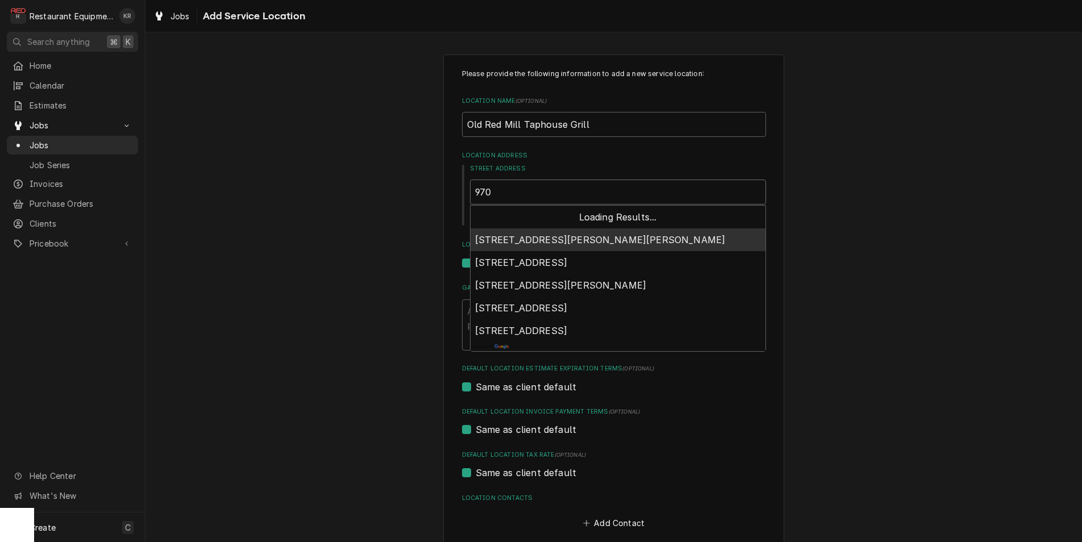
type textarea "x"
type input "970 J"
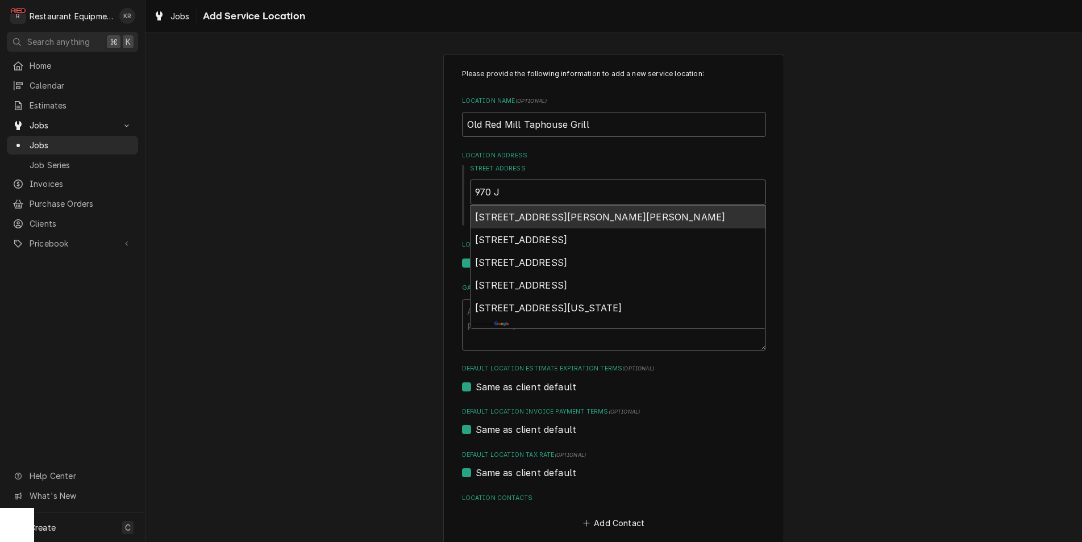
type textarea "x"
type input "970 Je"
type textarea "x"
type input "970 Jef"
type textarea "x"
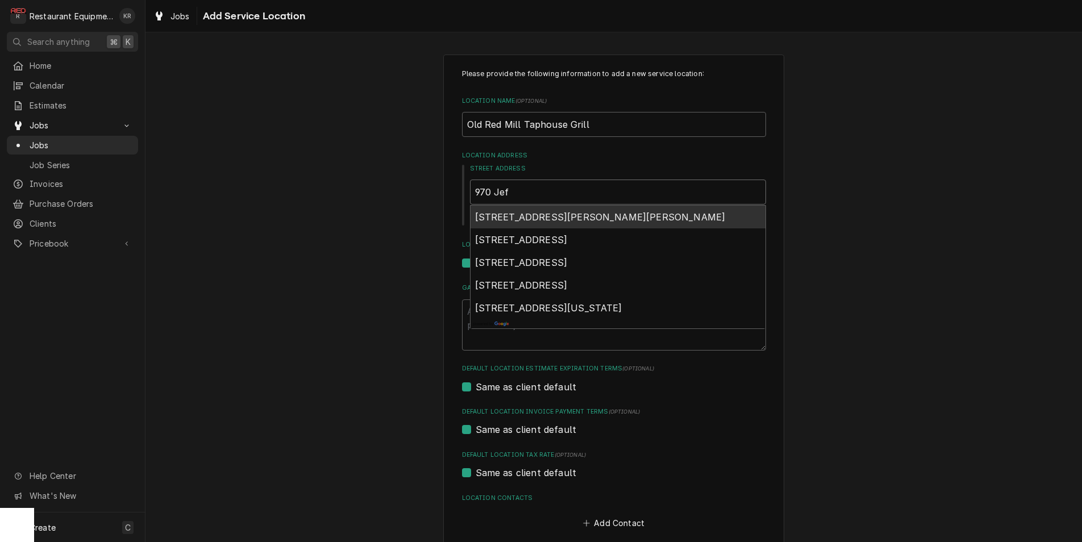
type input "970 Jeff"
type textarea "x"
type input "970 Jeffe"
type textarea "x"
type input "970 Jeffer"
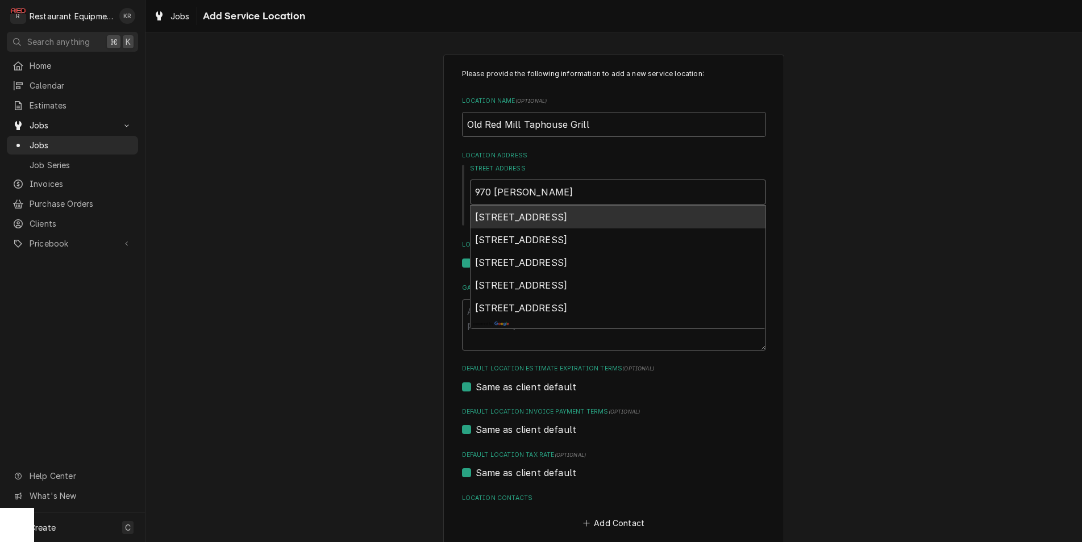
type textarea "x"
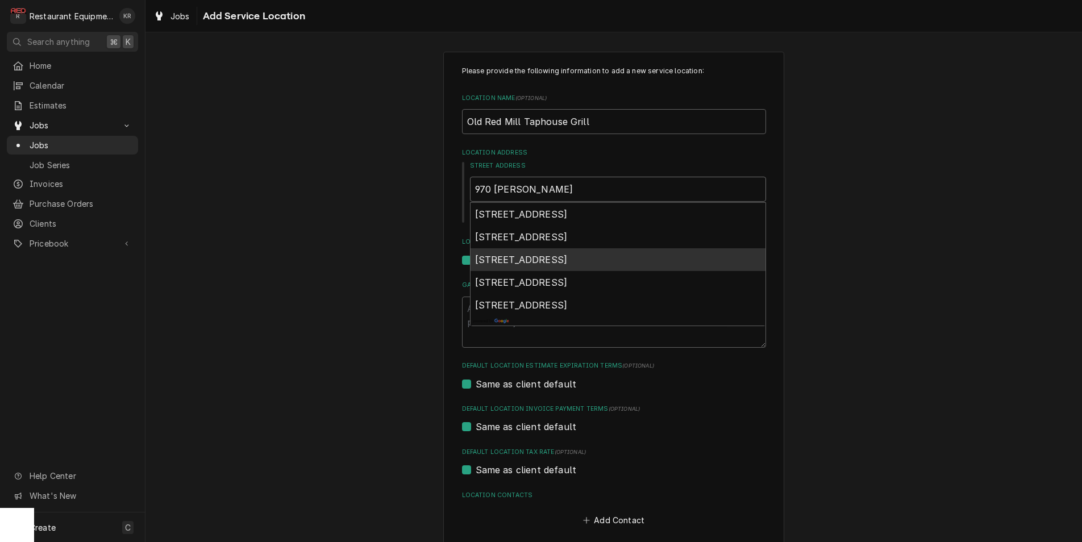
scroll to position [16, 0]
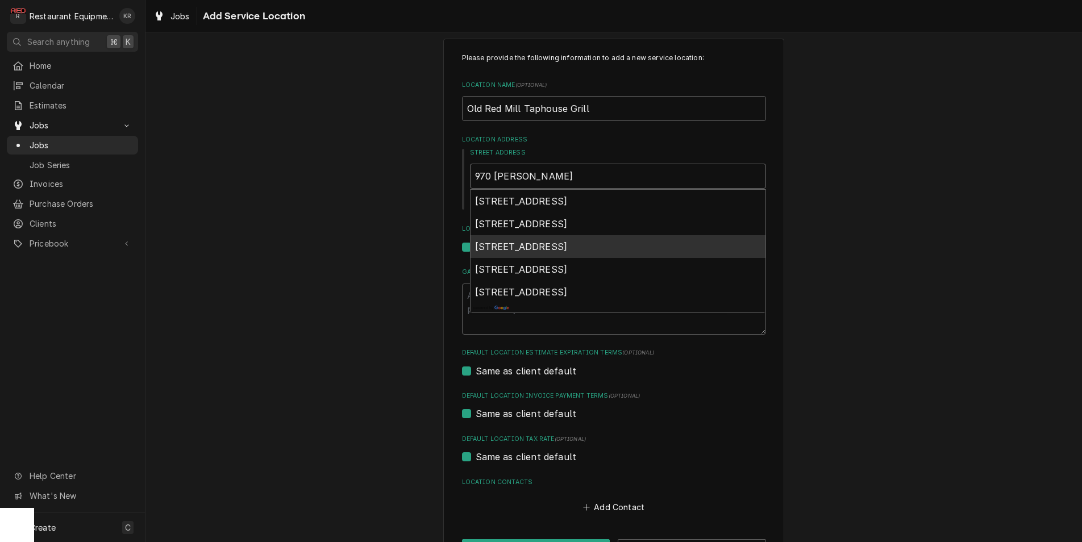
click at [532, 227] on span "970 Jefferson St N, Lewisburg, WV, USA" at bounding box center [521, 223] width 93 height 11
type input "970 Jeffer"
click at [532, 222] on div "Please provide the following information to add a new service location: Locatio…" at bounding box center [614, 284] width 304 height 462
type textarea "x"
type input "970 Jefferson St N"
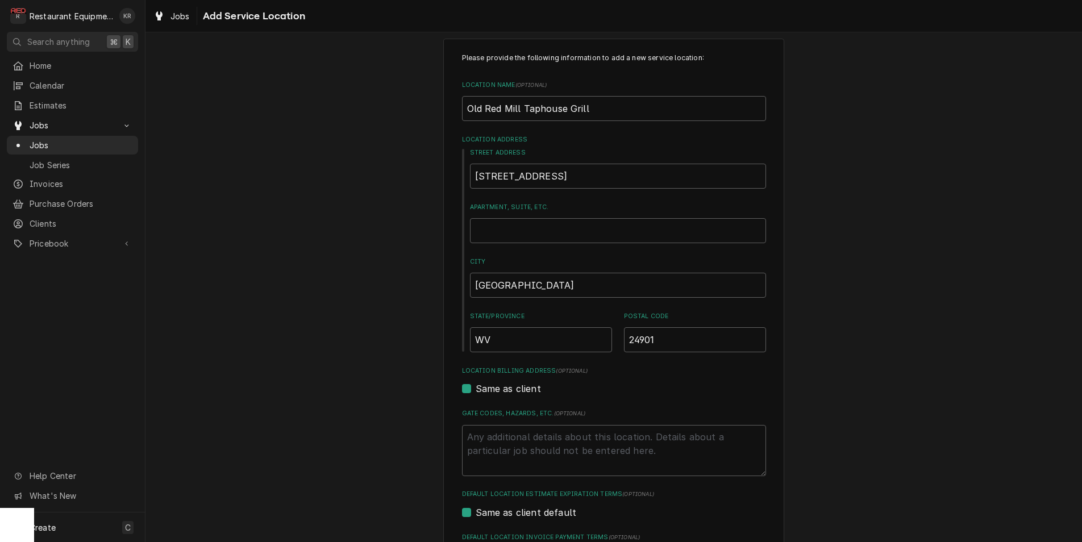
scroll to position [200, 0]
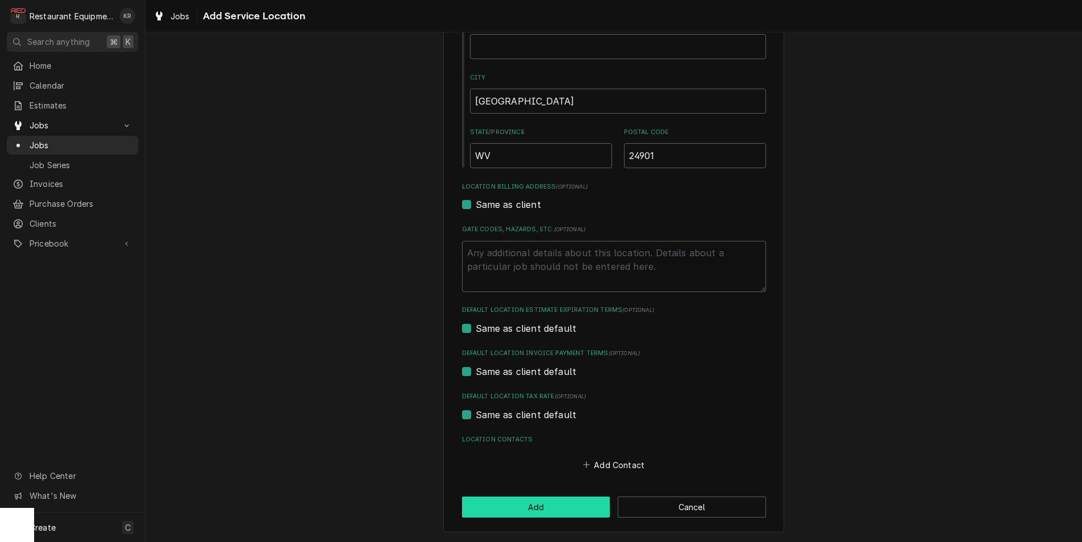
click at [526, 508] on button "Add" at bounding box center [536, 507] width 148 height 21
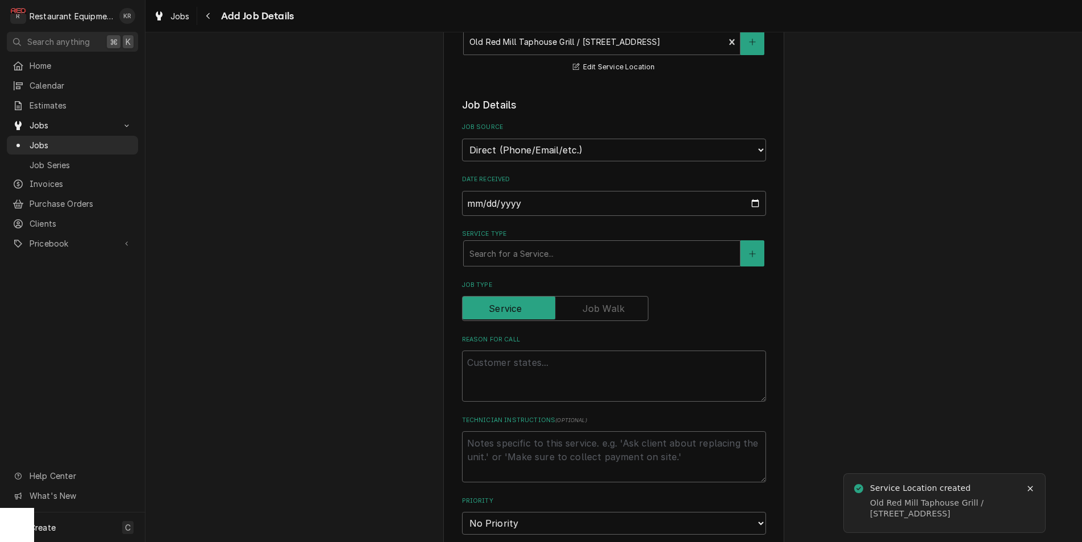
scroll to position [311, 0]
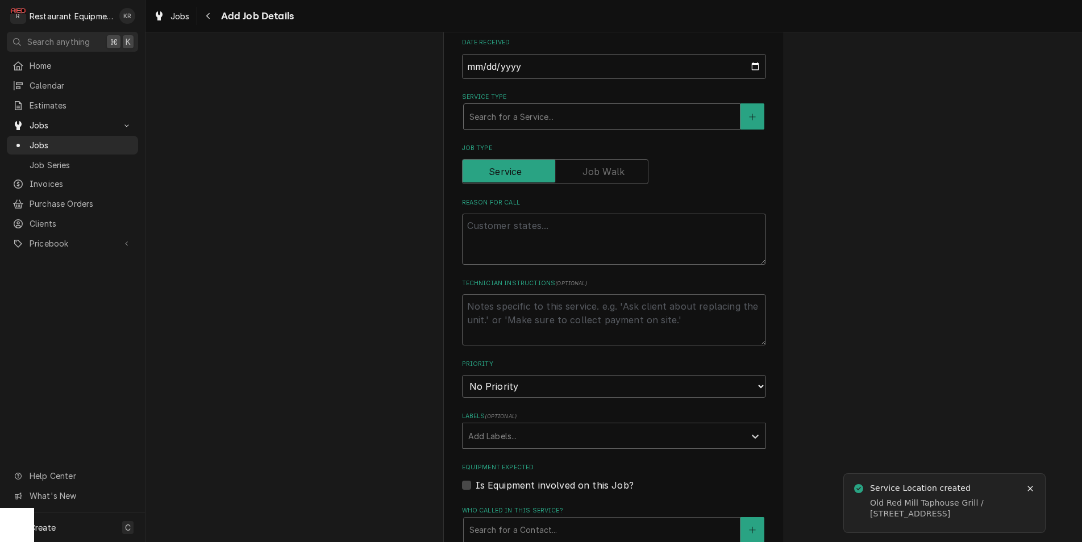
click at [545, 119] on div "Service Type" at bounding box center [601, 116] width 265 height 20
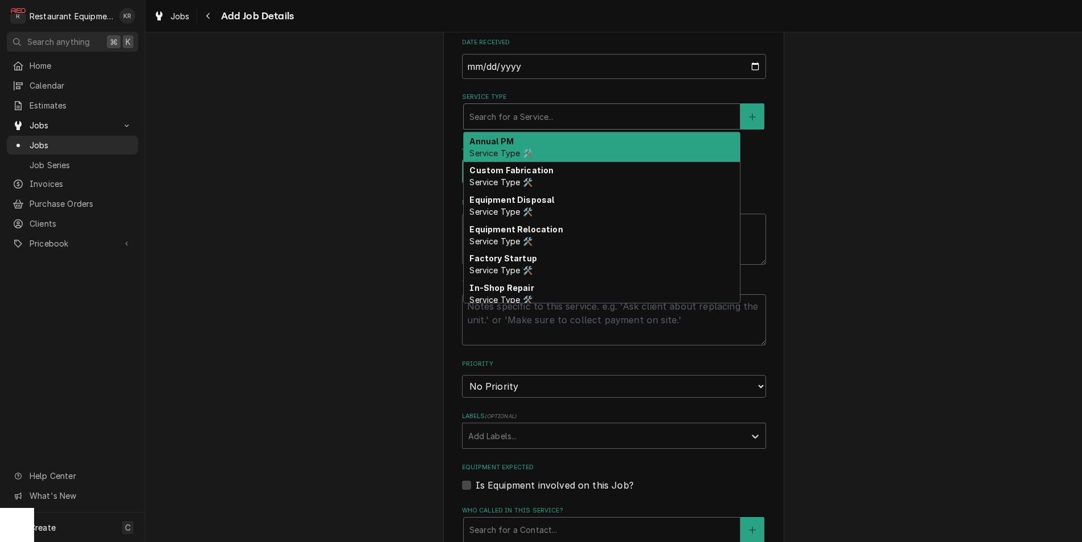
type textarea "x"
type input "b"
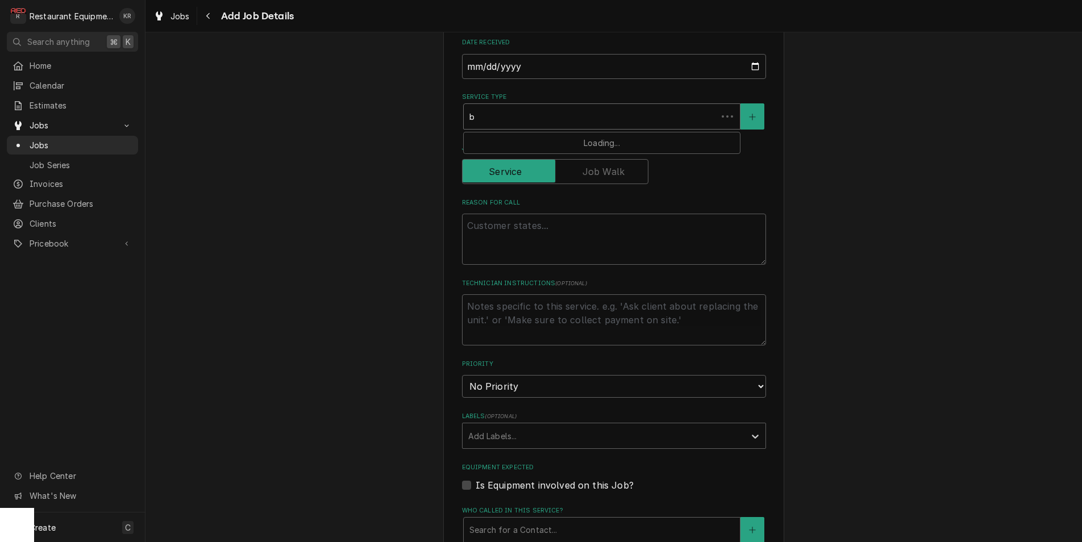
type textarea "x"
type input "br"
type textarea "x"
type input "bre"
type textarea "x"
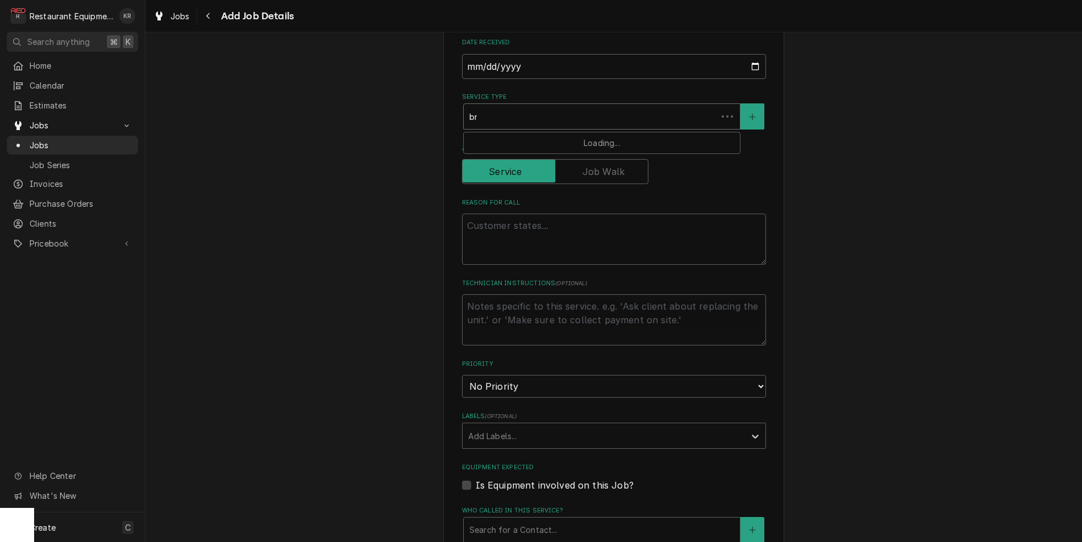
type input "brea"
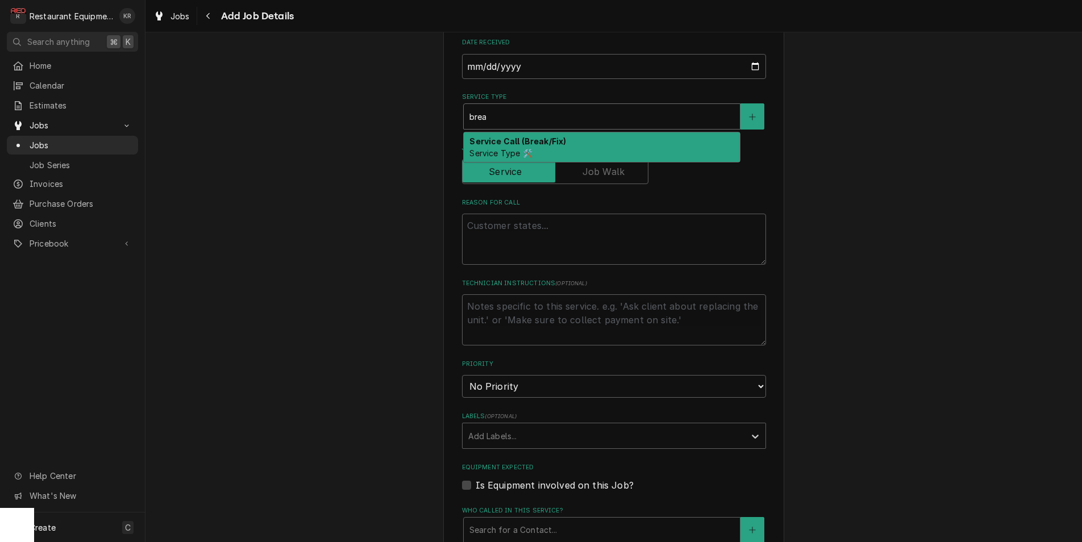
click at [514, 143] on strong "Service Call (Break/Fix)" at bounding box center [517, 141] width 97 height 10
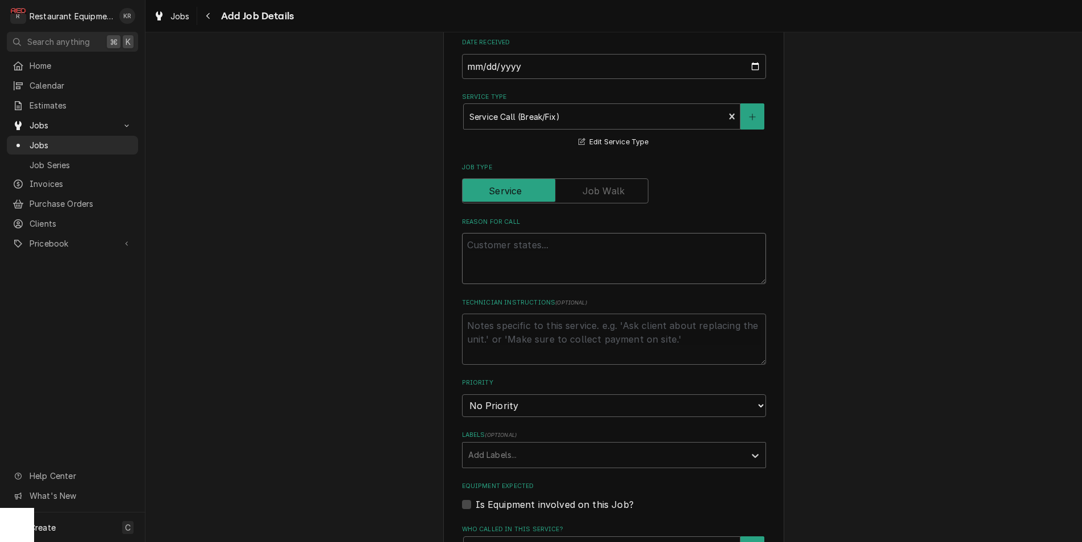
click at [501, 248] on textarea "Reason For Call" at bounding box center [614, 258] width 304 height 51
paste textarea "Amy’s Market in Lewsiburg has a sister store, Old Red Mill Taphouse Grill, with…"
type textarea "x"
type textarea "Amy’s Market in Lewsiburg has a sister store, Old Red Mill Taphouse Grill, with…"
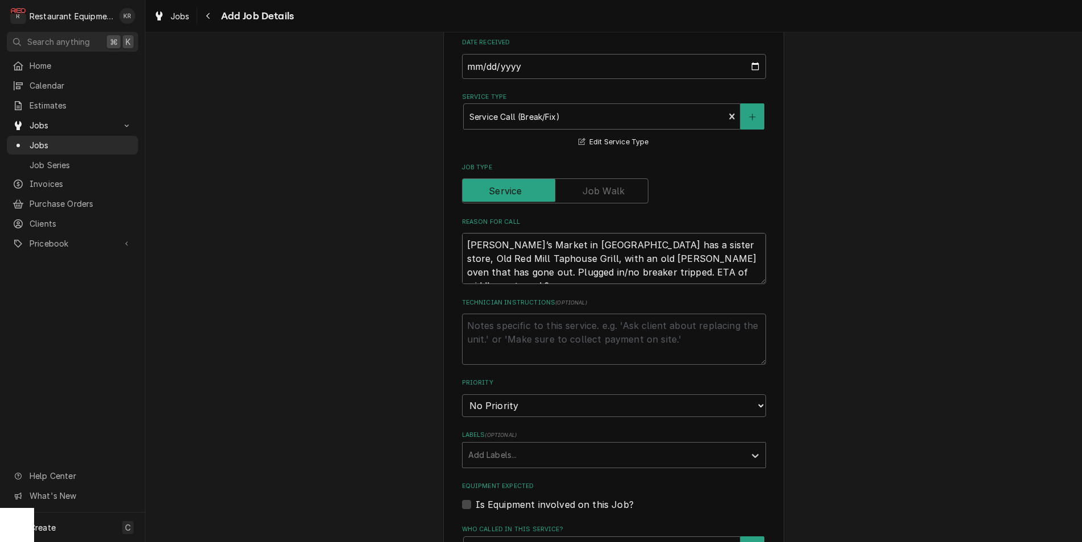
type textarea "x"
drag, startPoint x: 580, startPoint y: 257, endPoint x: 415, endPoint y: 205, distance: 172.9
click at [462, 233] on textarea "Amy’s Market in Lewsiburg has a sister store, Old Red Mill Taphouse Grill, with…" at bounding box center [614, 258] width 304 height 51
type textarea "Blodgett oven that has gone out. Plugged in/no breaker tripped. ETA of middle n…"
drag, startPoint x: 499, startPoint y: 257, endPoint x: 397, endPoint y: 257, distance: 101.7
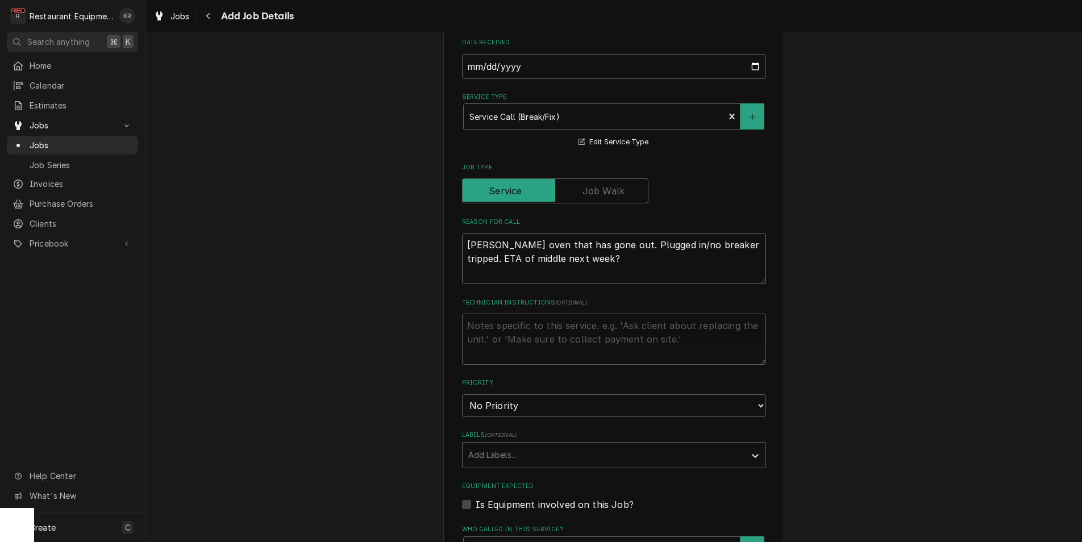
click at [462, 257] on textarea "Blodgett oven that has gone out. Plugged in/no breaker tripped. ETA of middle n…" at bounding box center [614, 258] width 304 height 51
type textarea "x"
type textarea "Blodgett oven that has gone out. Plugged in/no breaker tripped. k?"
type textarea "x"
type textarea "Blodgett oven that has gone out. Plugged in/no breaker tripped. ?"
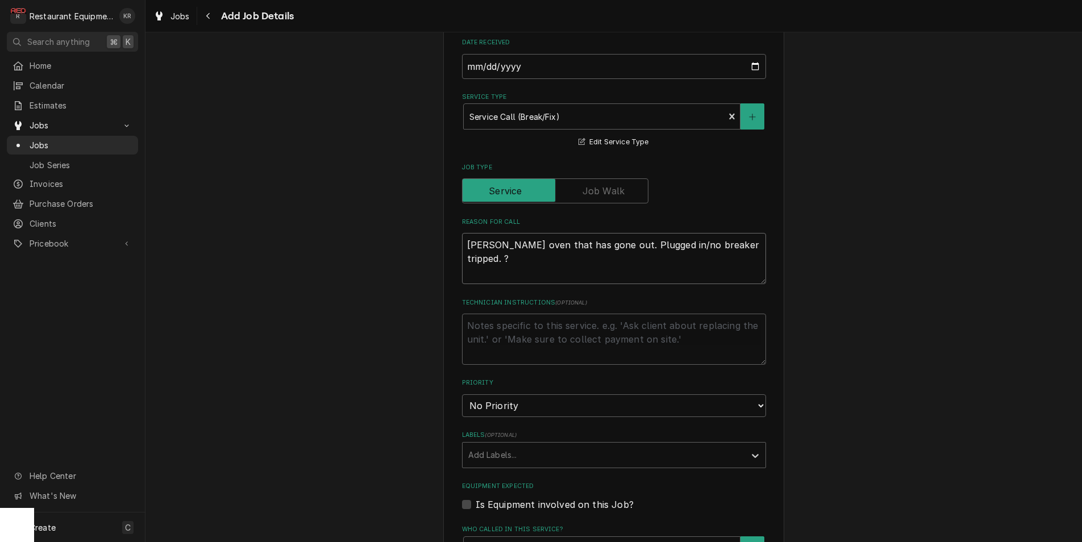
type textarea "x"
type textarea "Blodgett oven that has gone out. Plugged in/no breaker tripped."
click at [498, 270] on textarea "Blodgett oven that has gone out. Plugged in/no breaker tripped." at bounding box center [614, 258] width 304 height 51
type textarea "x"
type textarea "Blodgett oven that has gone out. Plugged in/no breaker tripped."
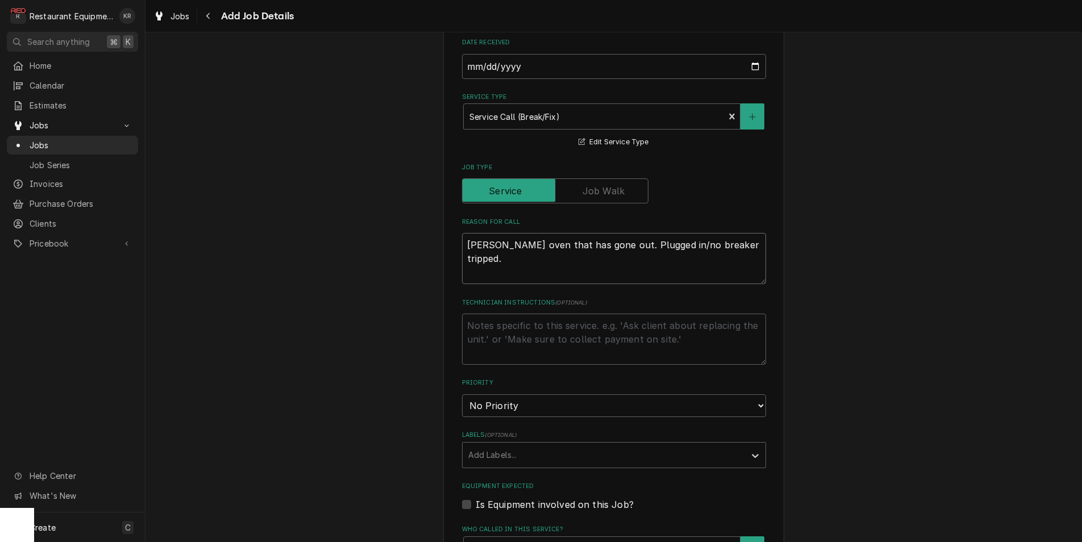
type textarea "x"
type textarea "Blodgett oven that has gone out. Plugged in/no breaker tripped. M"
type textarea "x"
type textarea "Blodgett oven that has gone out. Plugged in/no breaker tripped. MN"
type textarea "x"
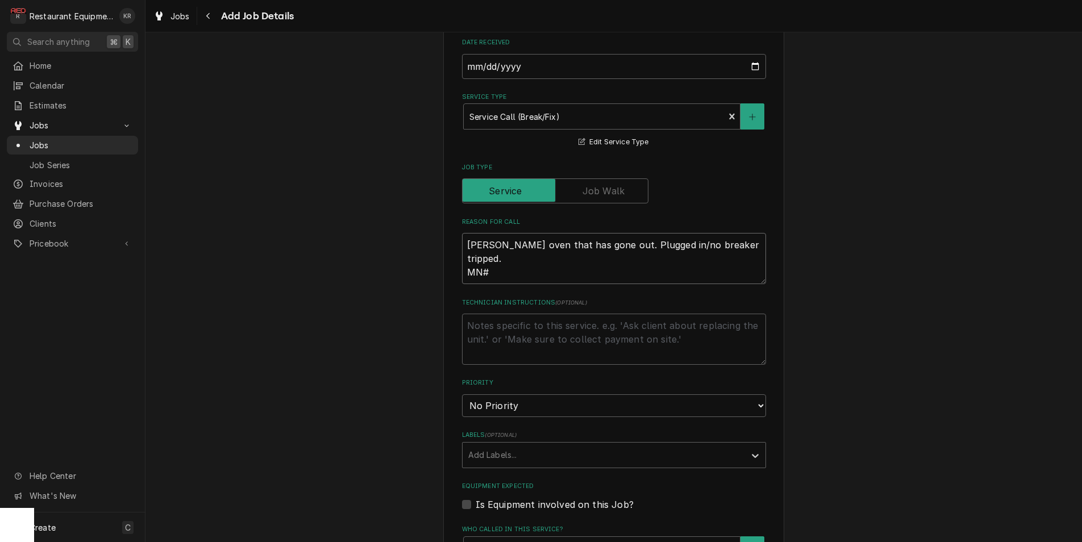
type textarea "Blodgett oven that has gone out. Plugged in/no breaker tripped. MN#"
type textarea "x"
type textarea "Blodgett oven that has gone out. Plugged in/no breaker tripped. MN# C"
type textarea "x"
type textarea "Blodgett oven that has gone out. Plugged in/no breaker tripped. MN# CT"
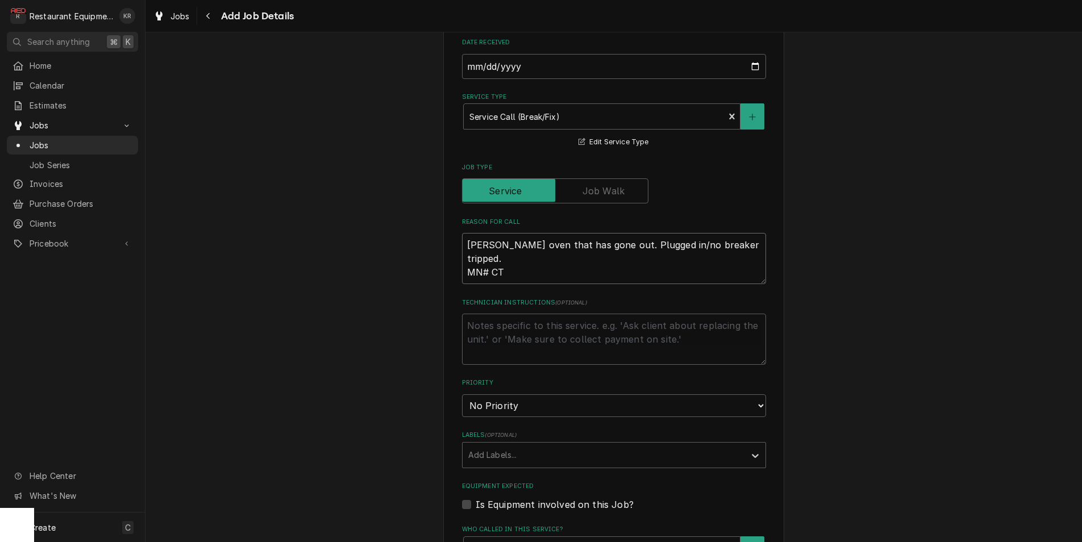
type textarea "x"
type textarea "Blodgett oven that has gone out. Plugged in/no breaker tripped. MN# CTB"
type textarea "x"
type textarea "Blodgett oven that has gone out. Plugged in/no breaker tripped. MN# CTB-"
type textarea "x"
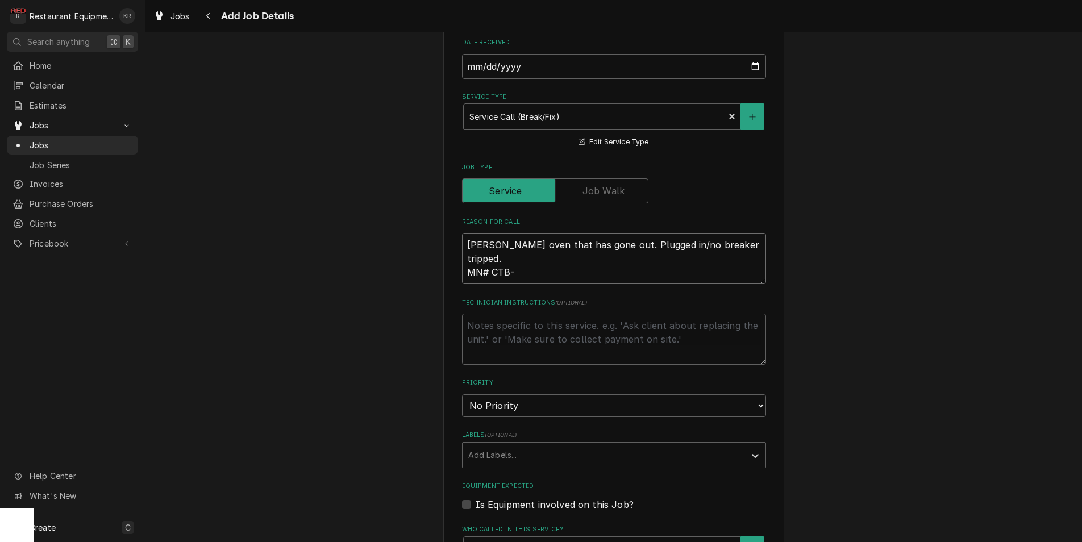
type textarea "Blodgett oven that has gone out. Plugged in/no breaker tripped. MN# CTB-1"
type textarea "x"
type textarea "Blodgett oven that has gone out. Plugged in/no breaker tripped. MN# CTB-1"
type textarea "x"
type textarea "Blodgett oven that has gone out. Plugged in/no breaker tripped. MN# CTB-1 SN"
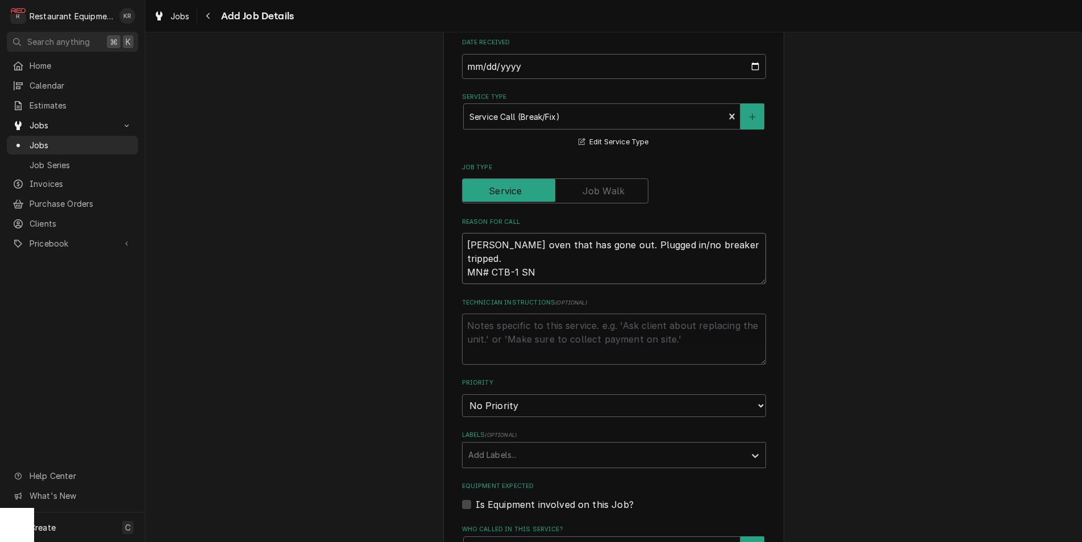
type textarea "x"
type textarea "Blodgett oven that has gone out. Plugged in/no breaker tripped. MN# CTB-1 SN#"
type textarea "x"
type textarea "Blodgett oven that has gone out. Plugged in/no breaker tripped. MN# CTB-1 SN#"
type textarea "x"
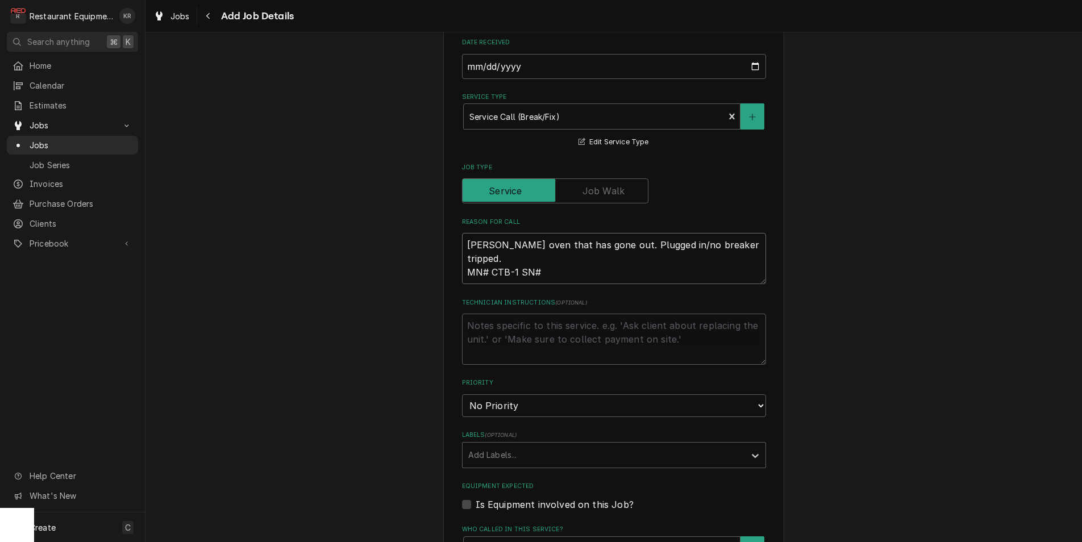
type textarea "Blodgett oven that has gone out. Plugged in/no breaker tripped. MN# CTB-1 SN# 0"
type textarea "x"
type textarea "Blodgett oven that has gone out. Plugged in/no breaker tripped. MN# CTB-1 SN# 09"
type textarea "x"
type textarea "Blodgett oven that has gone out. Plugged in/no breaker tripped. MN# CTB-1 SN# 0…"
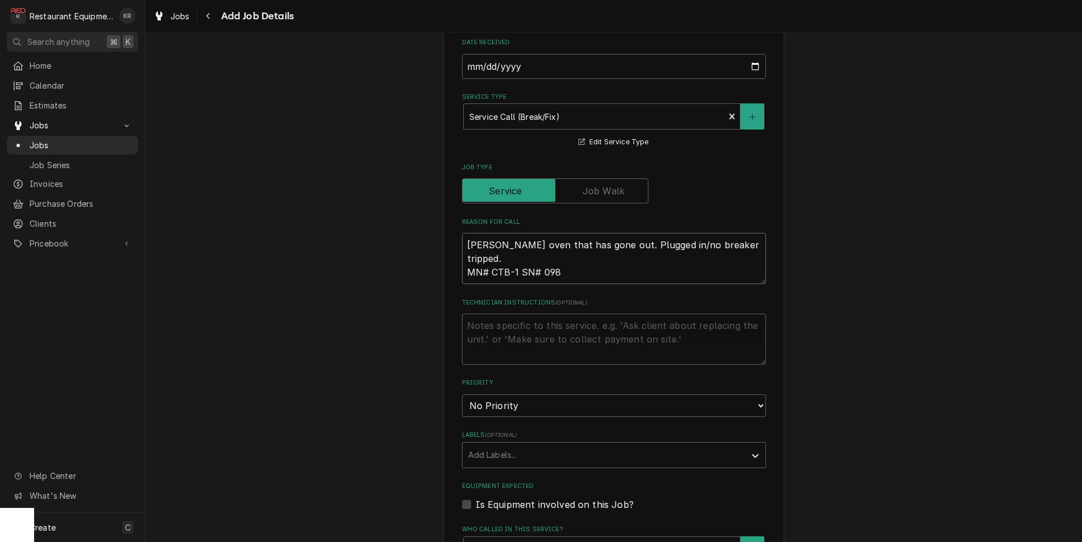
type textarea "x"
type textarea "Blodgett oven that has gone out. Plugged in/no breaker tripped. MN# CTB-1 SN# 0…"
type textarea "x"
type textarea "Blodgett oven that has gone out. Plugged in/no breaker tripped. MN# CTB-1 SN# 0…"
type textarea "x"
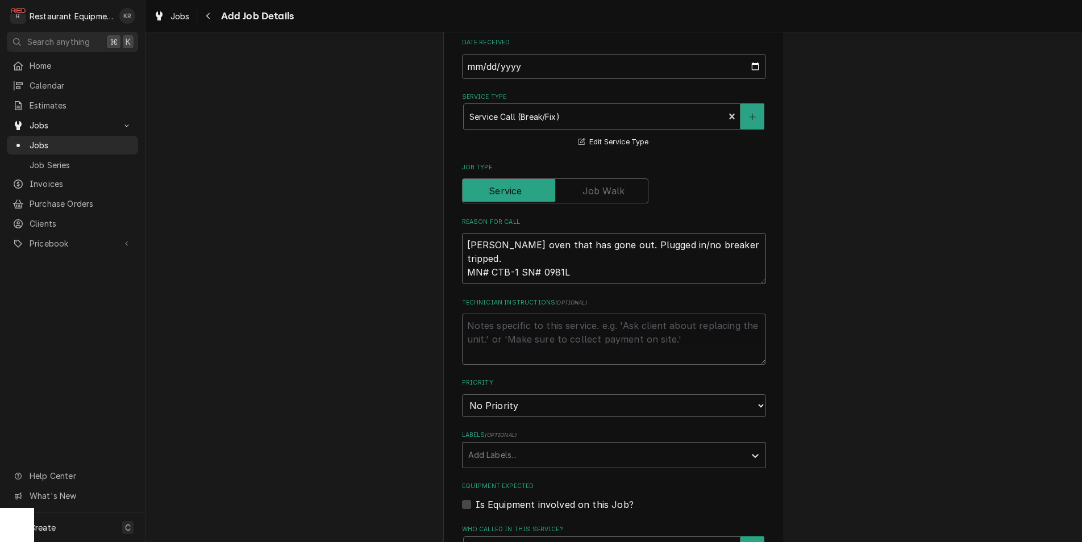
type textarea "Blodgett oven that has gone out. Plugged in/no breaker tripped. MN# CTB-1 SN# 0…"
type textarea "x"
type textarea "Blodgett oven that has gone out. Plugged in/no breaker tripped. MN# CTB-1 SN# 0…"
type textarea "x"
type textarea "Blodgett oven that has gone out. Plugged in/no breaker tripped. MN# CTB-1 SN# 0…"
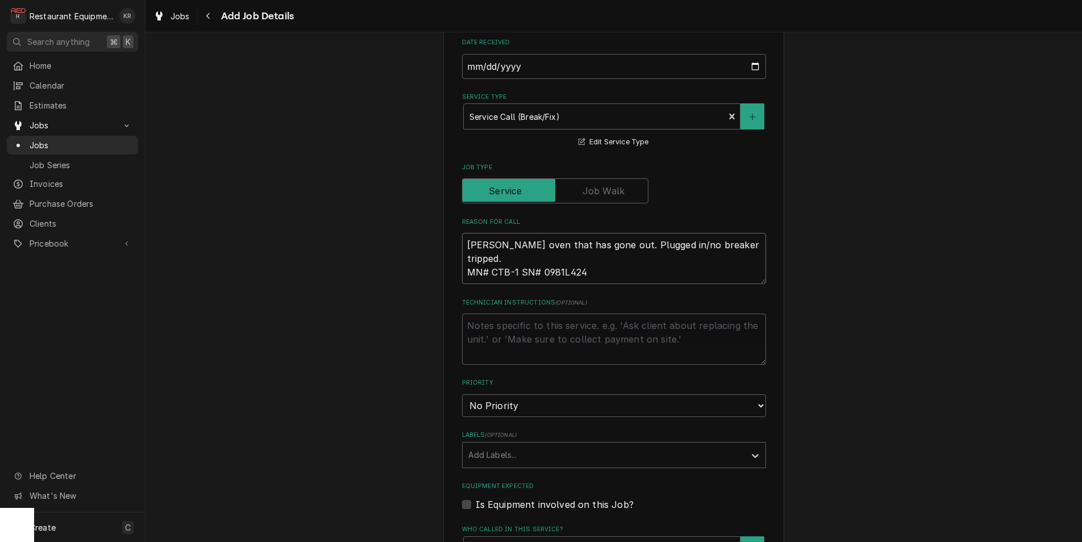
type textarea "x"
type textarea "Blodgett oven that has gone out. Plugged in/no breaker tripped. MN# CTB-1 SN# 0…"
type textarea "x"
type textarea "Blodgett oven that has gone out. Plugged in/no breaker tripped. MN# CTB-1 SN# 0…"
type textarea "x"
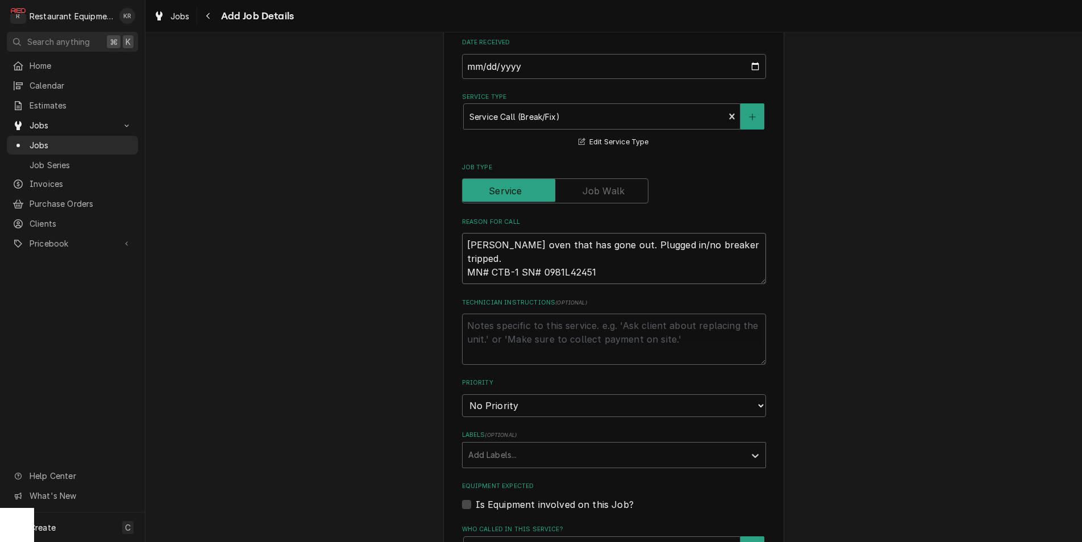
type textarea "Blodgett oven that has gone out. Plugged in/no breaker tripped. MN# CTB-1 SN# 0…"
type textarea "x"
type textarea "Blodgett oven that has gone out. Plugged in/no breaker tripped. MN# CTB-1 SN# 0…"
type textarea "x"
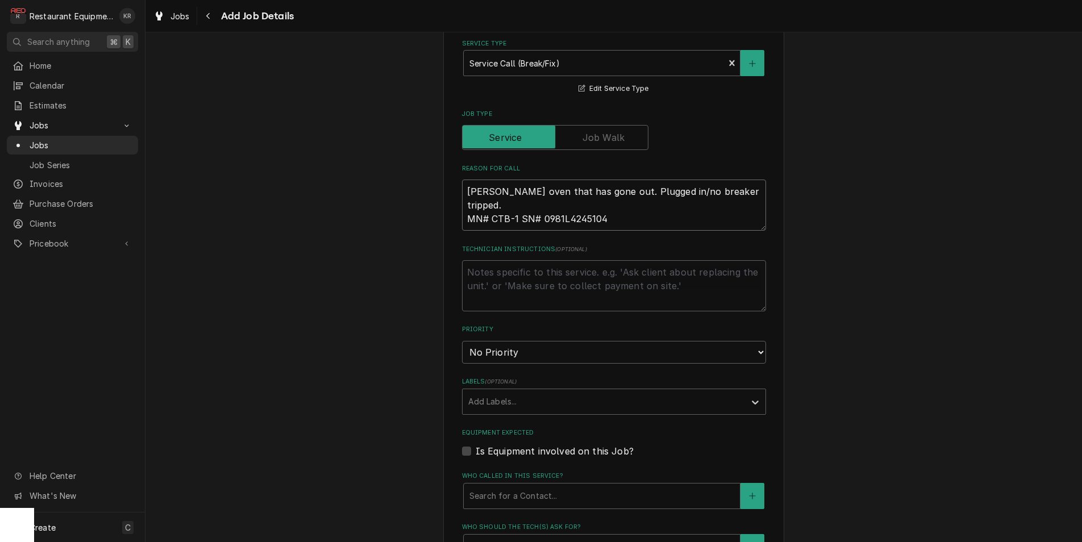
scroll to position [407, 0]
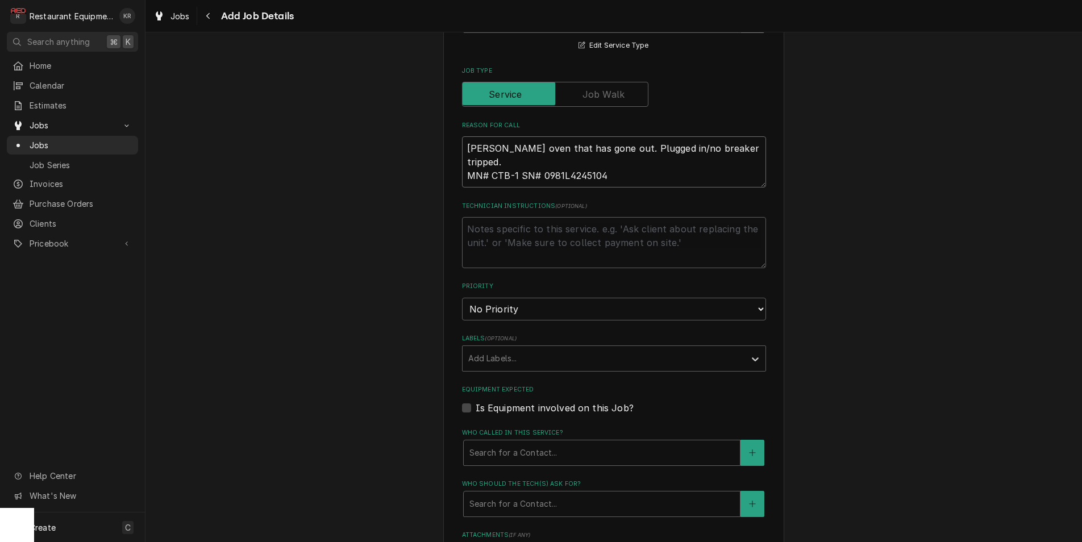
click at [557, 159] on textarea "Blodgett oven that has gone out. Plugged in/no breaker tripped. MN# CTB-1 SN# 0…" at bounding box center [614, 161] width 304 height 51
type textarea "Blodgett oven that has gone out. Plugged in/no breaker tripped. MN# CTB-1 SN# 0…"
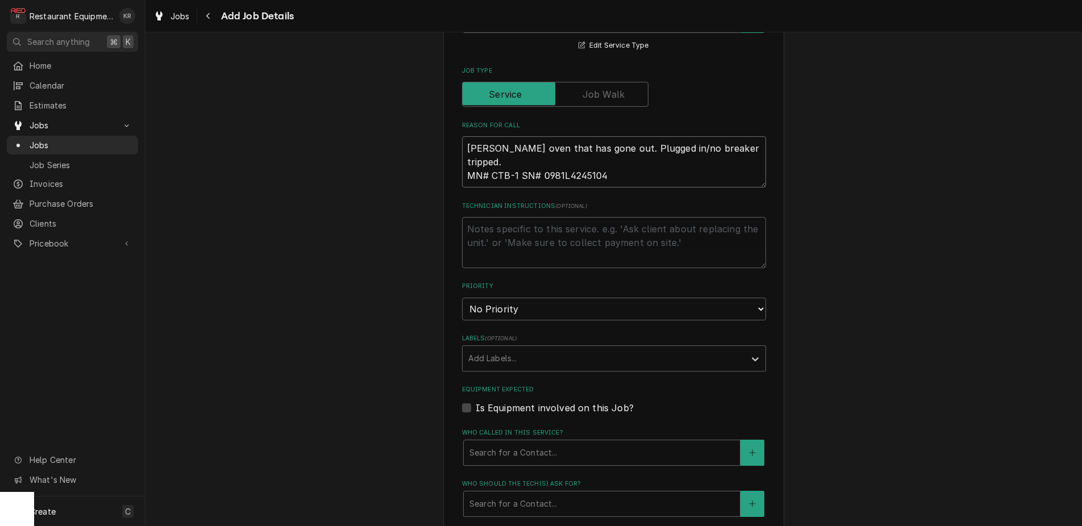
type textarea "x"
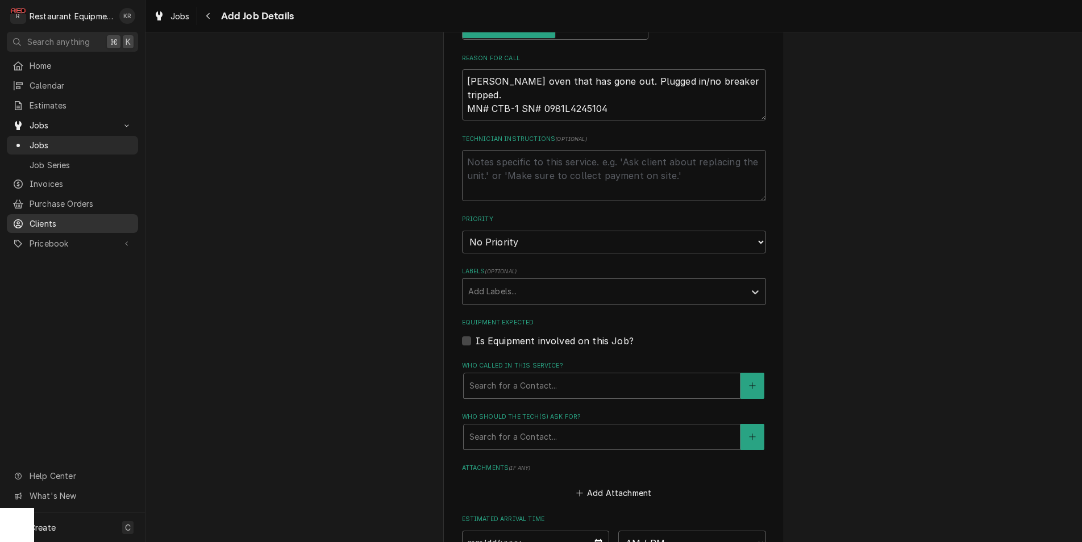
scroll to position [476, 0]
select select "3"
click option "Medium" at bounding box center [0, 0] width 0 height 0
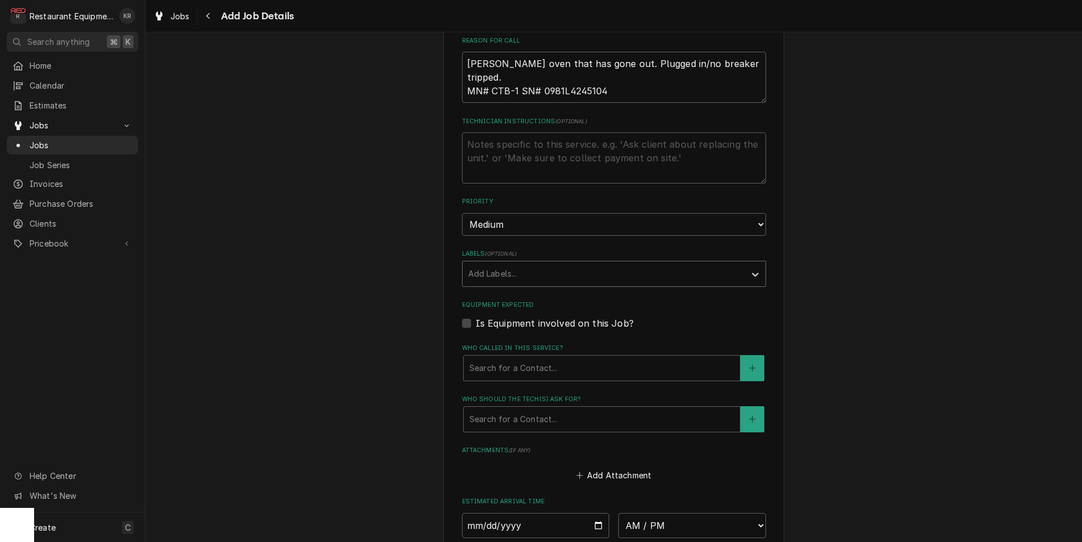
click at [504, 273] on div "Labels" at bounding box center [603, 274] width 271 height 20
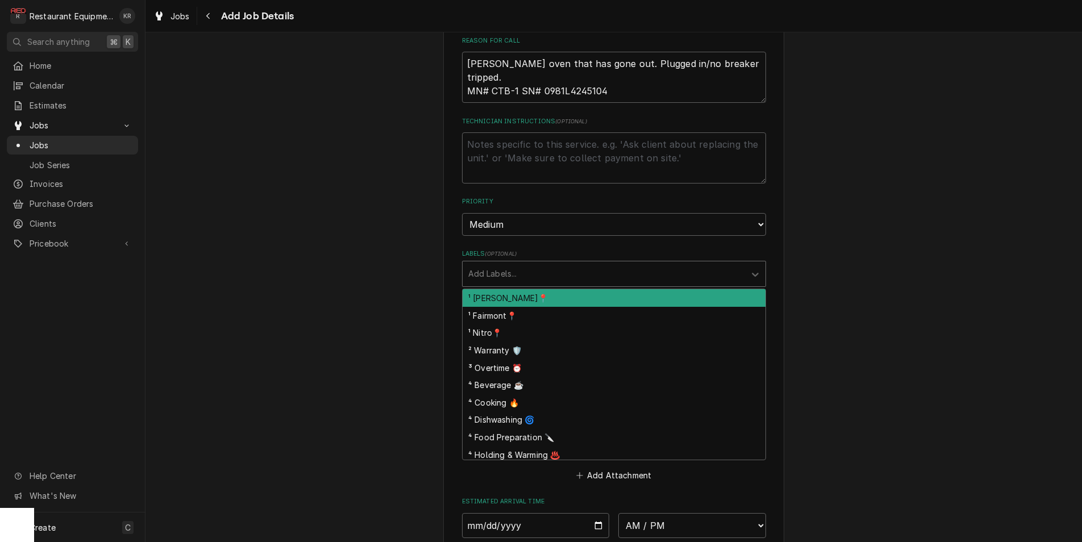
click at [510, 291] on div "¹ [PERSON_NAME]📍" at bounding box center [613, 298] width 303 height 18
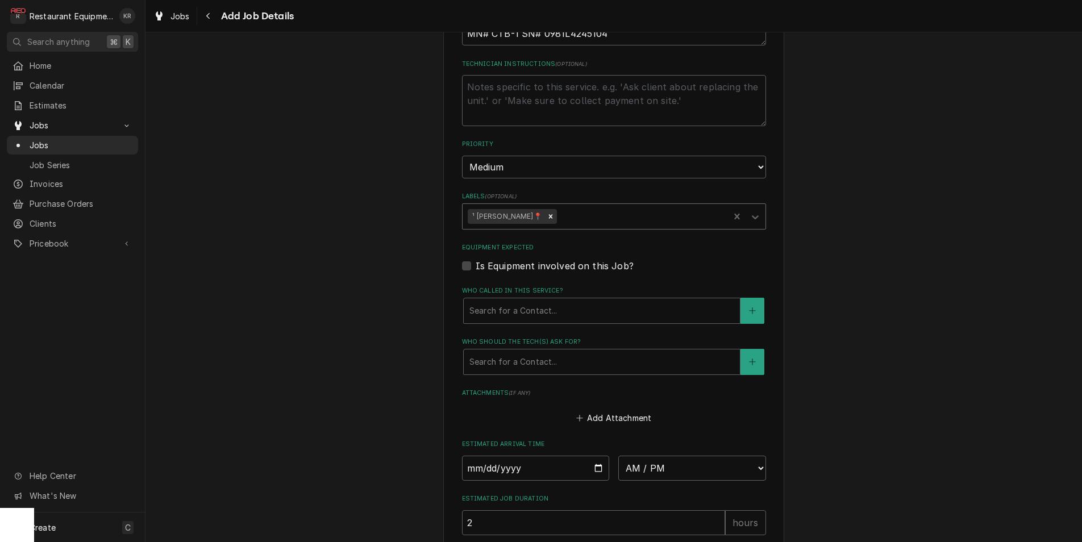
scroll to position [551, 0]
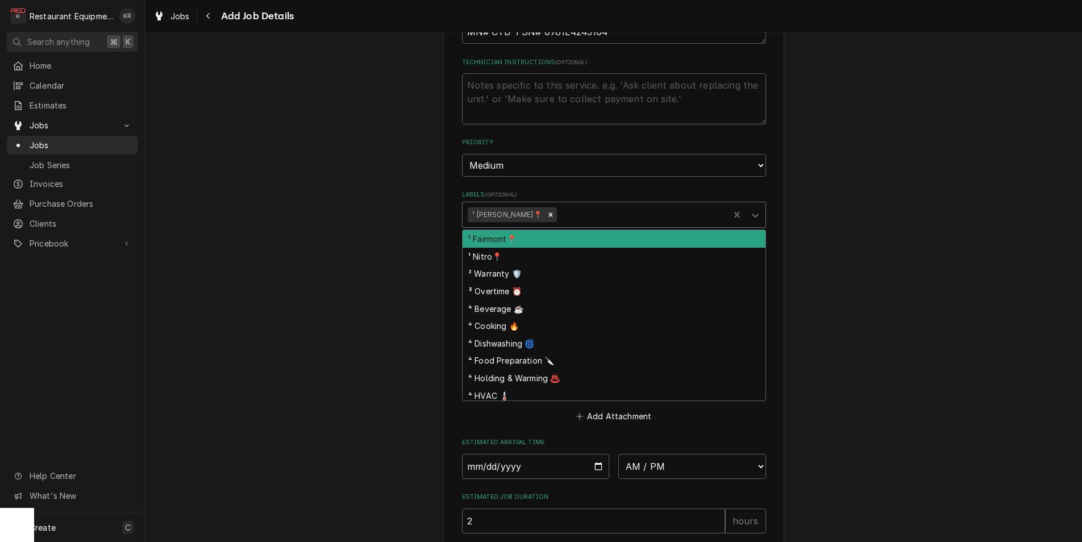
click at [559, 213] on div "Labels" at bounding box center [641, 215] width 165 height 20
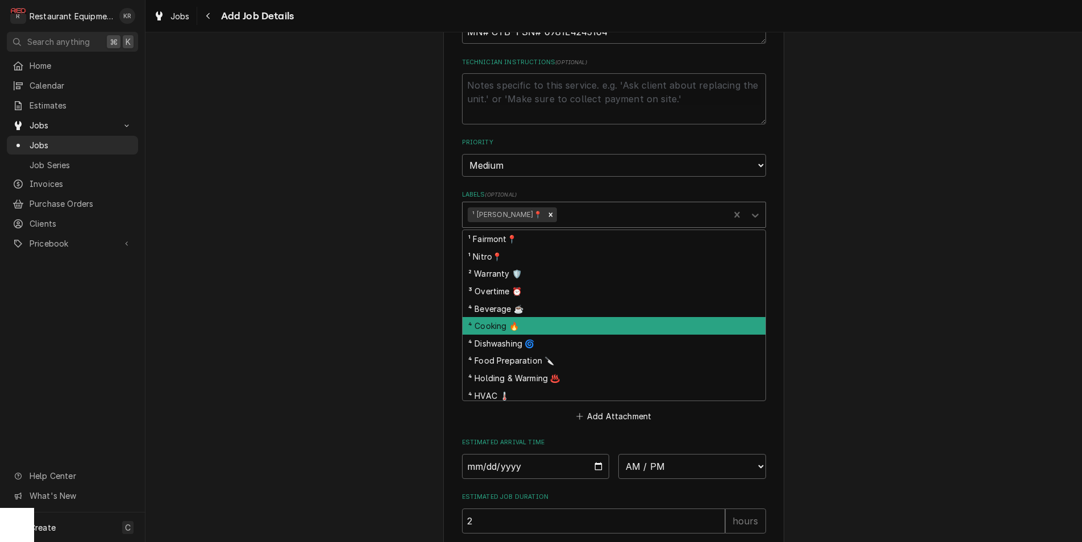
click at [542, 327] on div "⁴ Cooking 🔥" at bounding box center [613, 326] width 303 height 18
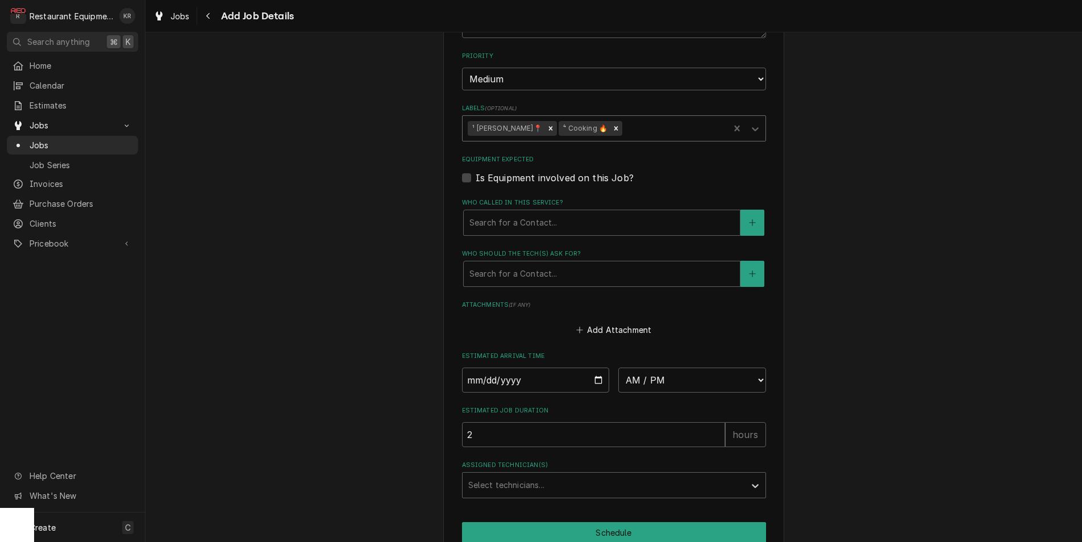
scroll to position [643, 0]
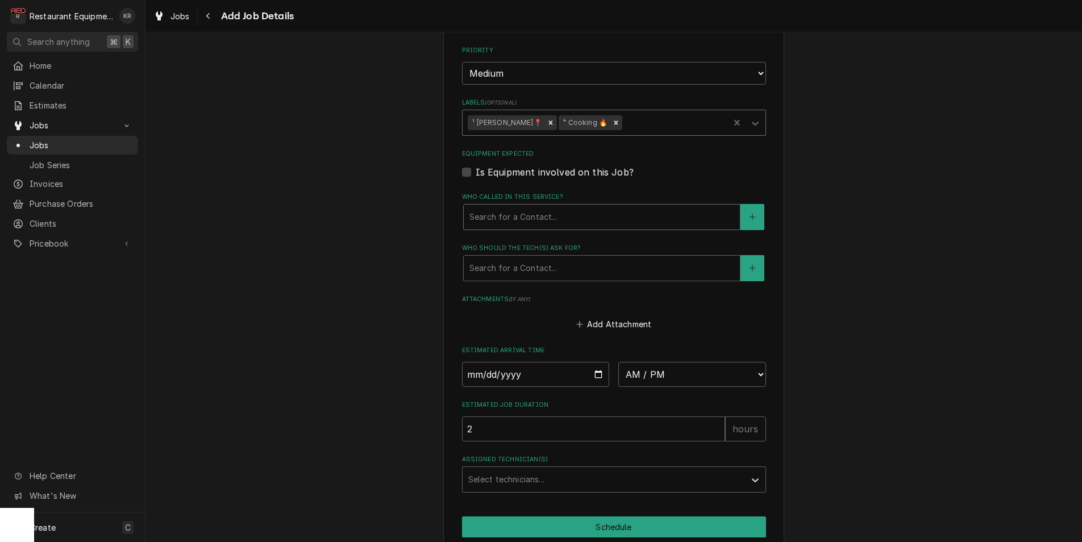
click at [516, 209] on div "Who called in this service?" at bounding box center [601, 217] width 265 height 20
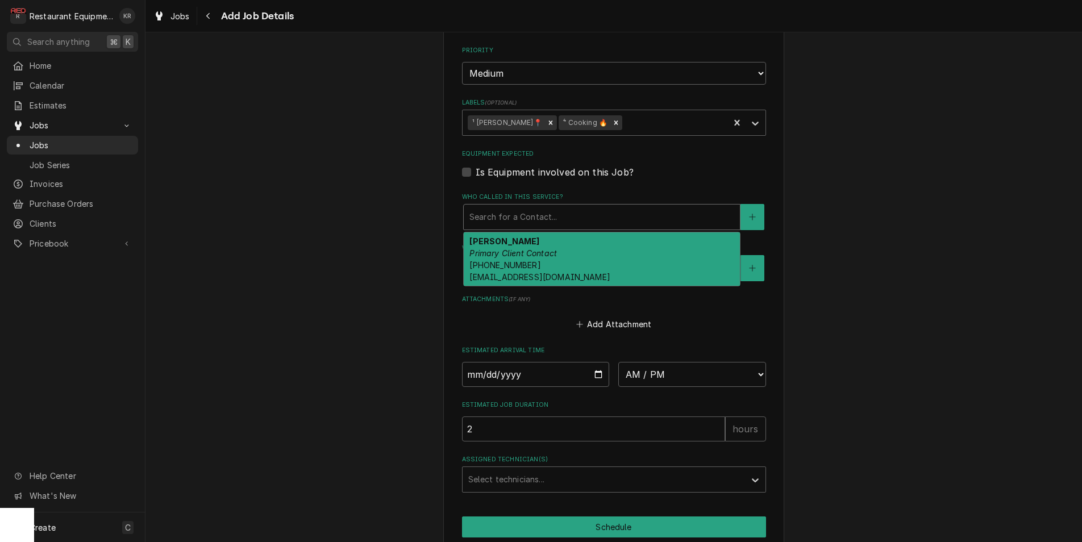
click at [525, 268] on span "(304) 661-4891 amybmills.02@gmail.com" at bounding box center [539, 271] width 140 height 22
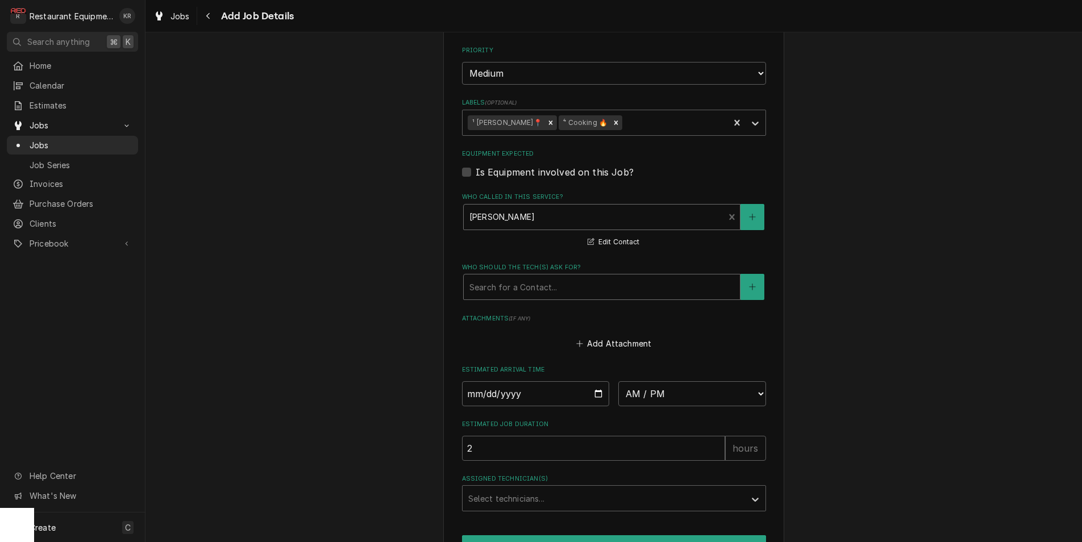
click at [530, 285] on div "Who should the tech(s) ask for?" at bounding box center [601, 287] width 265 height 20
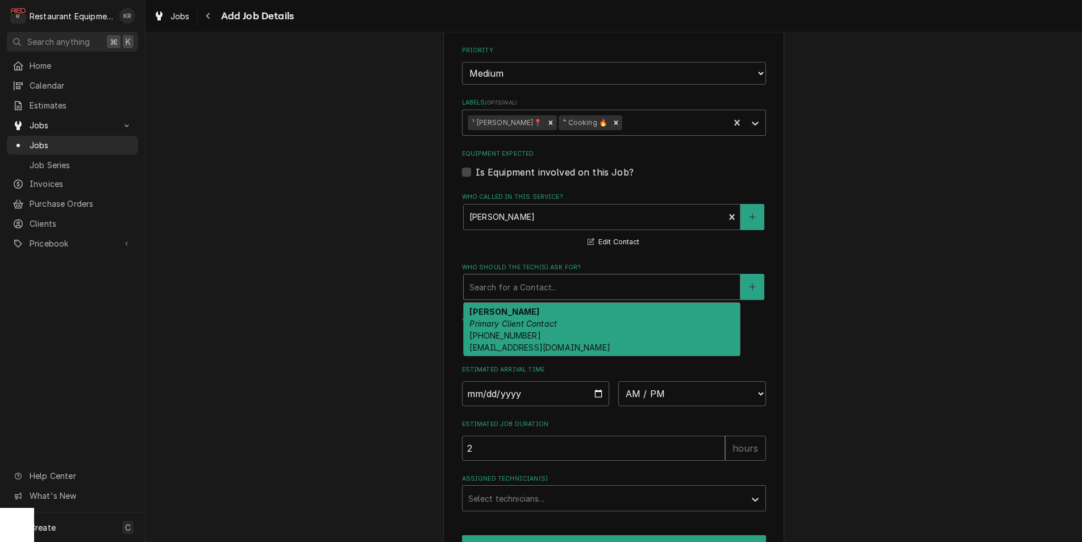
drag, startPoint x: 528, startPoint y: 332, endPoint x: 525, endPoint y: 326, distance: 6.4
click at [527, 331] on span "(304) 661-4891 amybmills.02@gmail.com" at bounding box center [539, 342] width 140 height 22
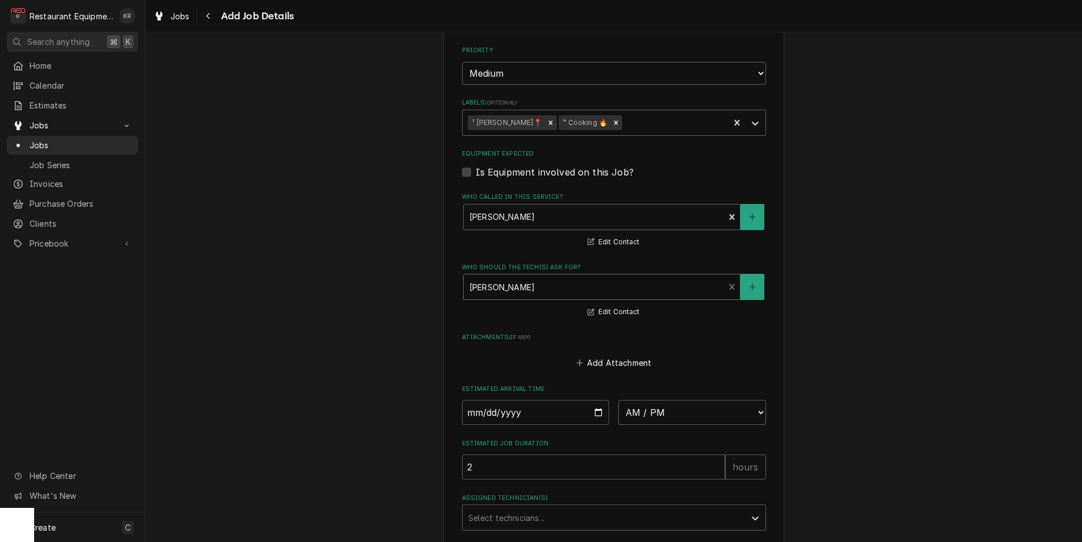
scroll to position [728, 0]
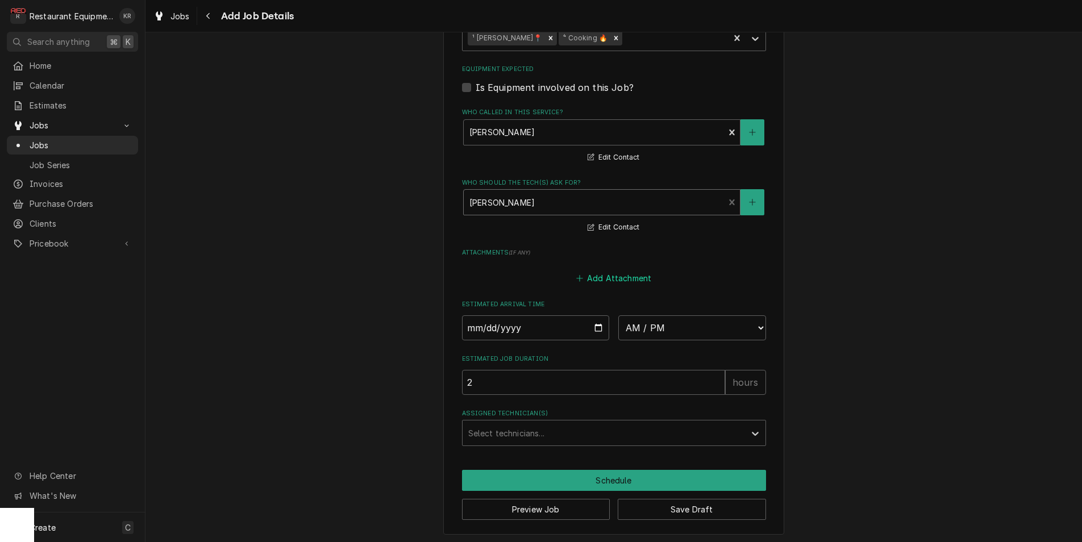
click at [608, 279] on button "Add Attachment" at bounding box center [614, 278] width 80 height 16
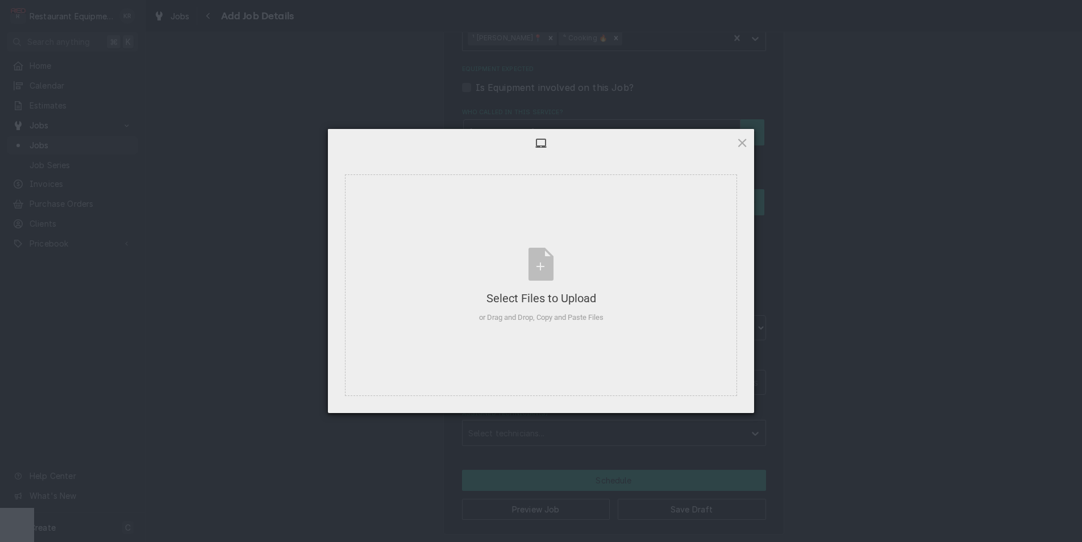
type textarea "x"
click at [531, 262] on div "Select Files to Upload or Drag and Drop, Copy and Paste Files" at bounding box center [541, 286] width 124 height 76
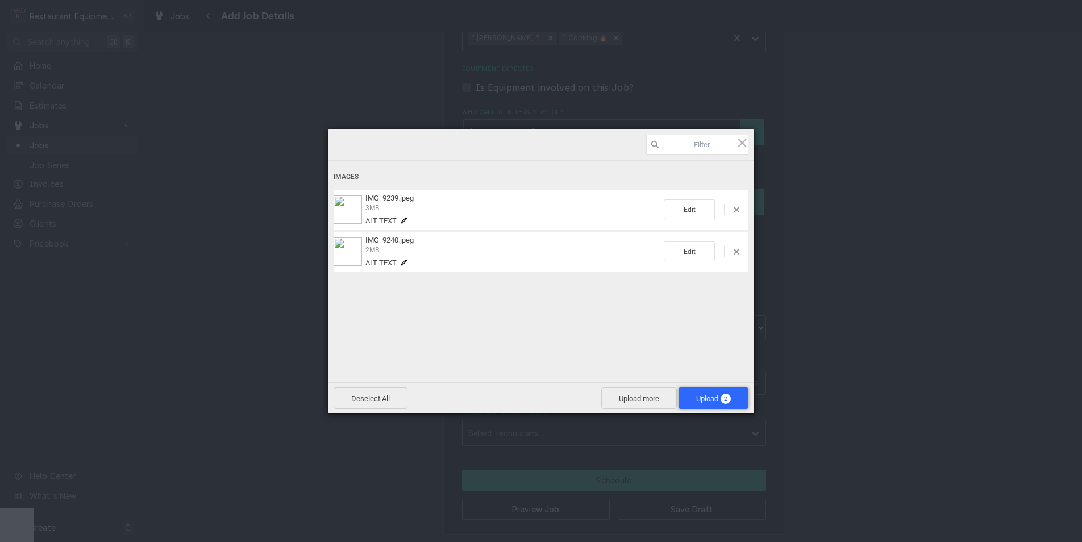
click at [712, 399] on span "Upload 2" at bounding box center [713, 398] width 35 height 9
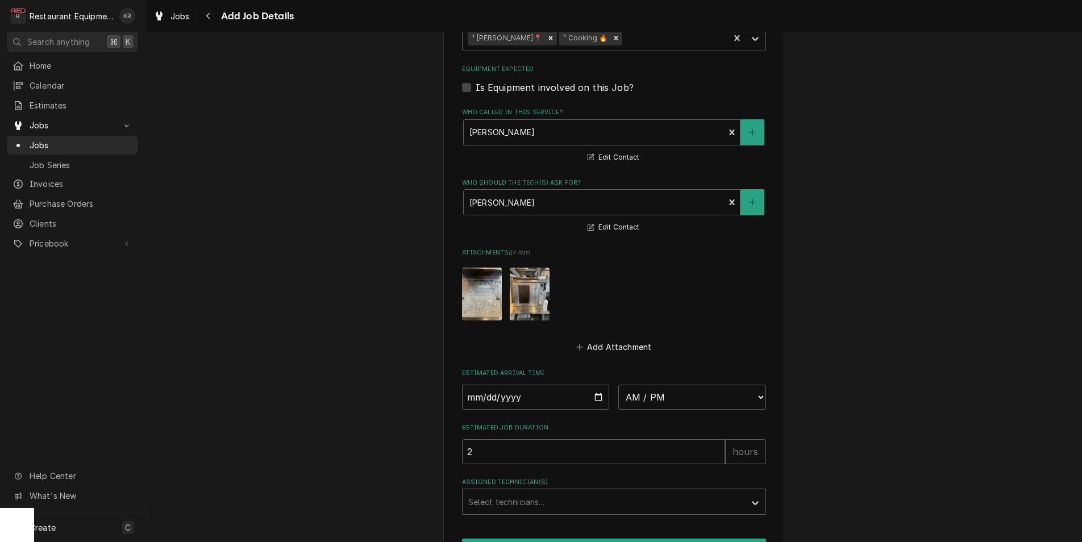
scroll to position [797, 0]
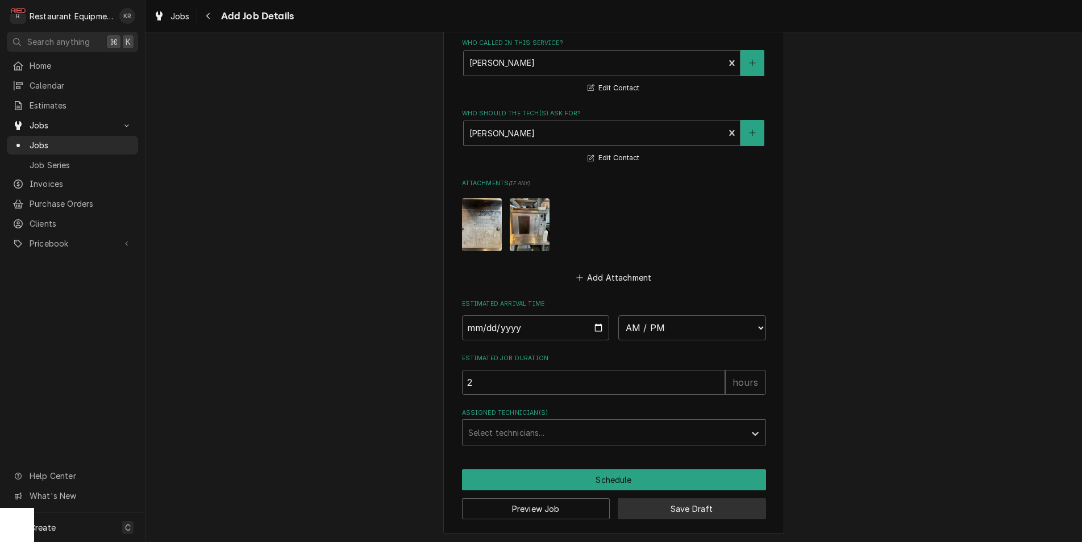
click at [668, 506] on button "Save Draft" at bounding box center [692, 508] width 148 height 21
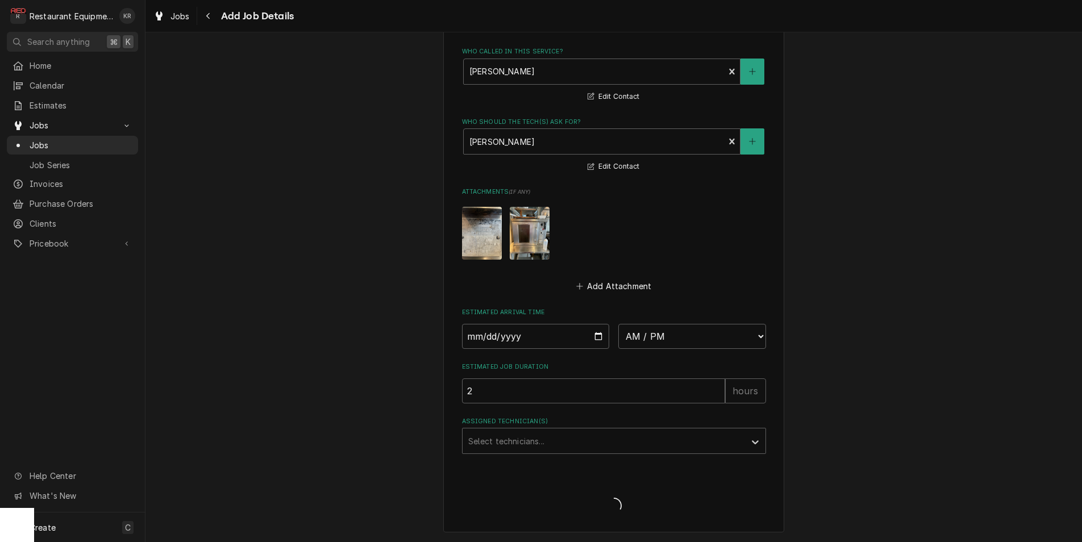
scroll to position [787, 0]
type textarea "x"
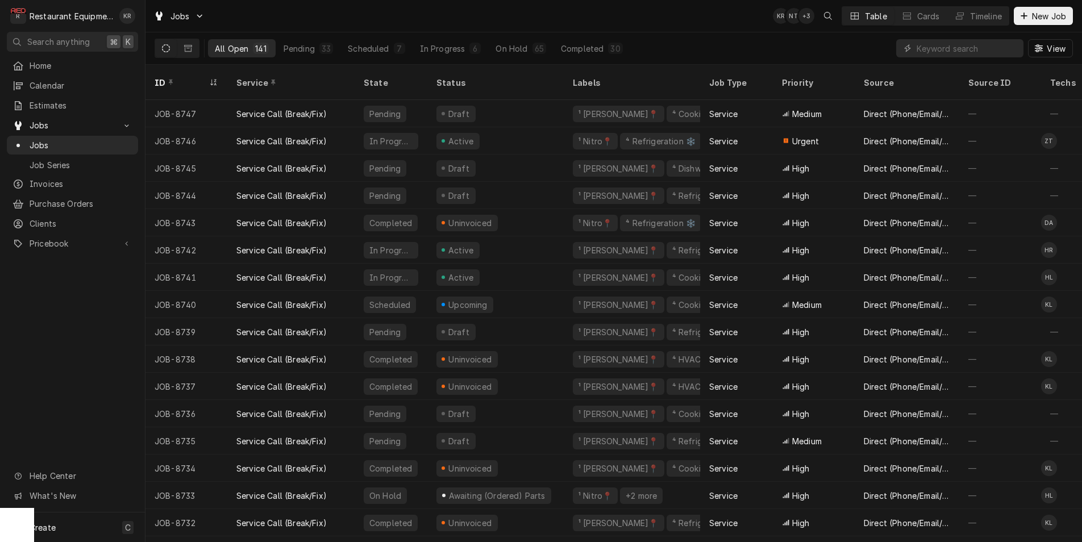
click at [128, 19] on div "Kelli Robinette's Avatar" at bounding box center [127, 16] width 16 height 16
click at [166, 41] on div "Settings" at bounding box center [181, 40] width 85 height 12
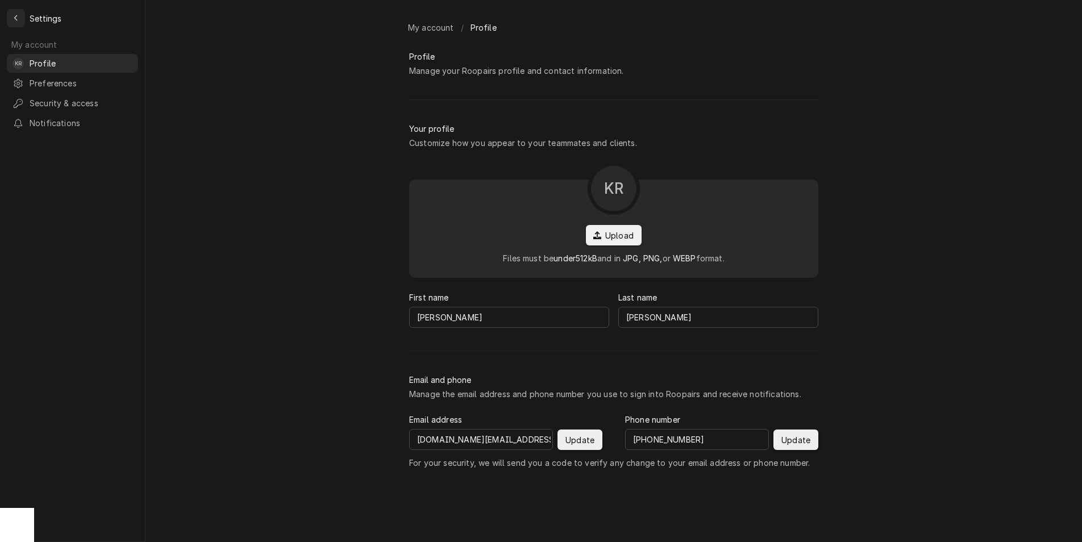
click at [17, 18] on icon "Back to previous page" at bounding box center [16, 18] width 5 height 8
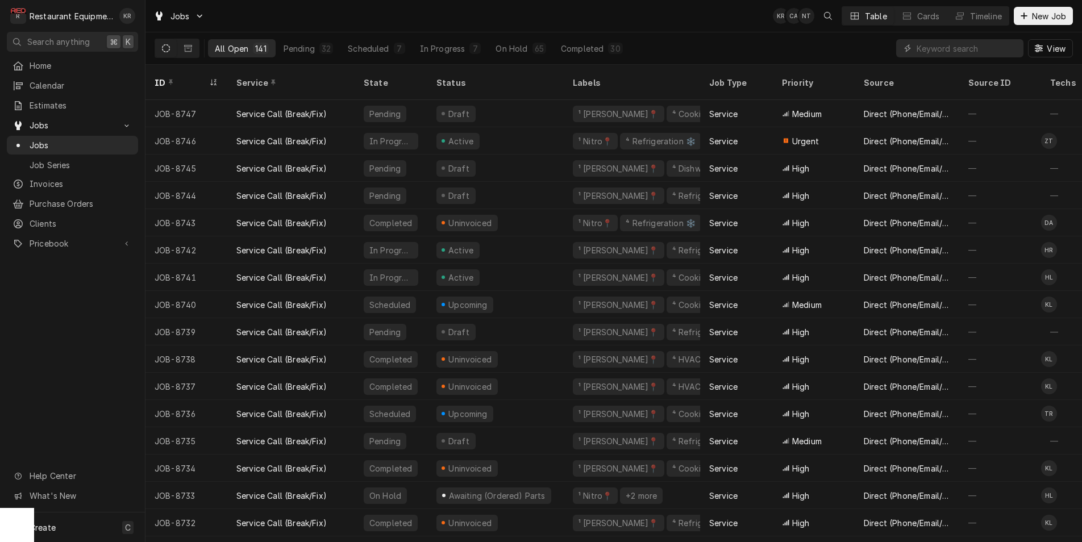
click at [164, 51] on icon "Dynamic Content Wrapper" at bounding box center [166, 48] width 8 height 8
click at [945, 45] on input "Dynamic Content Wrapper" at bounding box center [966, 48] width 101 height 18
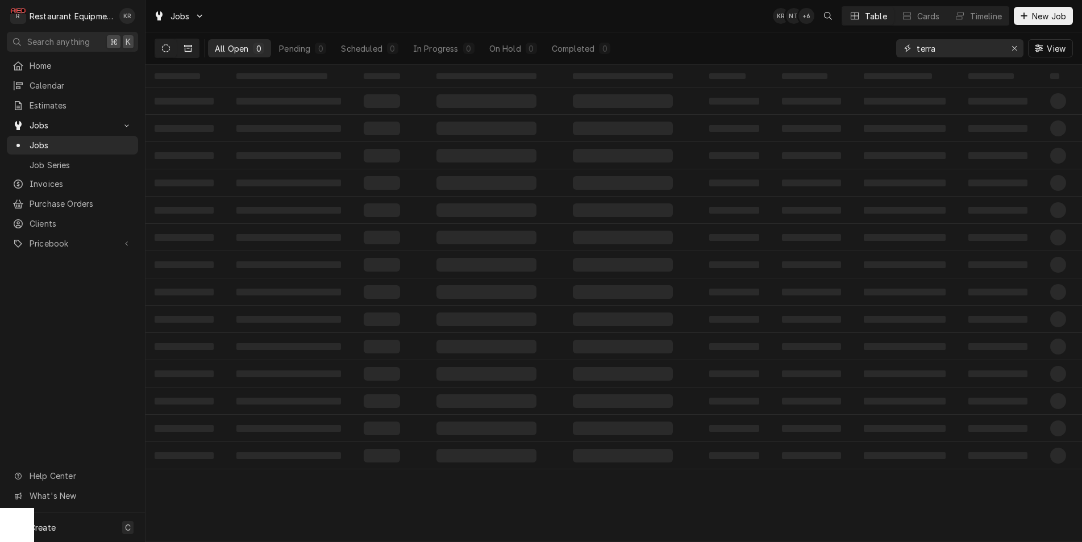
type input "terra"
click at [186, 48] on icon "Dynamic Content Wrapper" at bounding box center [188, 48] width 8 height 8
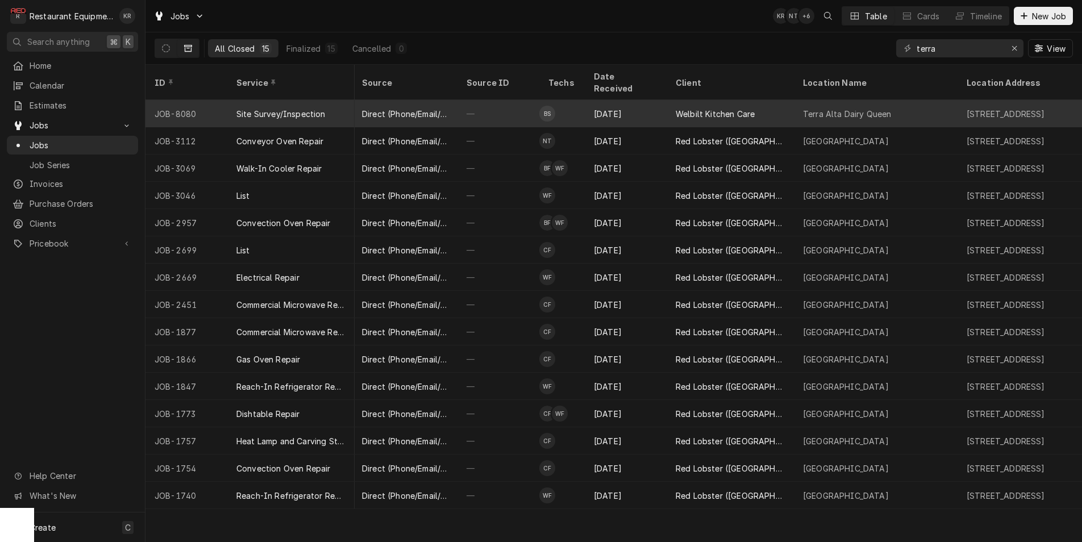
scroll to position [0, 458]
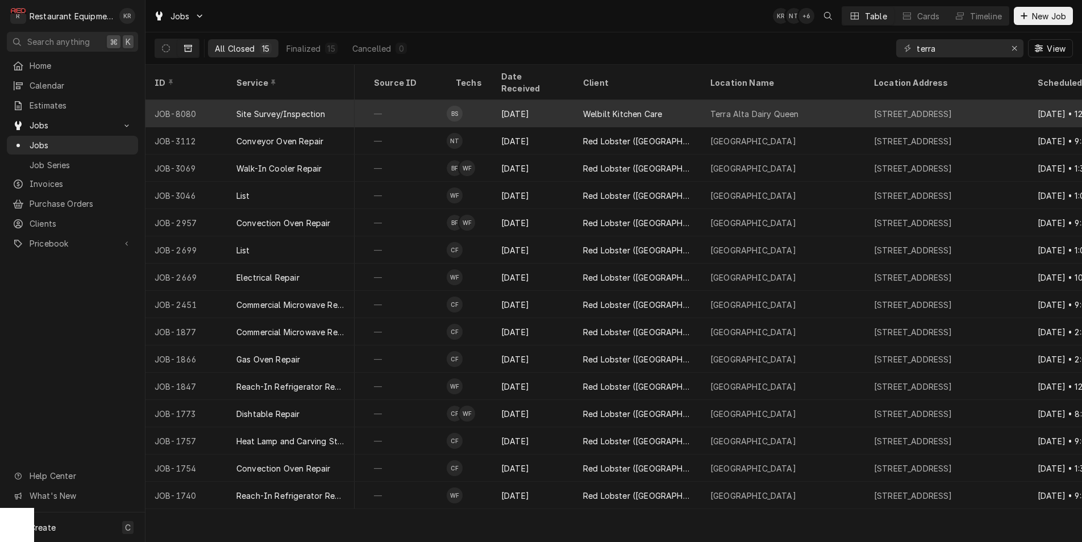
click at [543, 100] on div "Jul 14" at bounding box center [533, 113] width 82 height 27
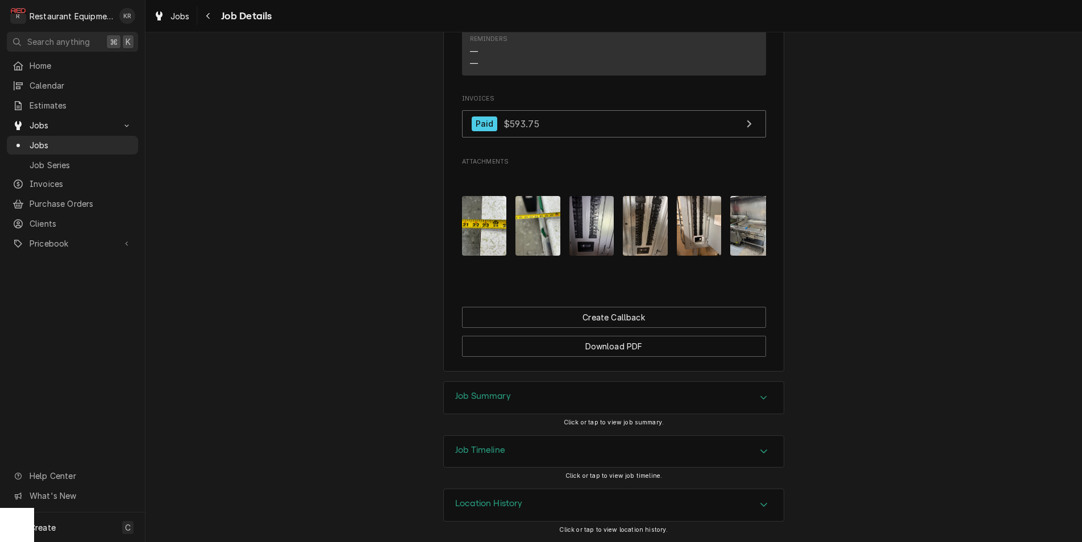
scroll to position [2311, 0]
click at [478, 396] on h3 "Job Summary" at bounding box center [483, 396] width 56 height 11
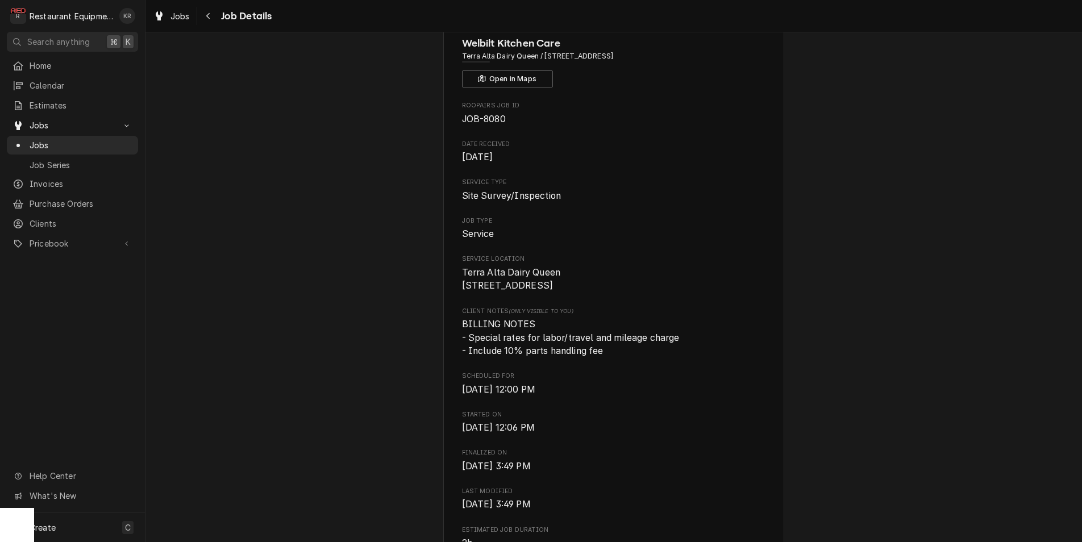
scroll to position [0, 0]
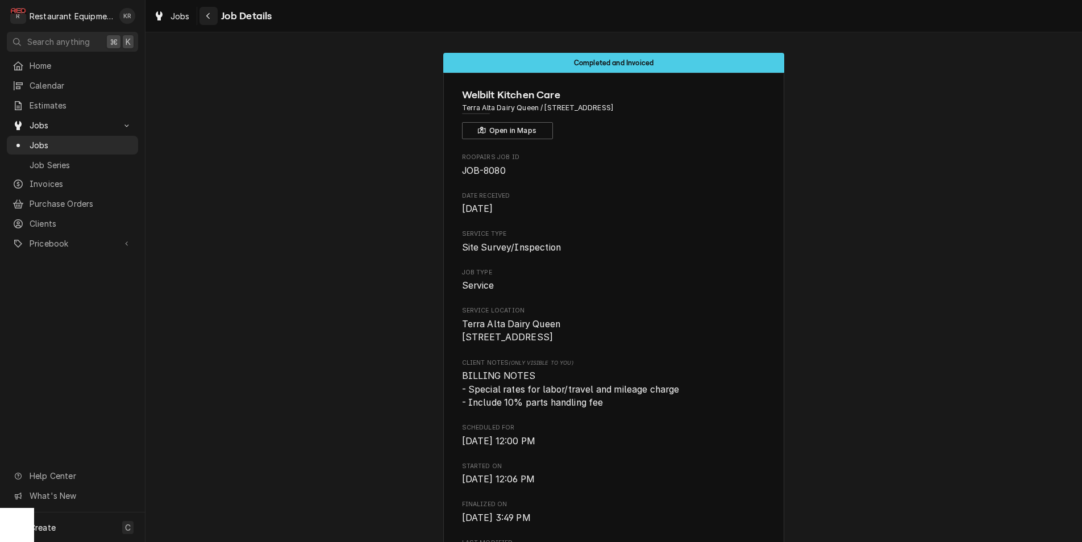
click at [209, 18] on icon "Navigate back" at bounding box center [207, 16] width 3 height 6
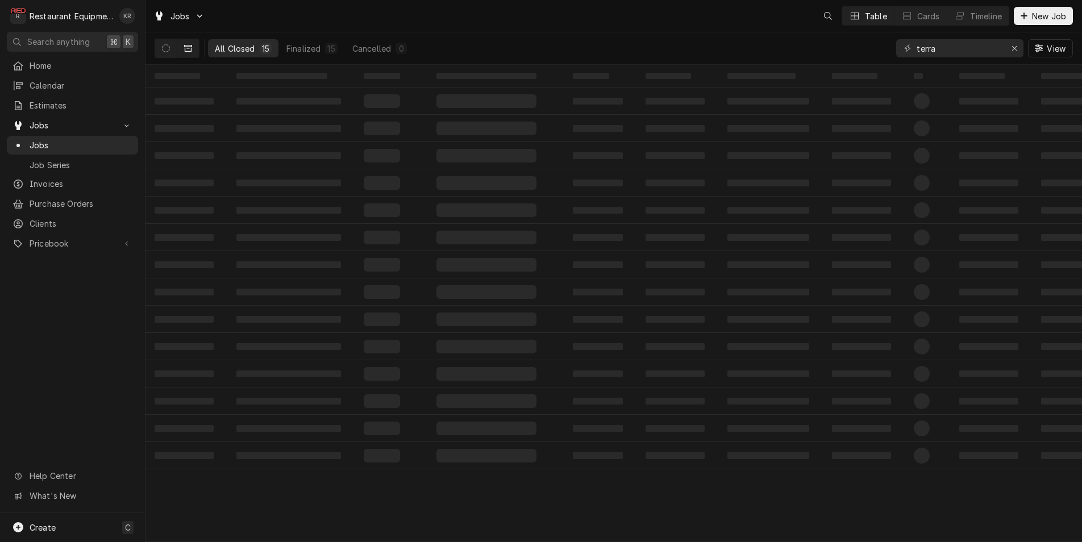
click at [916, 50] on input "terra" at bounding box center [958, 48] width 85 height 18
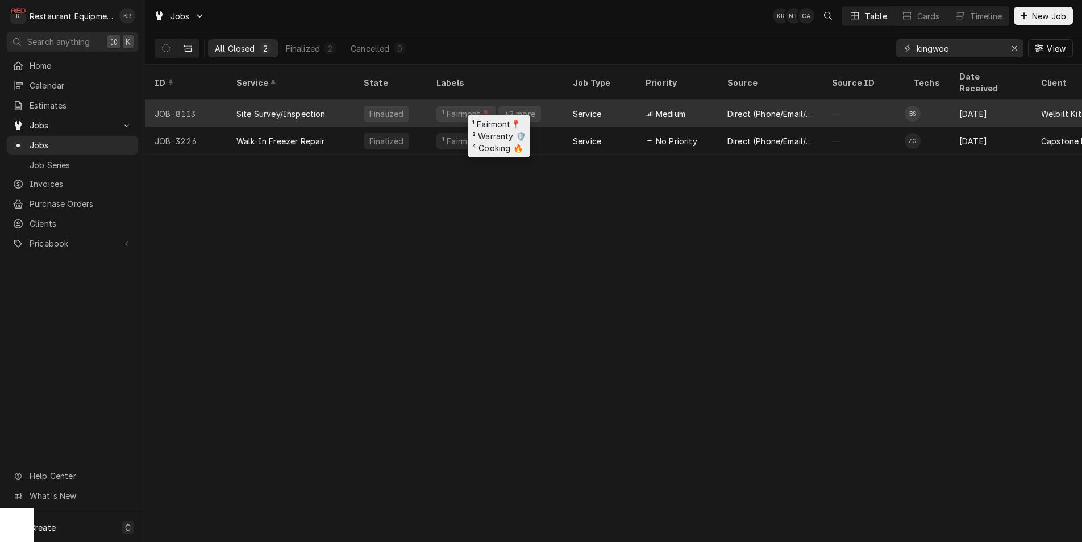
type input "kingwoo"
click at [507, 108] on div "+2 more" at bounding box center [520, 114] width 34 height 12
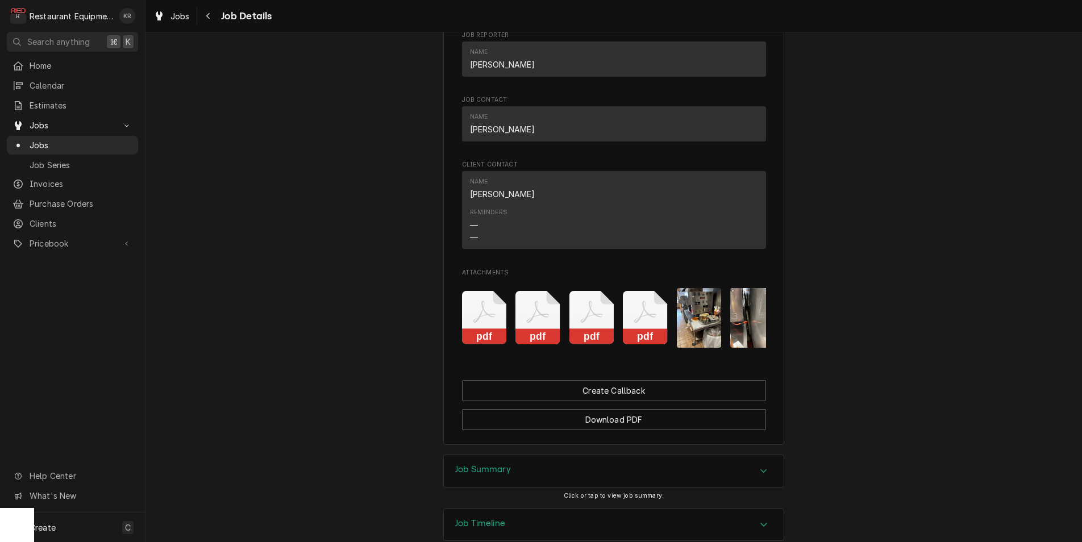
scroll to position [2008, 0]
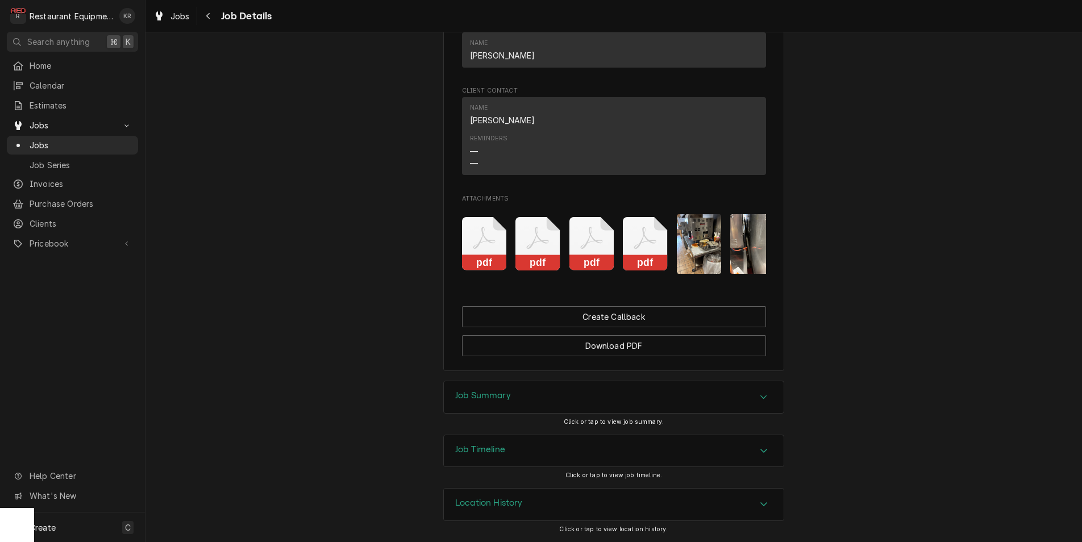
click at [480, 397] on div "Completed and Invoiced Welbilt Kitchen Care Kingwood Dairy Queen / [STREET_ADDR…" at bounding box center [613, 287] width 936 height 510
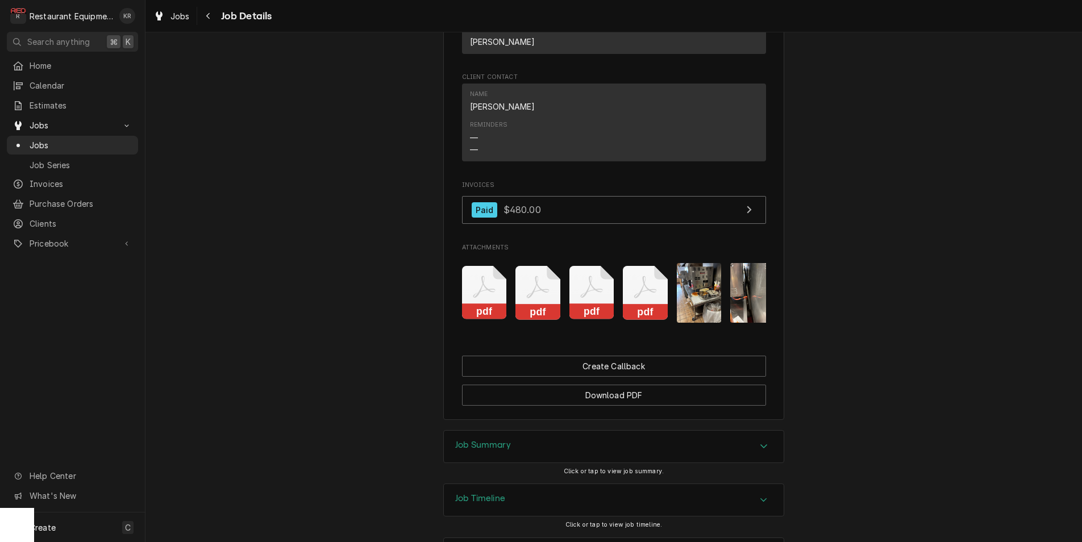
scroll to position [2071, 0]
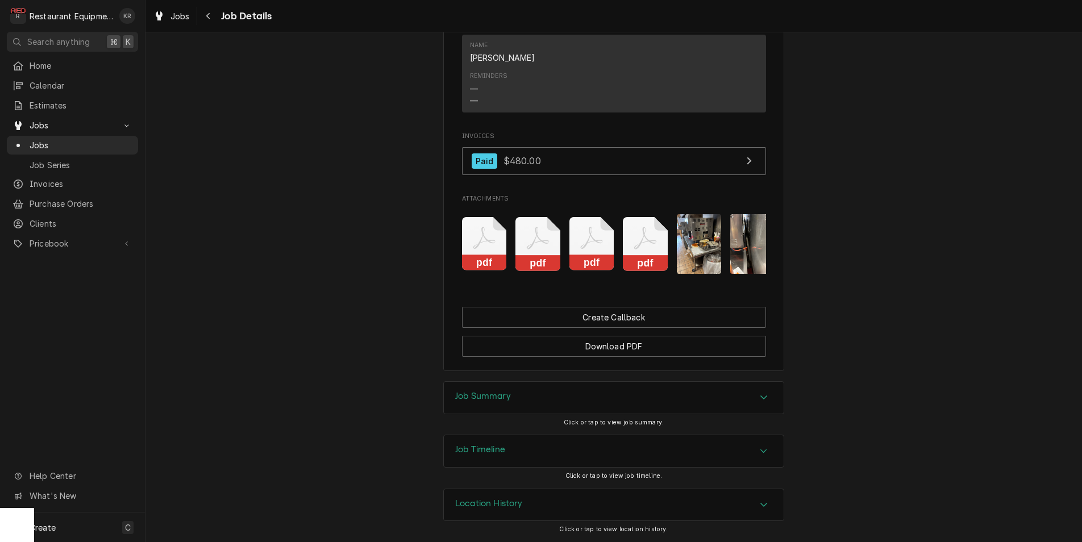
click at [477, 402] on div "Job Summary" at bounding box center [483, 398] width 56 height 14
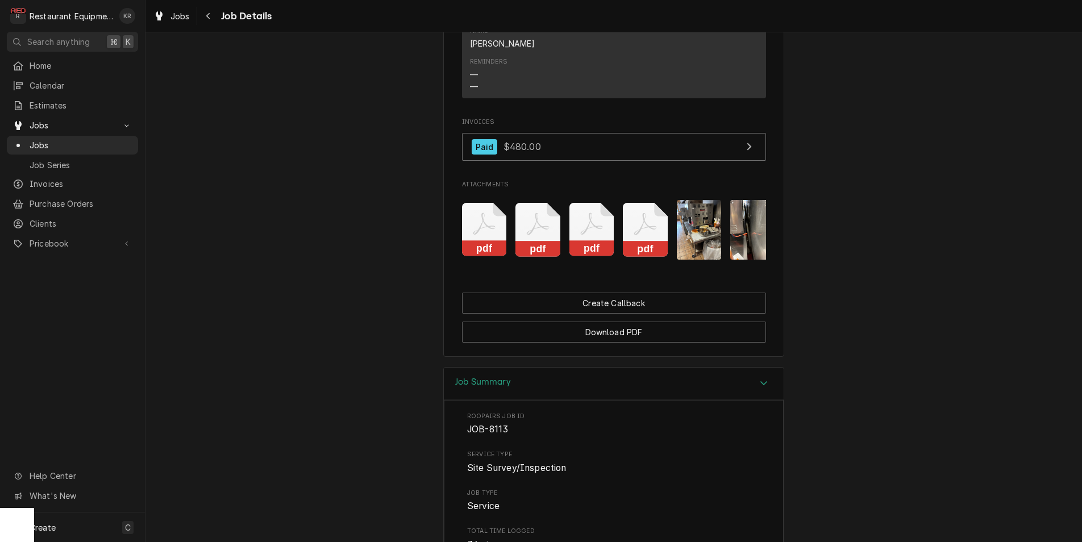
click at [470, 387] on h3 "Job Summary" at bounding box center [483, 382] width 56 height 11
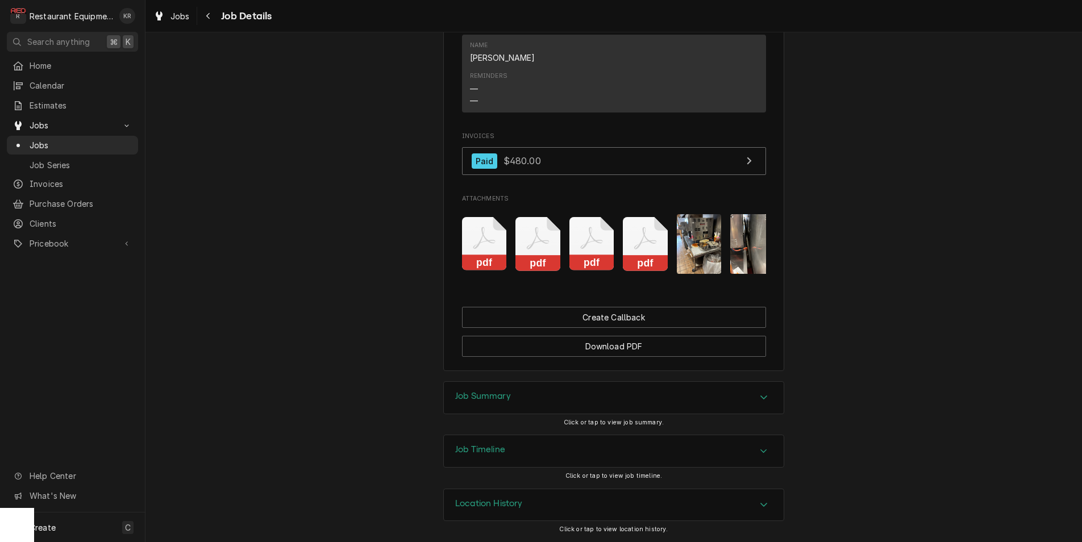
click at [479, 393] on h3 "Job Summary" at bounding box center [483, 396] width 56 height 11
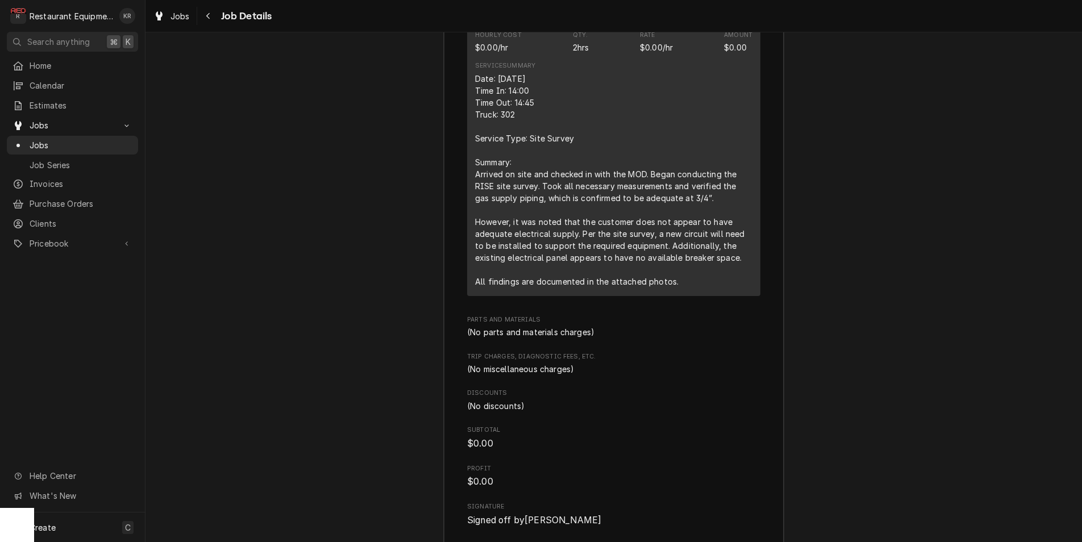
scroll to position [2689, 0]
click at [210, 17] on div "Navigate back" at bounding box center [208, 15] width 11 height 11
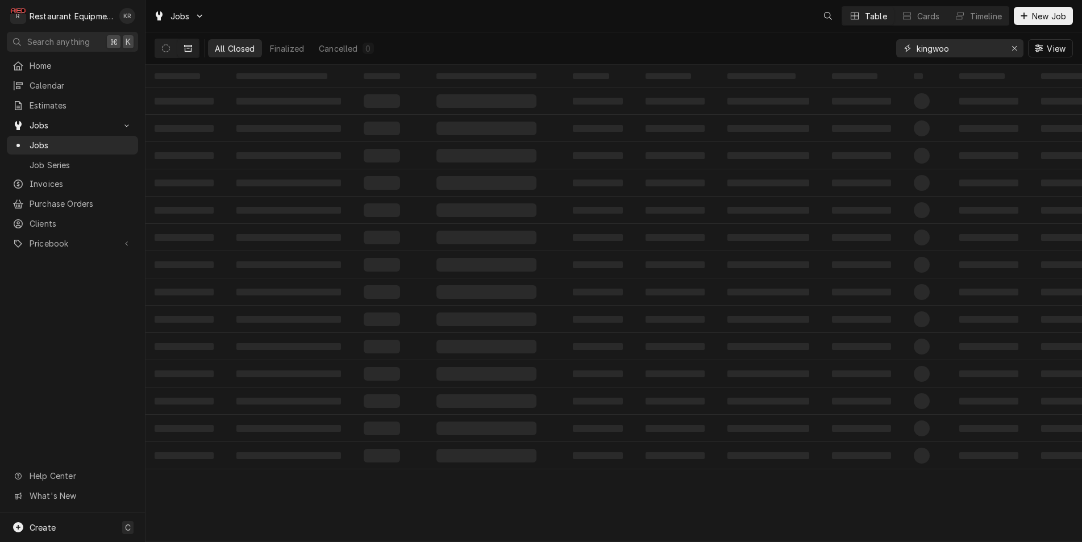
drag, startPoint x: 918, startPoint y: 43, endPoint x: 881, endPoint y: 43, distance: 36.4
click at [916, 43] on input "kingwoo" at bounding box center [958, 48] width 85 height 18
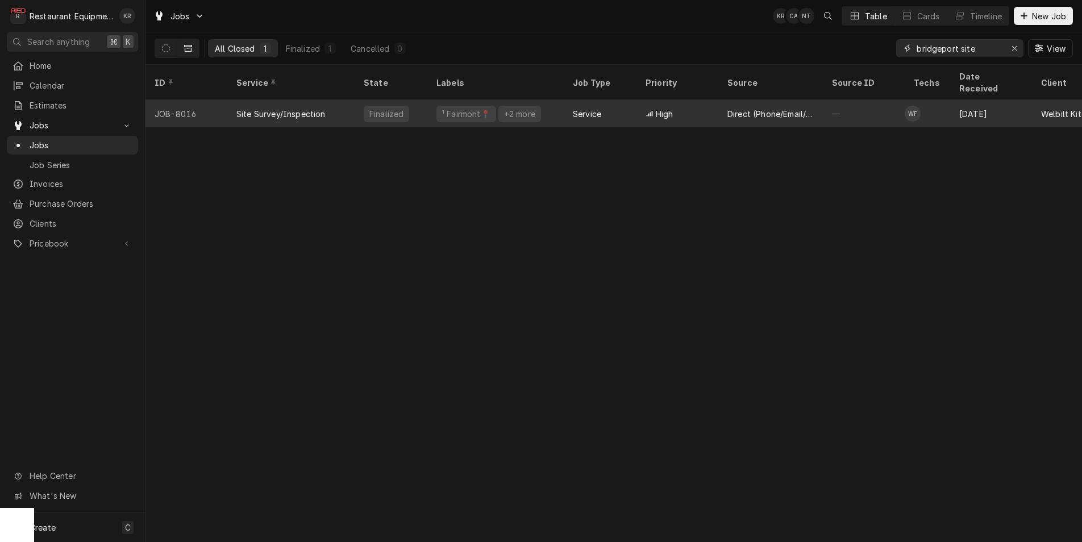
type input "bridgeport site"
click at [688, 100] on div "High" at bounding box center [677, 113] width 82 height 27
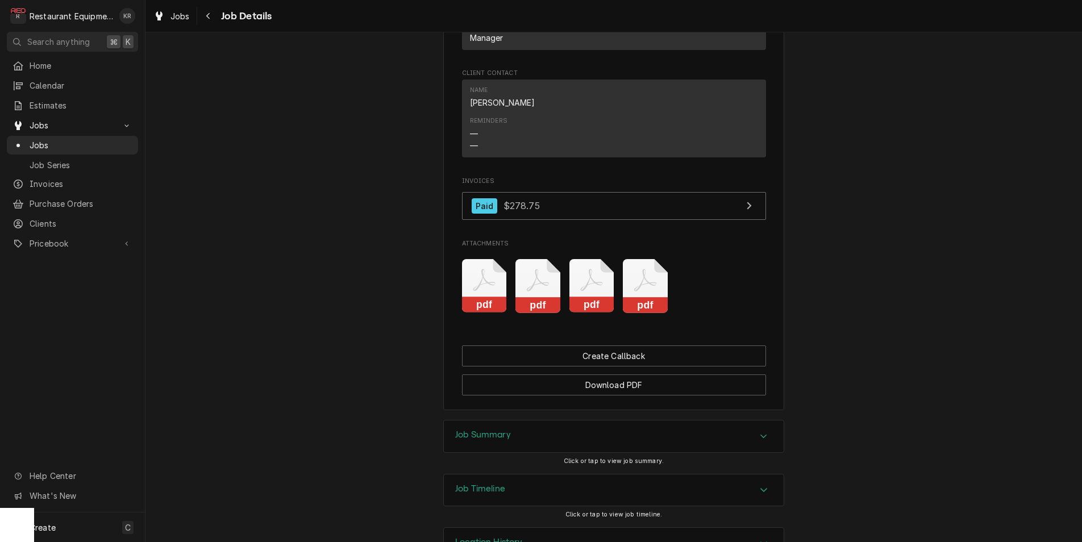
scroll to position [1945, 0]
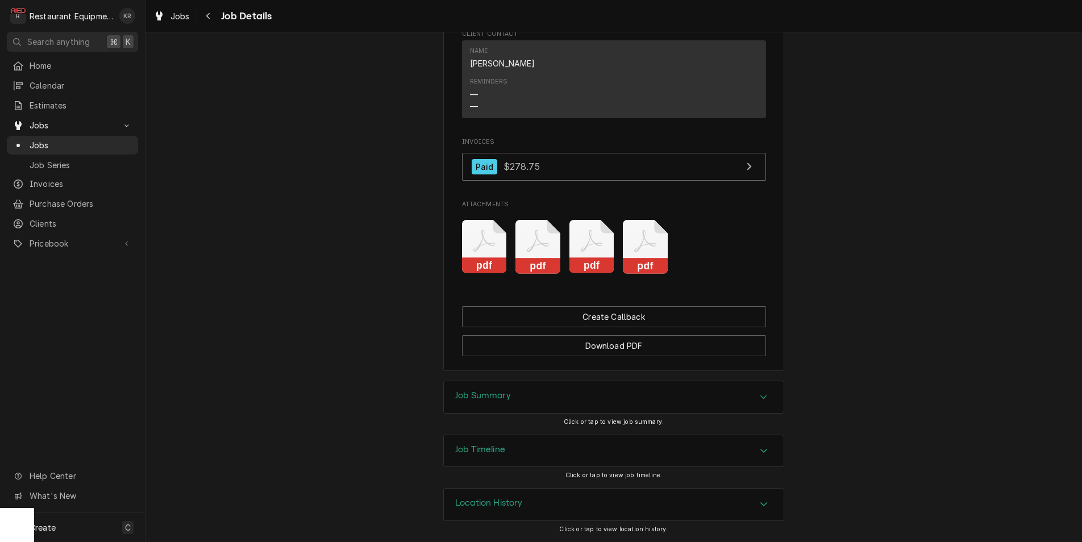
click at [482, 389] on div "Job Summary" at bounding box center [614, 397] width 340 height 32
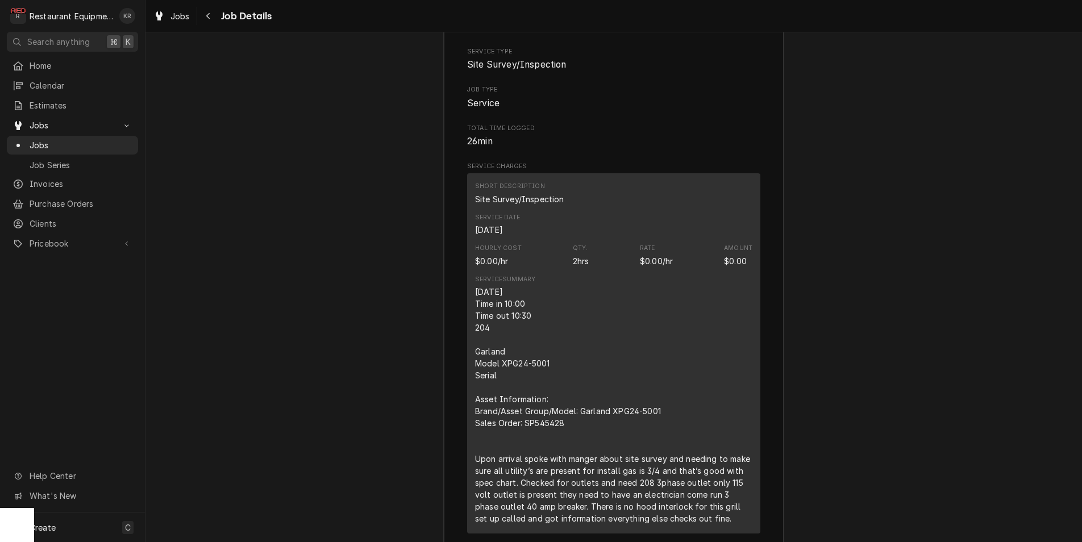
scroll to position [2528, 0]
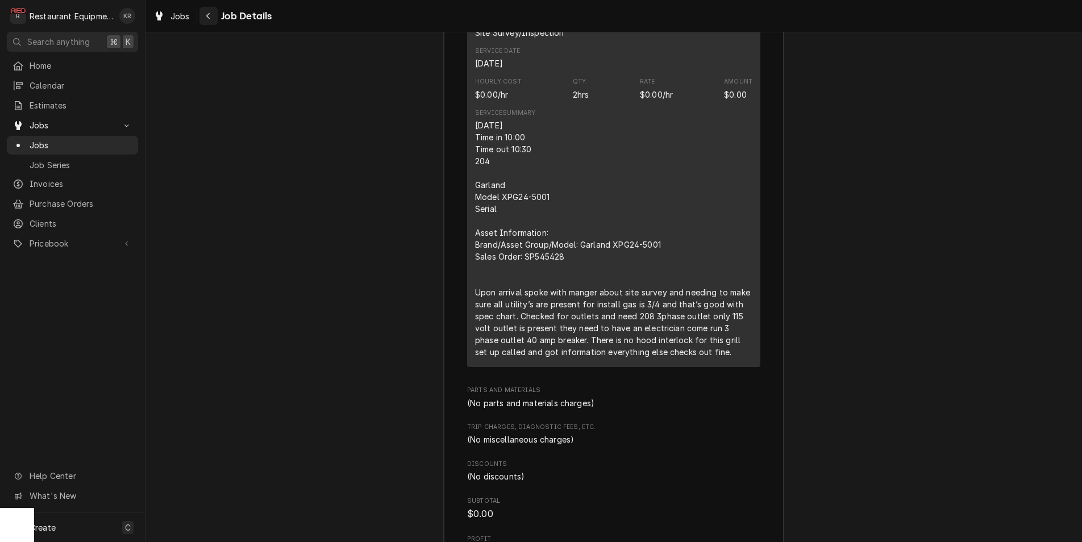
click at [214, 16] on div "Navigate back" at bounding box center [208, 15] width 11 height 11
